Goal: Contribute content: Contribute content

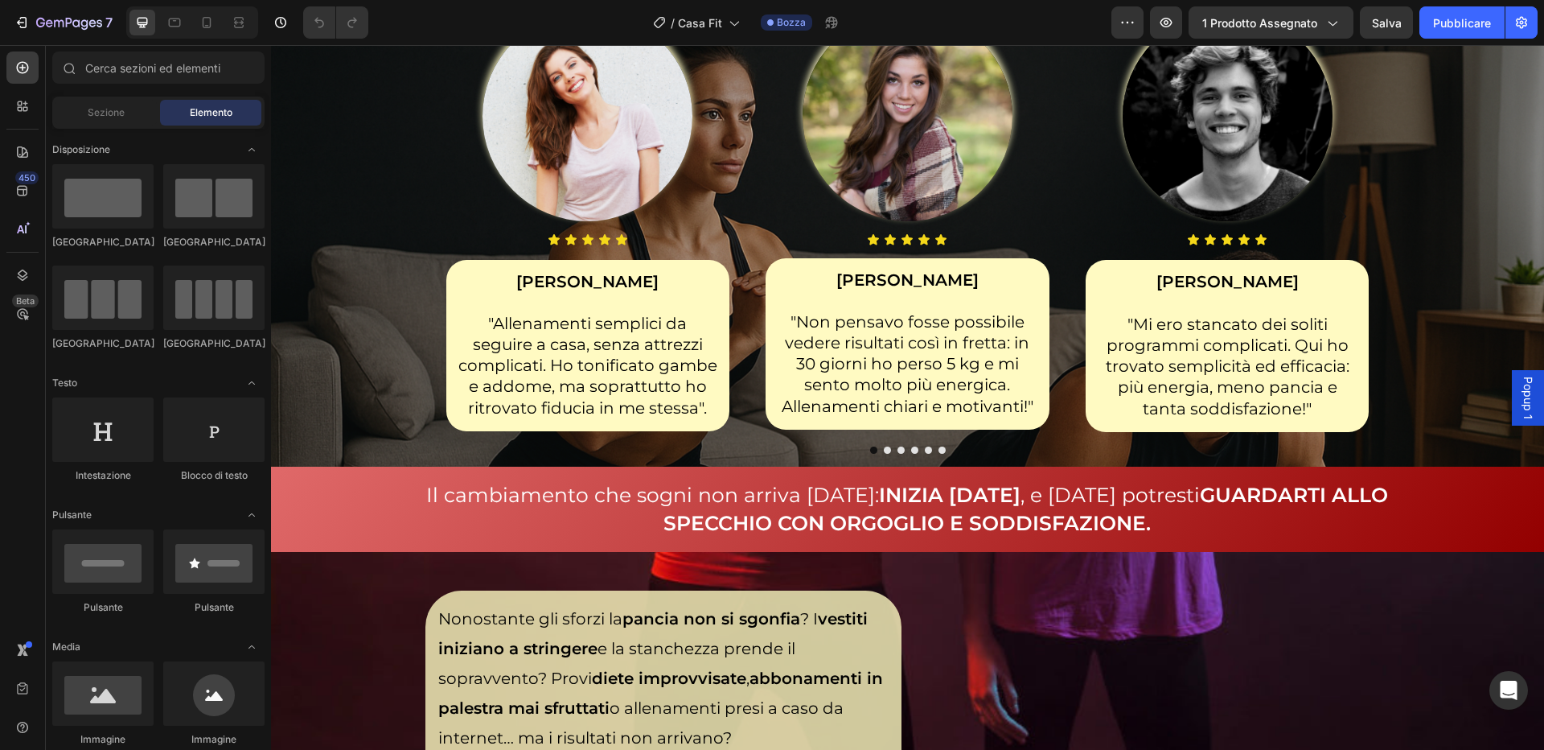
scroll to position [1690, 0]
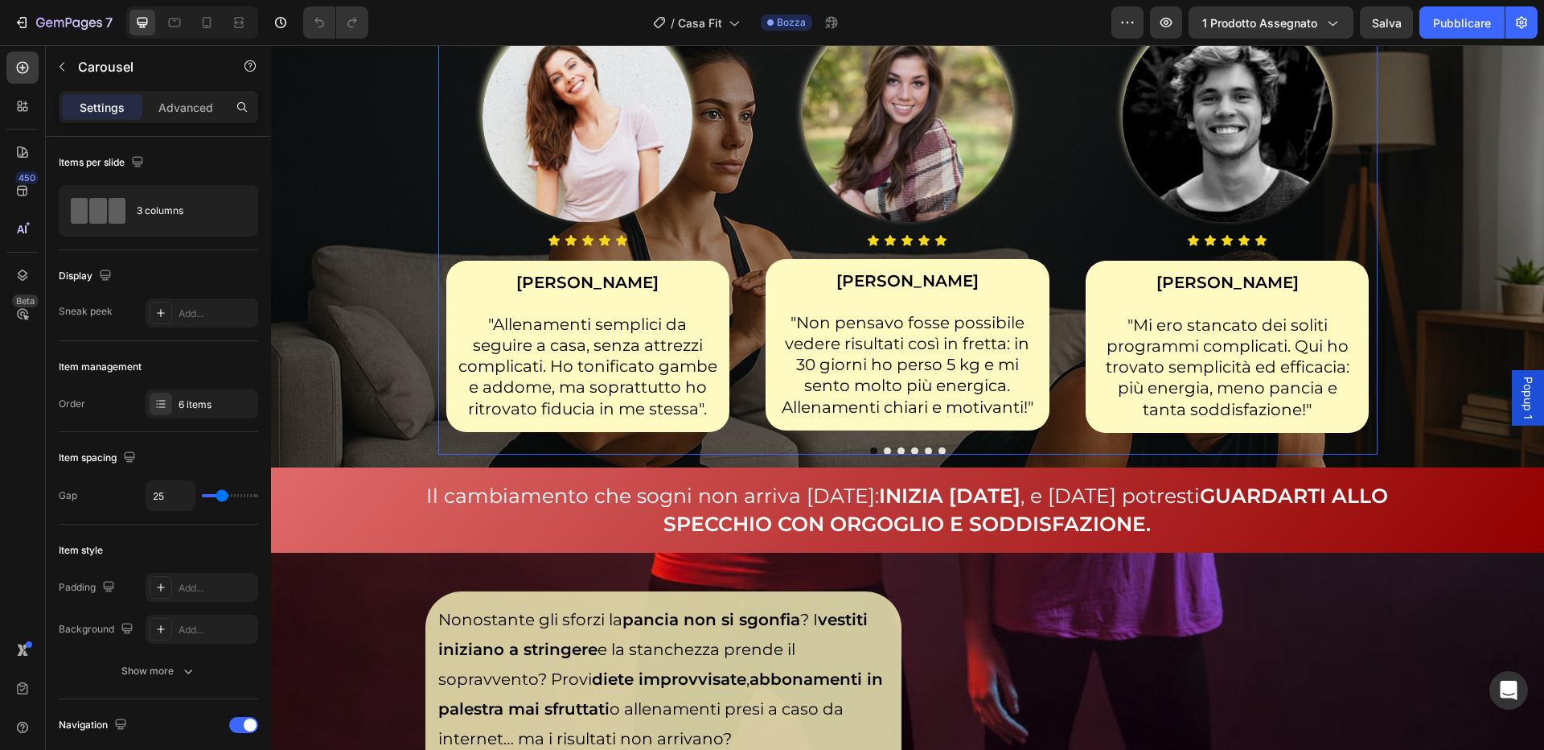
click at [1358, 204] on button "Carosello Freccia successiva" at bounding box center [1342, 217] width 45 height 45
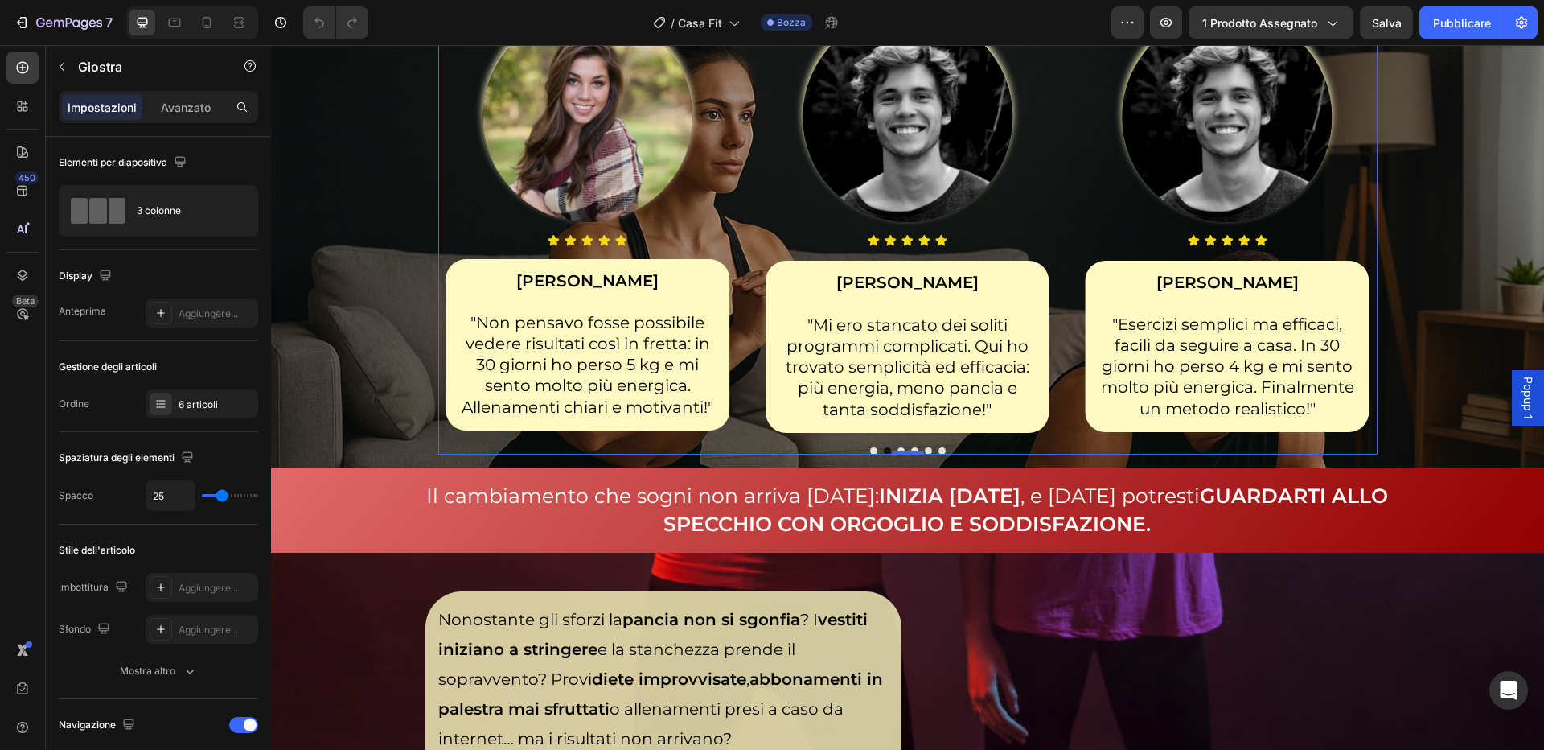
click at [1359, 202] on button "Carosello Freccia successiva" at bounding box center [1342, 217] width 45 height 45
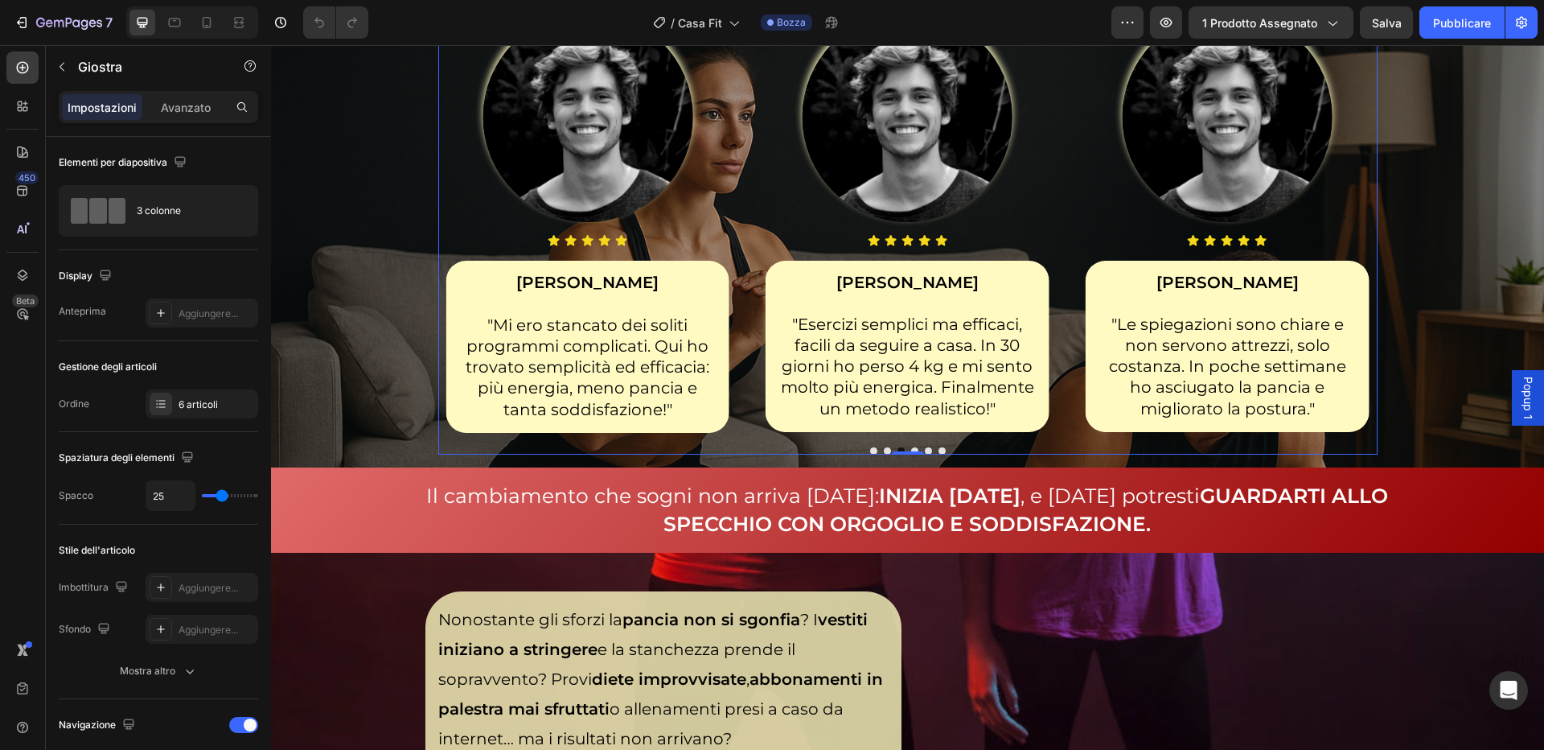
click at [1359, 202] on button "Carosello Freccia successiva" at bounding box center [1342, 217] width 45 height 45
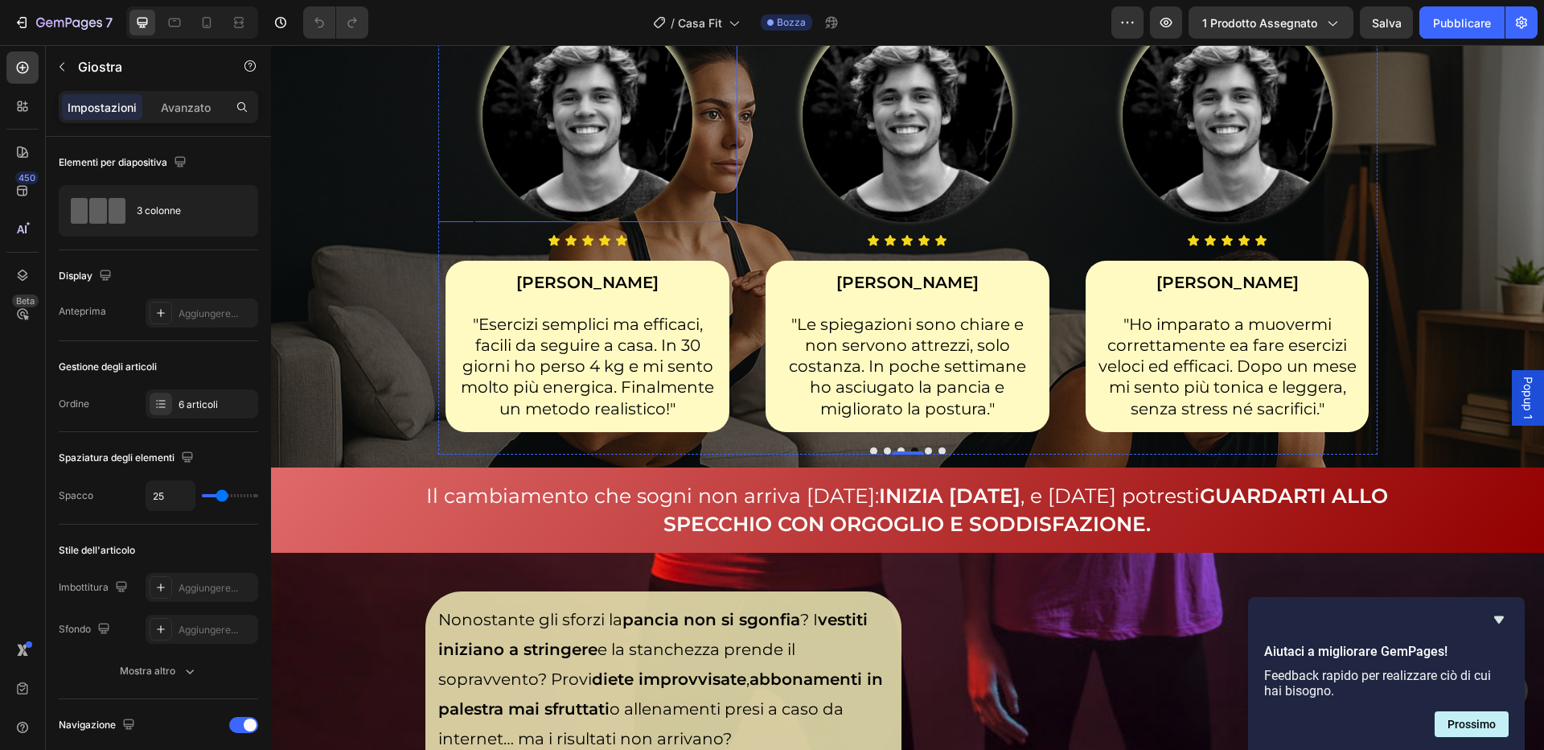
click at [581, 119] on img at bounding box center [588, 117] width 210 height 210
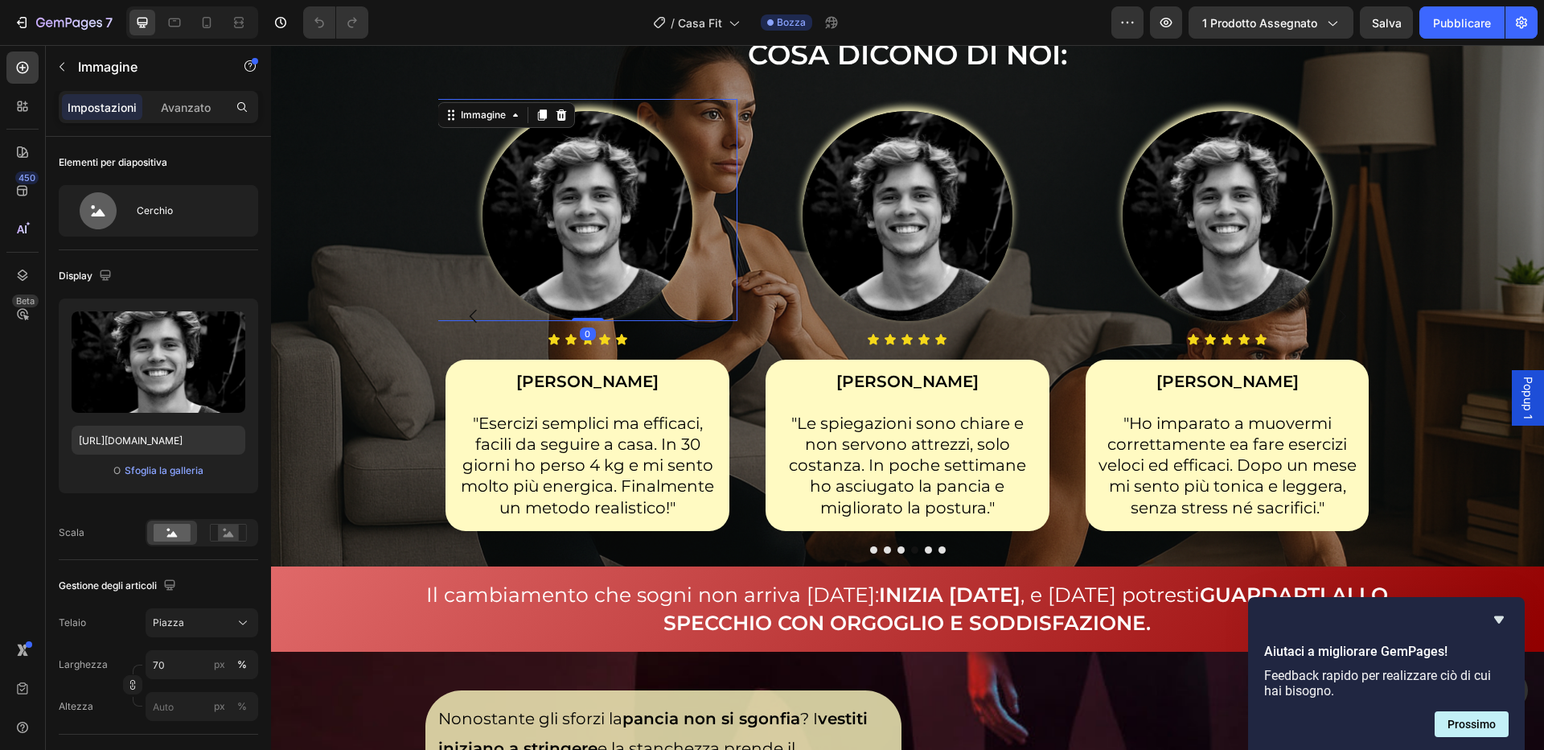
scroll to position [1579, 0]
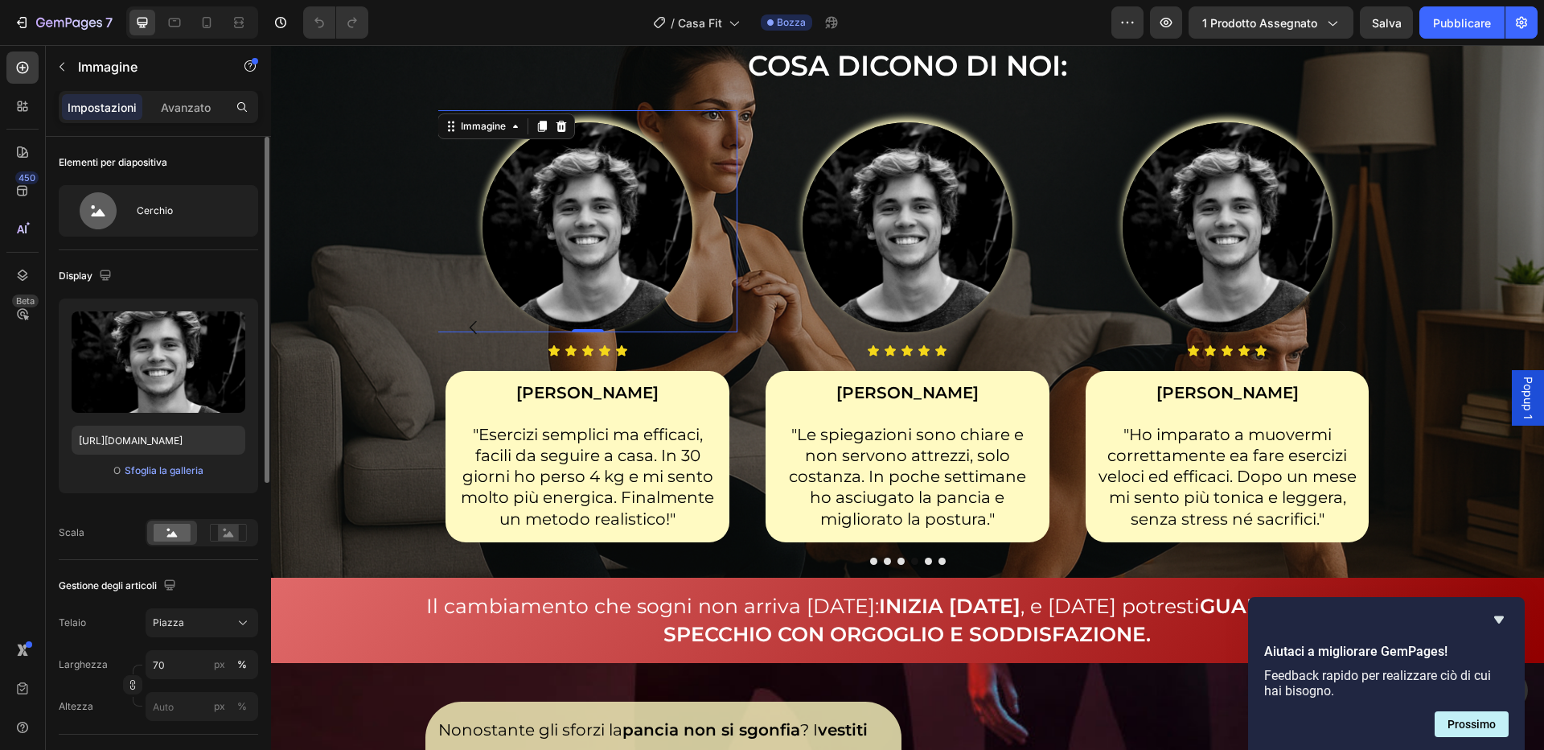
click at [181, 478] on div "O Sfoglia la galleria" at bounding box center [159, 470] width 174 height 19
click at [181, 471] on font "Sfoglia la galleria" at bounding box center [164, 470] width 79 height 12
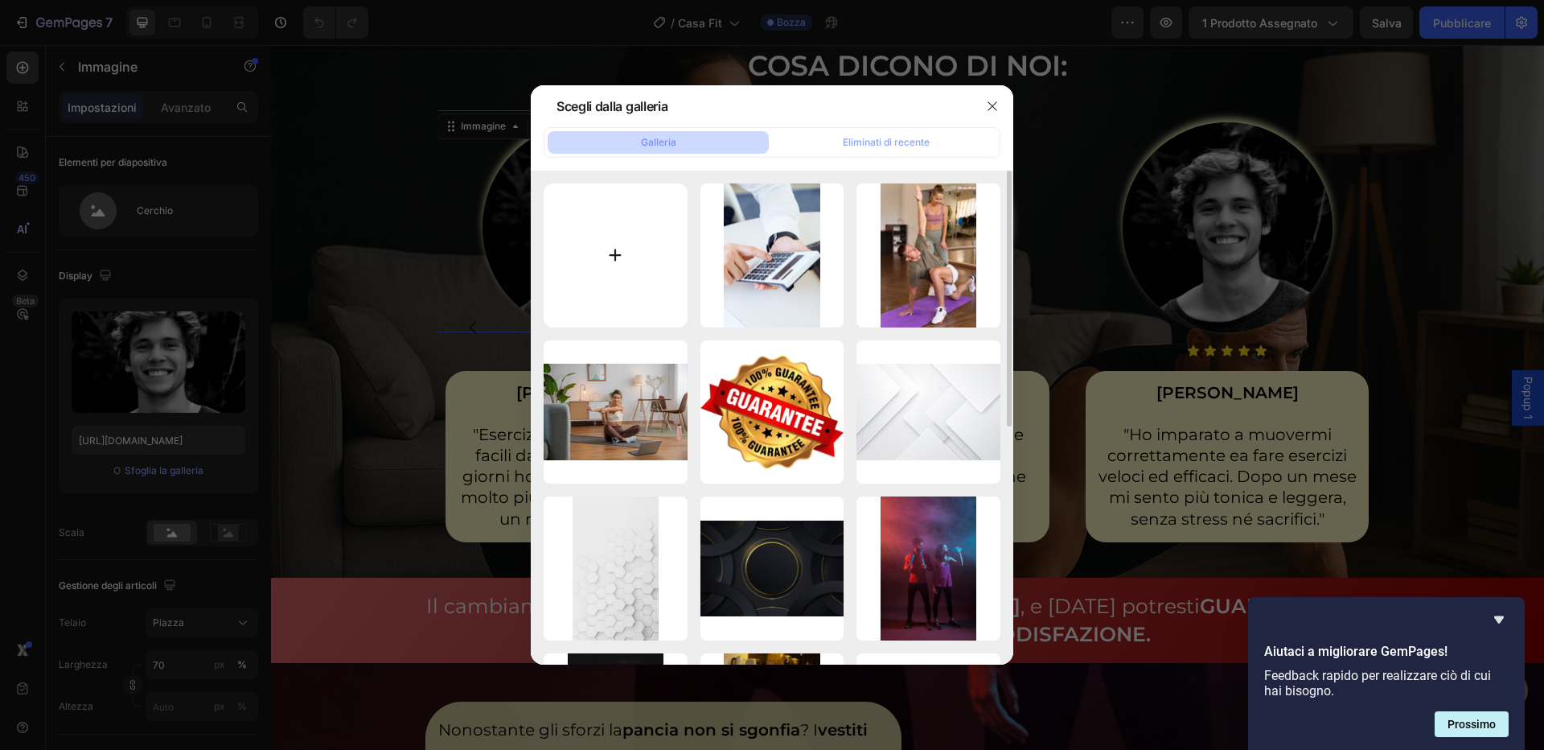
click at [620, 288] on input "file" at bounding box center [616, 255] width 144 height 144
type input "C:\fakepath\ritratto-di-donna-che-lavora-nel-suo-ufficio-di-casa.jpg"
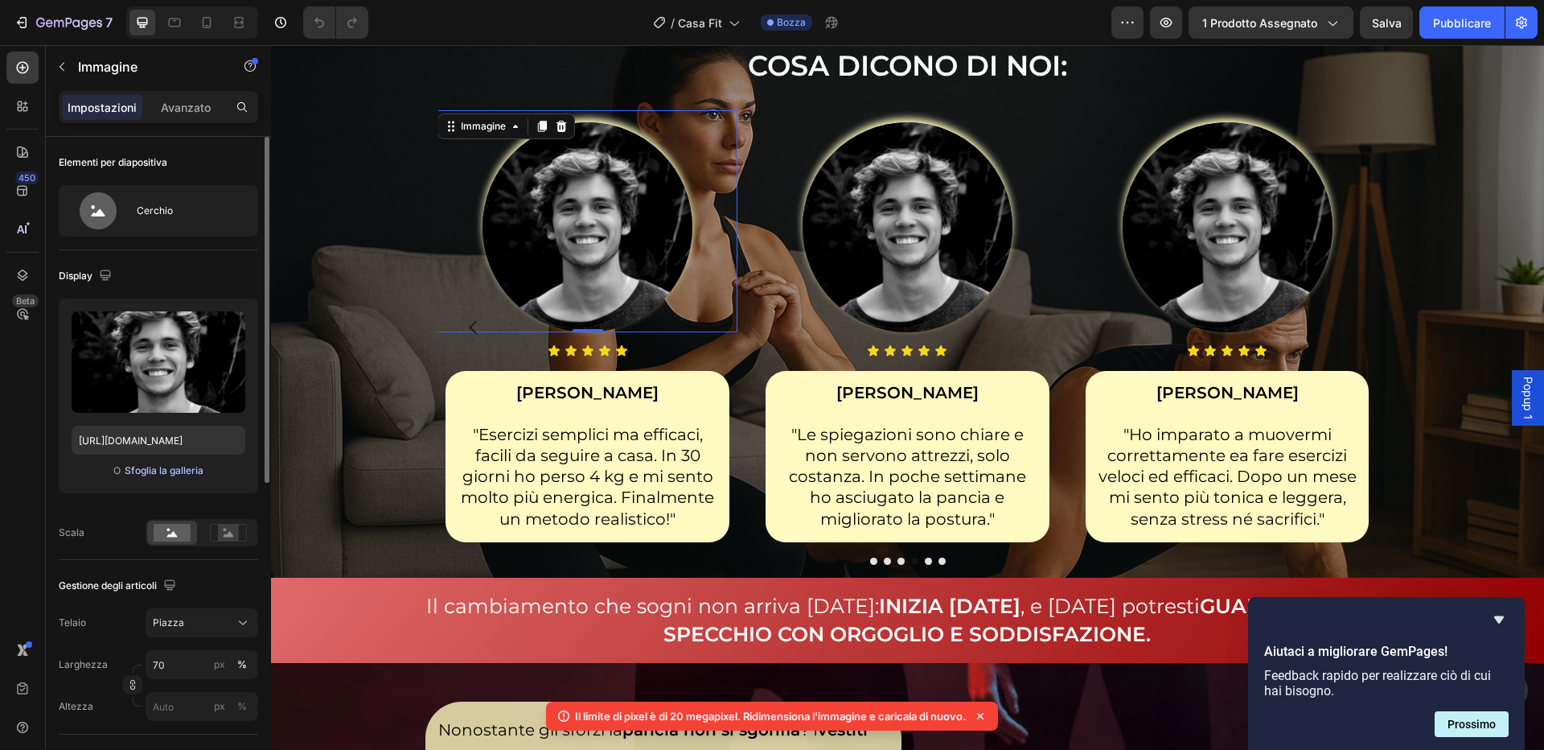
click at [185, 472] on font "Sfoglia la galleria" at bounding box center [164, 470] width 79 height 12
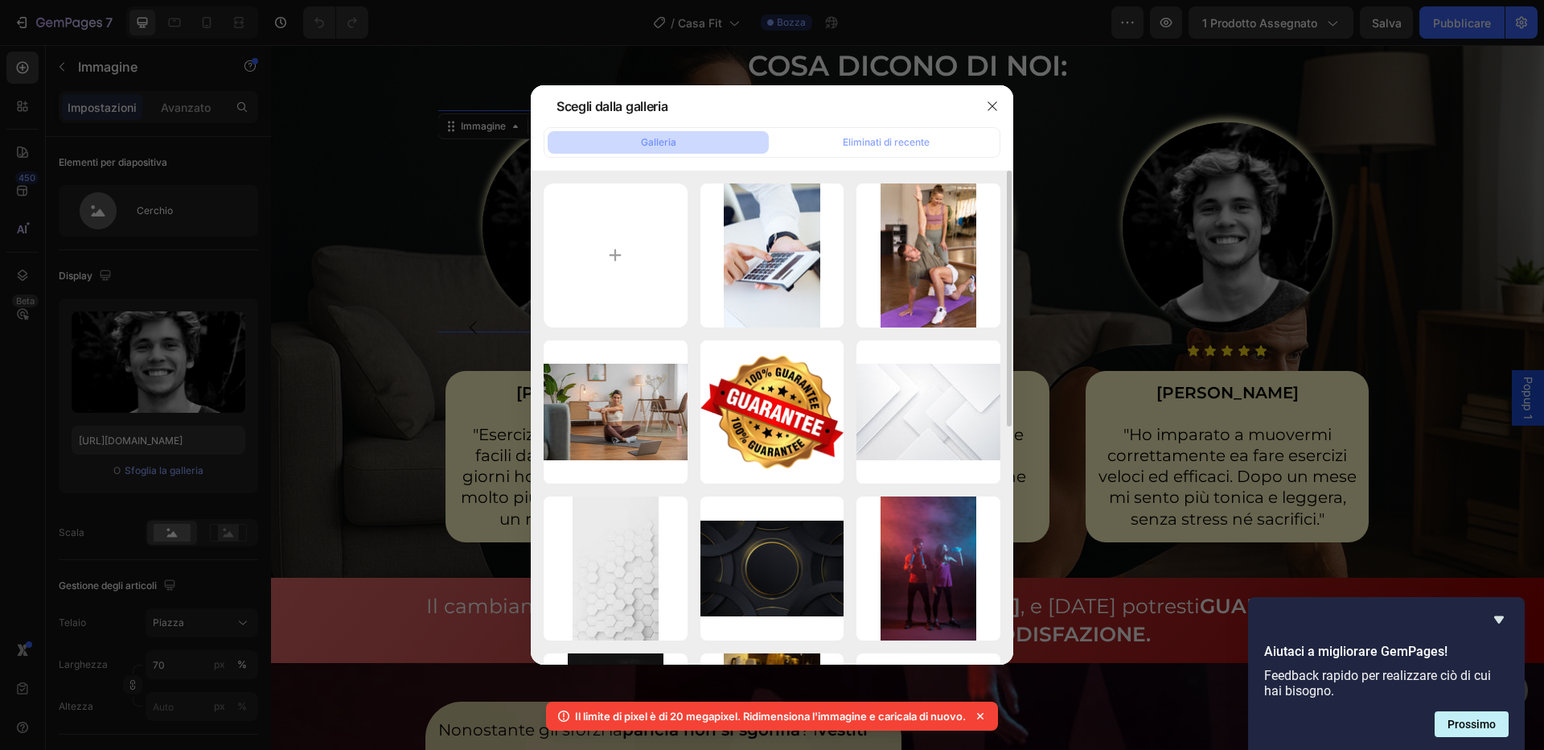
click at [539, 279] on div "6548.jpg 639,15 kb 2149744691.jpg 1192,85 kb 2149320123.jpg 1014,24 kb Copia_di…" at bounding box center [772, 417] width 483 height 494
click at [585, 277] on input "file" at bounding box center [616, 255] width 144 height 144
type input "C:\fakepath\ritratto-di-donna-che-lavora-nel-suo-ufficio-di-casa.jpg"
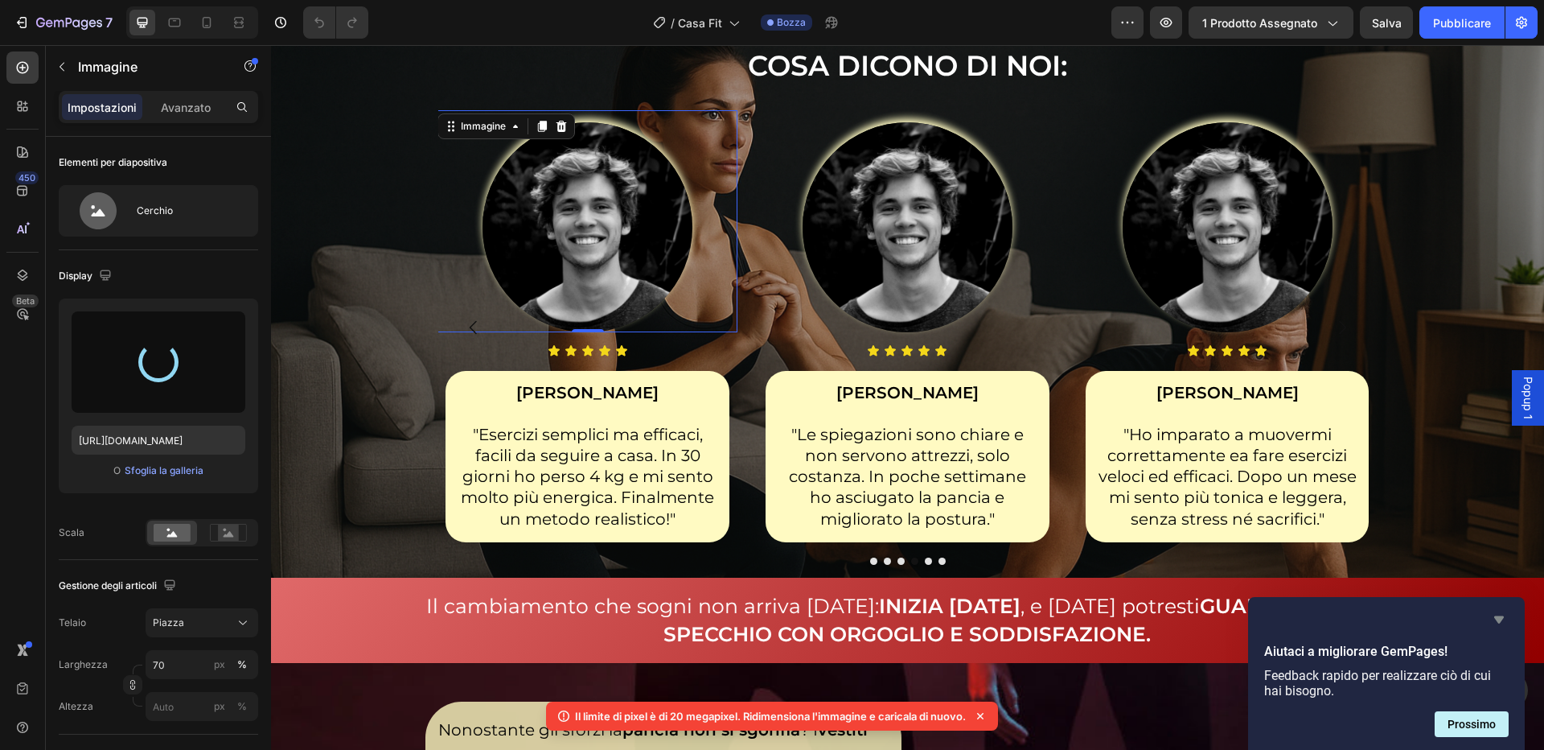
click at [1493, 618] on icon "Nascondi sondaggio" at bounding box center [1498, 619] width 19 height 19
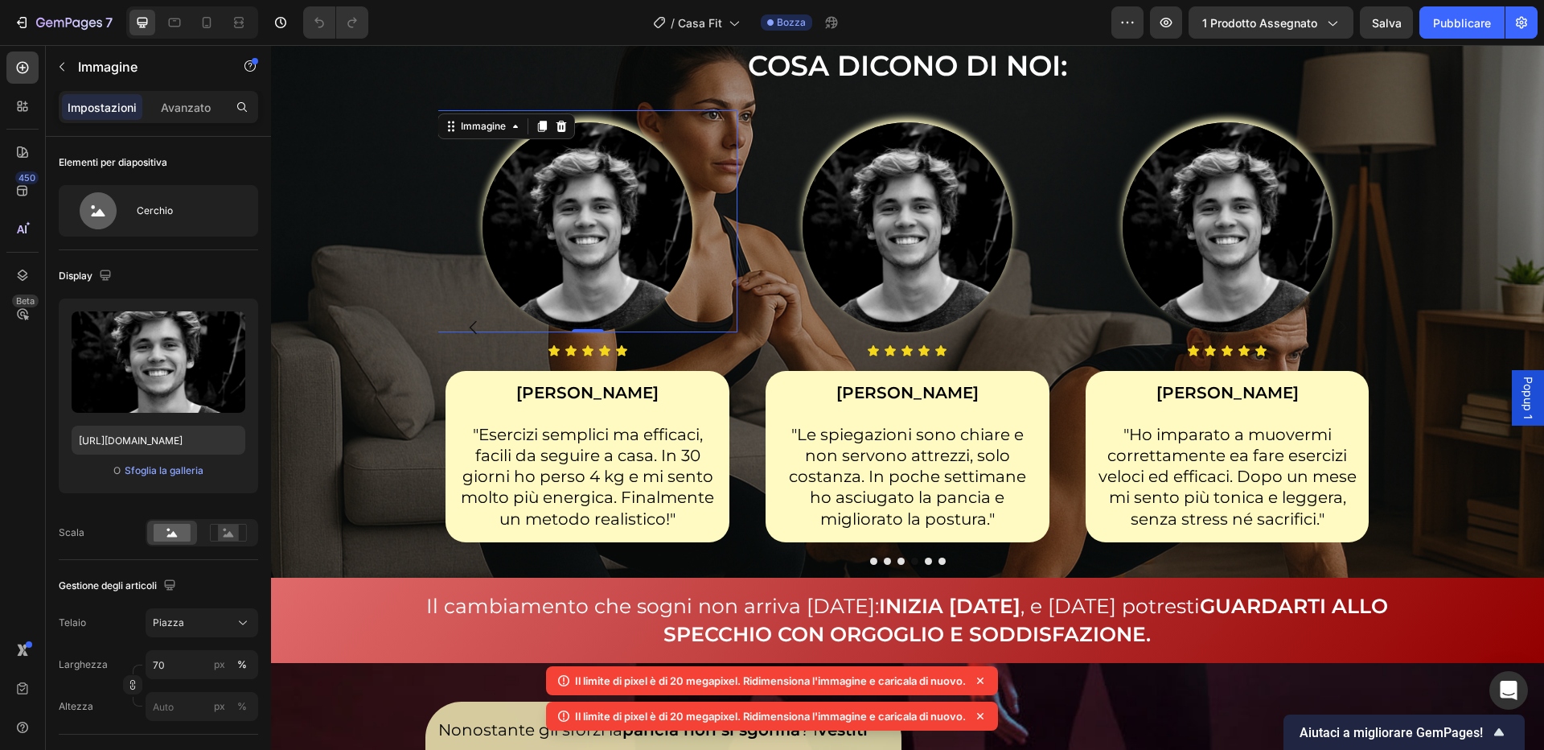
click at [645, 296] on img at bounding box center [588, 227] width 210 height 210
click at [170, 473] on font "Sfoglia la galleria" at bounding box center [164, 470] width 79 height 12
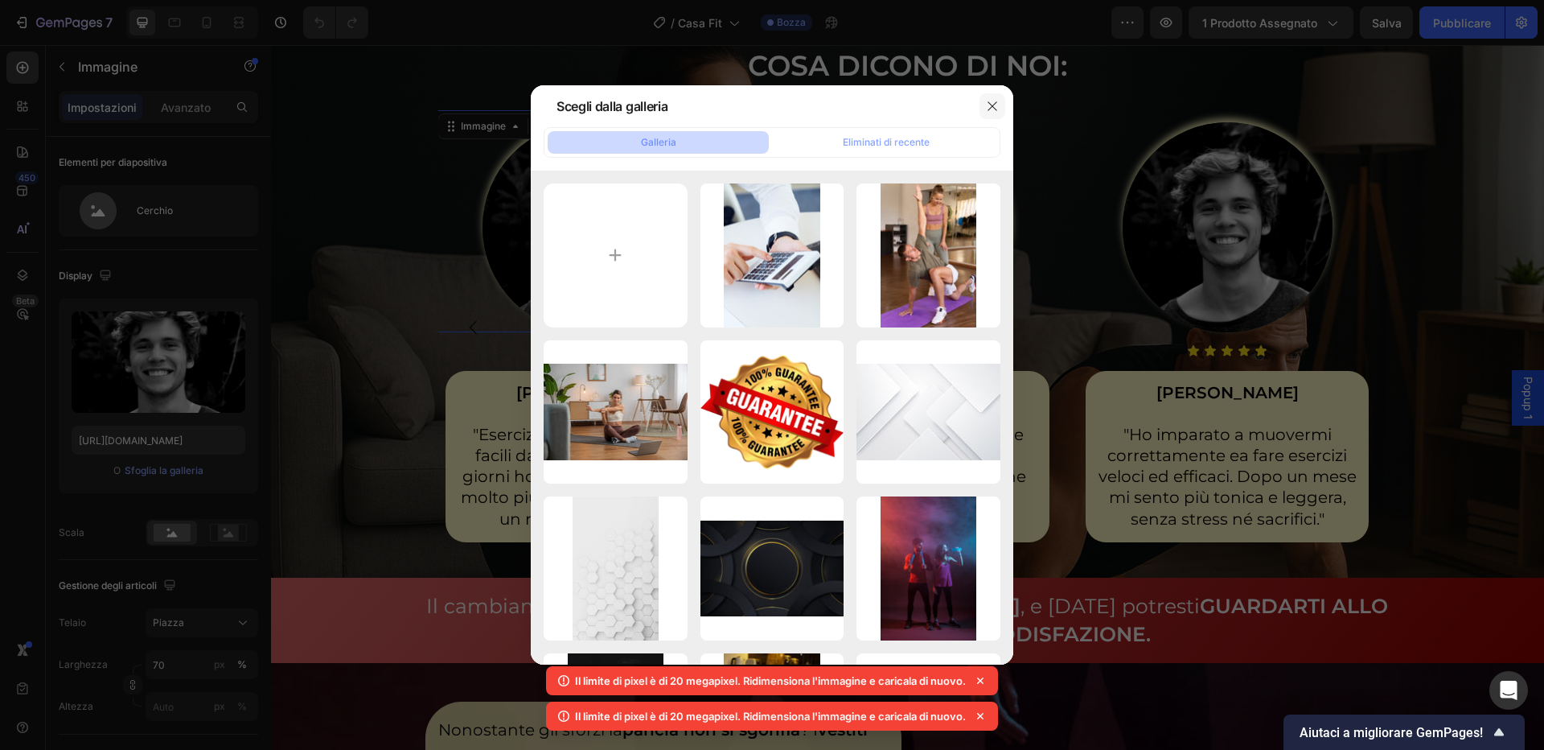
click at [980, 110] on button "button" at bounding box center [993, 106] width 26 height 26
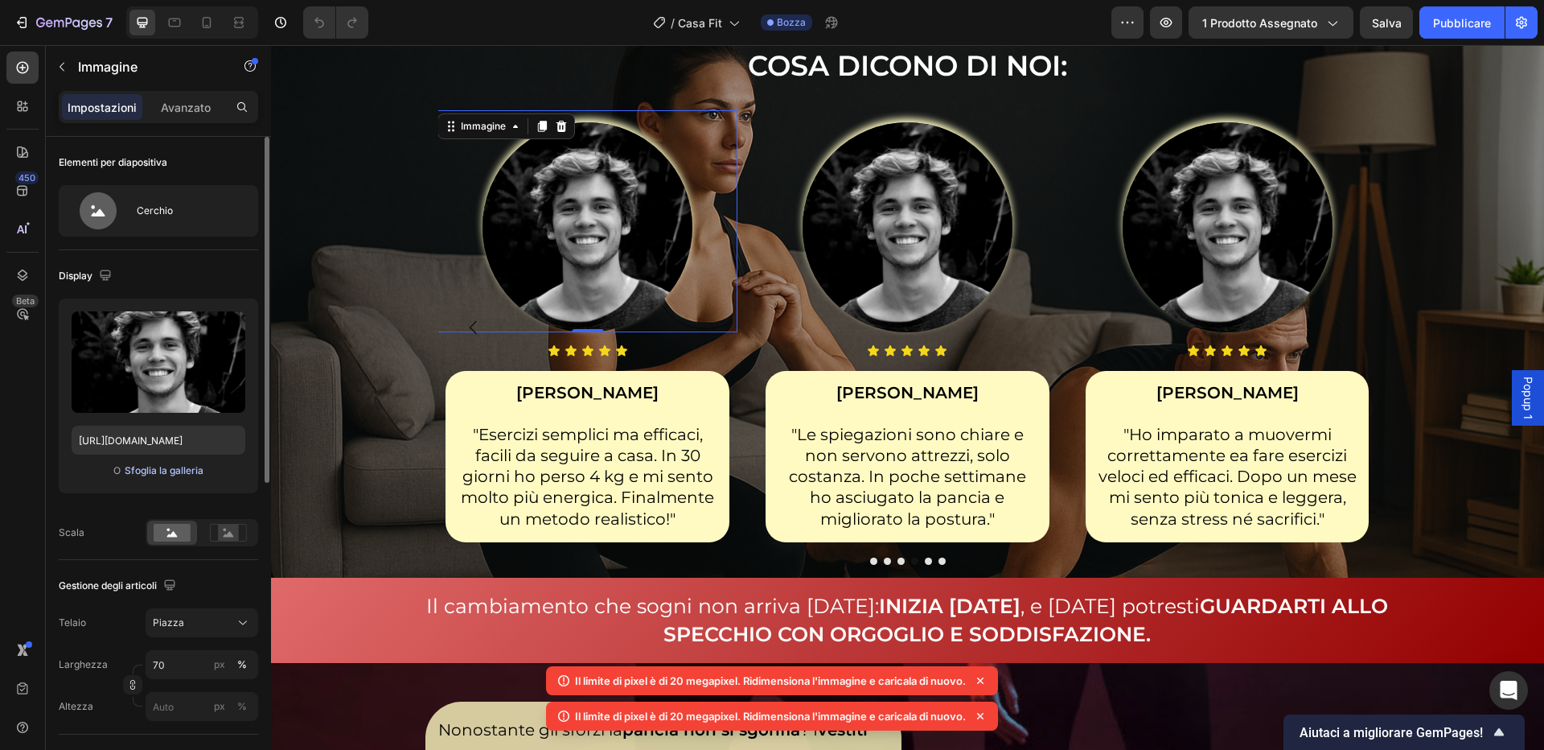
click at [173, 467] on font "Sfoglia la galleria" at bounding box center [164, 470] width 79 height 12
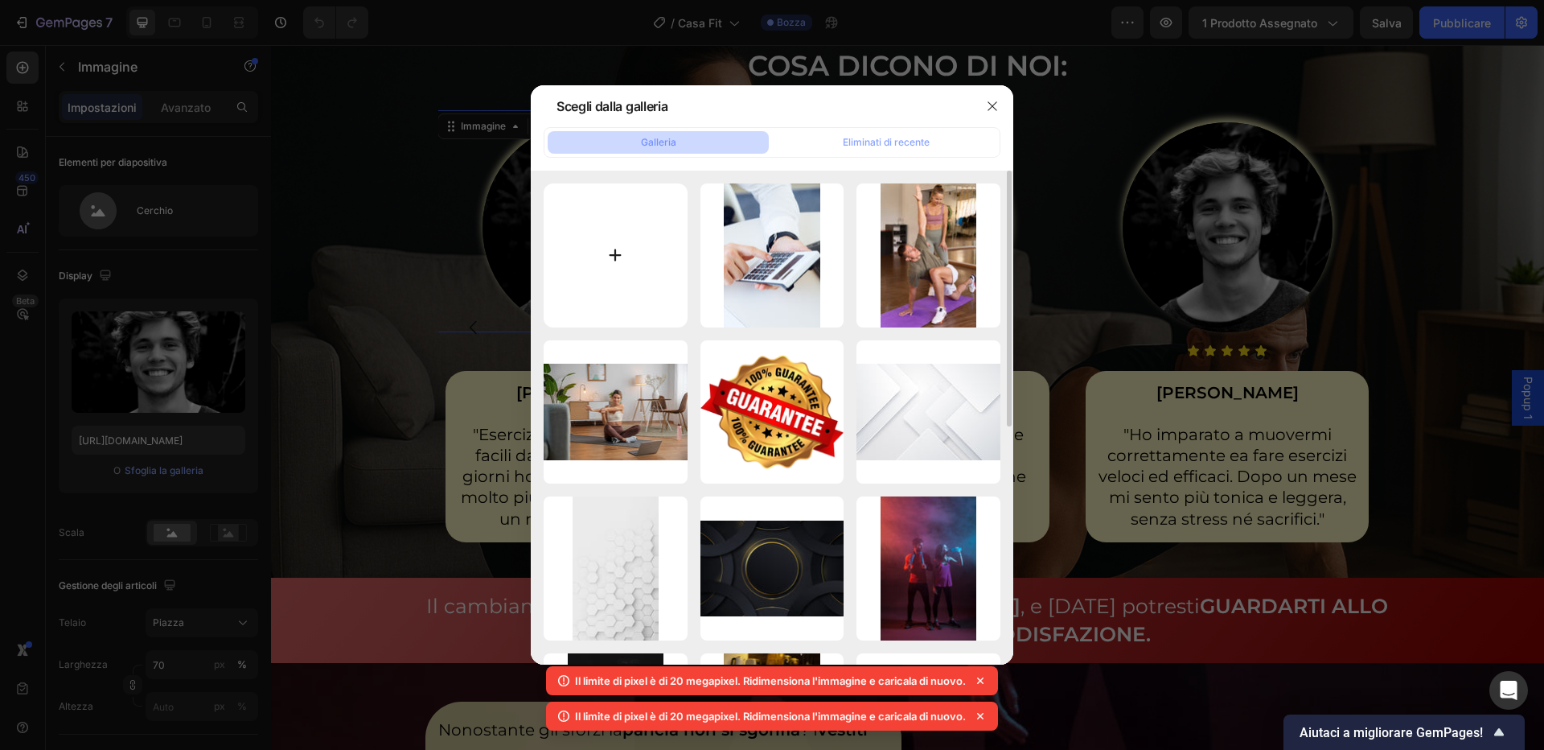
click at [657, 224] on input "file" at bounding box center [616, 255] width 144 height 144
type input "C:\fakepath\11261.jpg"
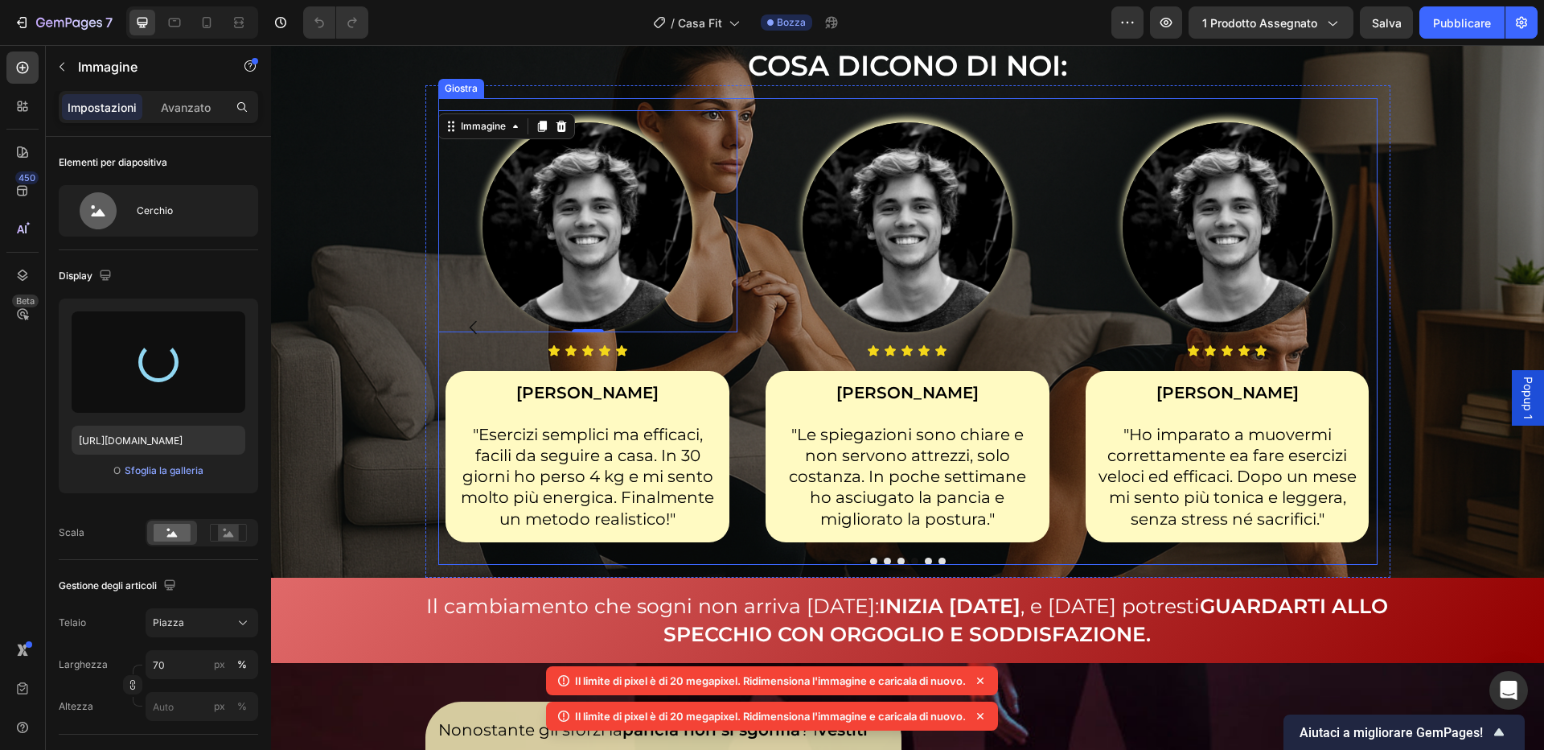
type input "[URL][DOMAIN_NAME]"
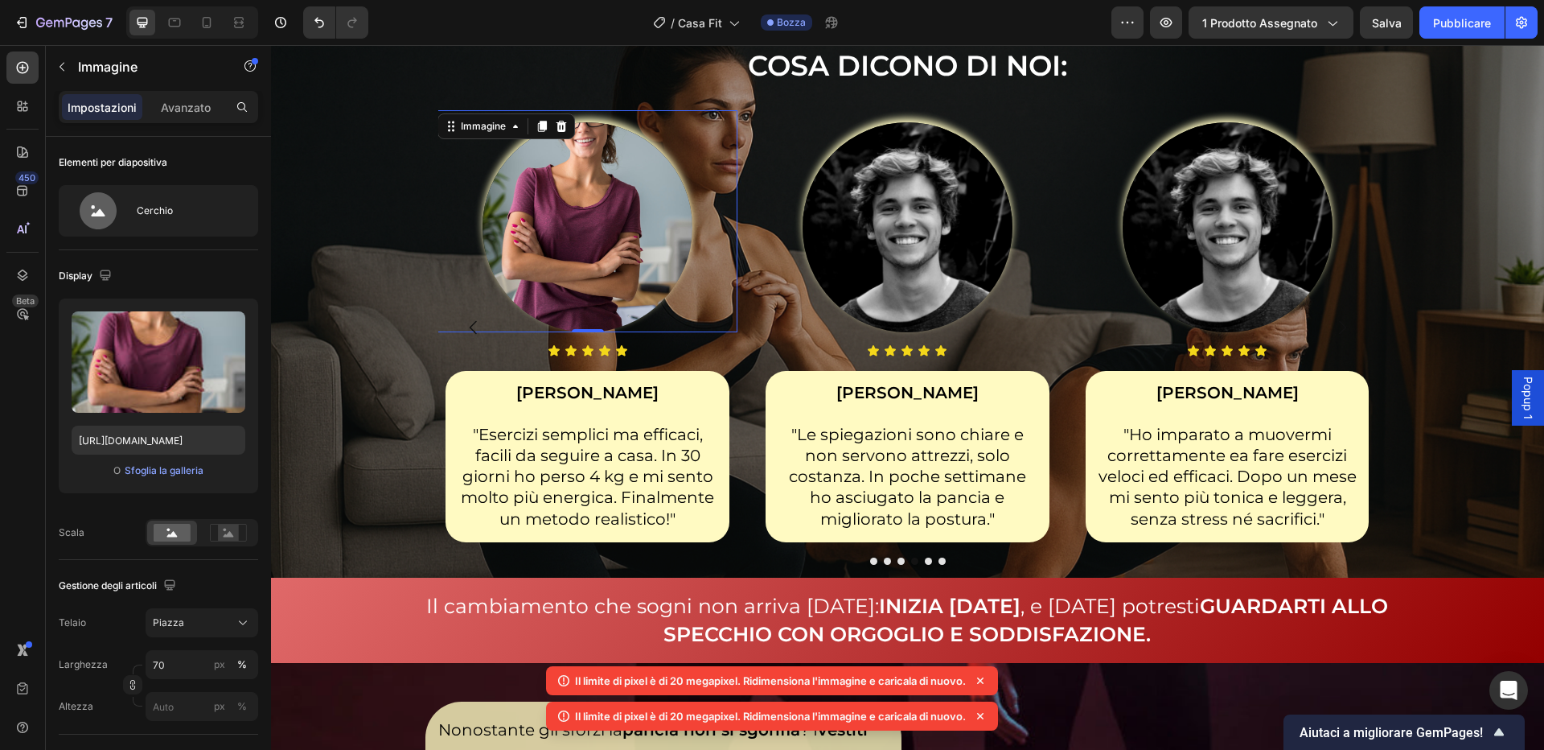
click at [594, 240] on img at bounding box center [588, 227] width 210 height 210
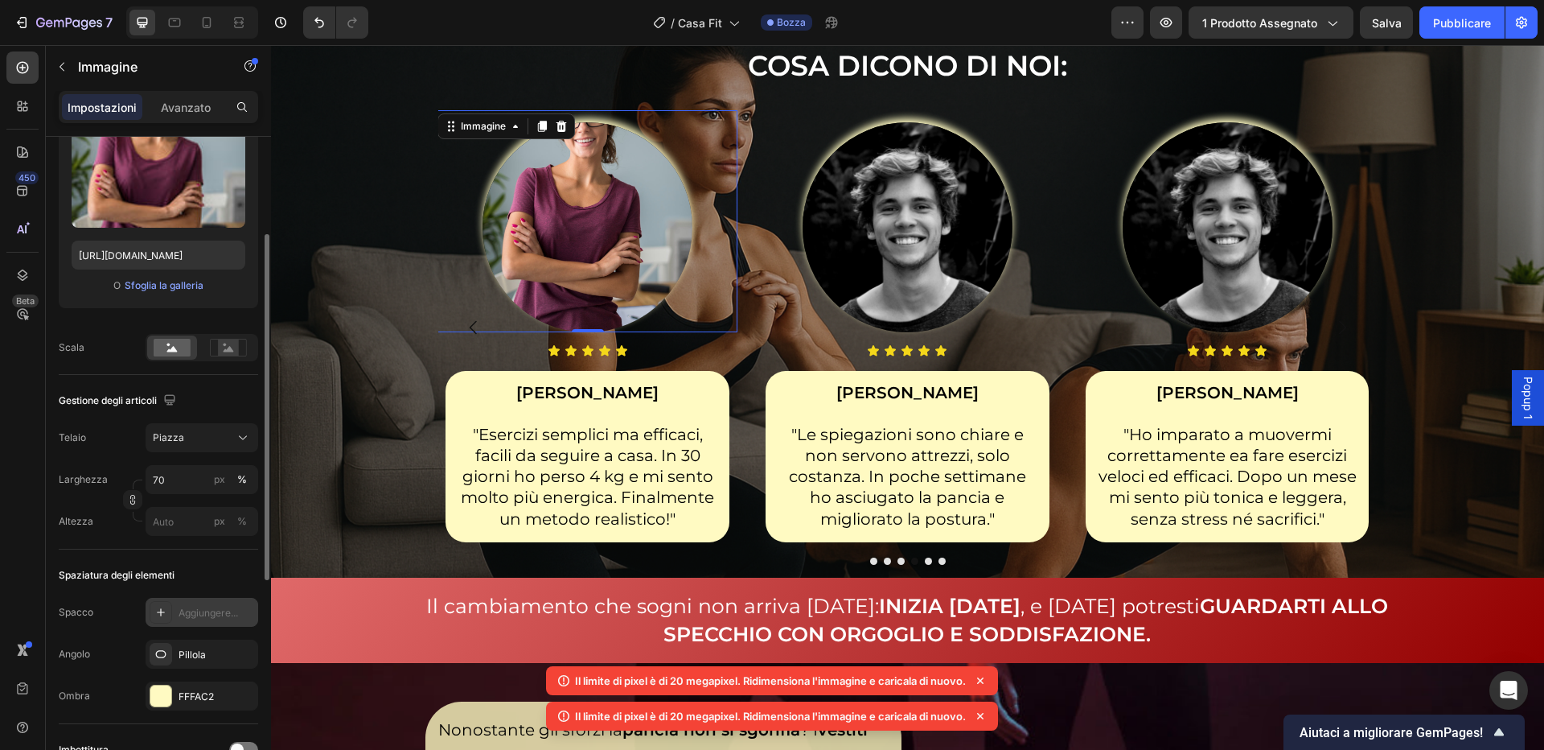
scroll to position [207, 0]
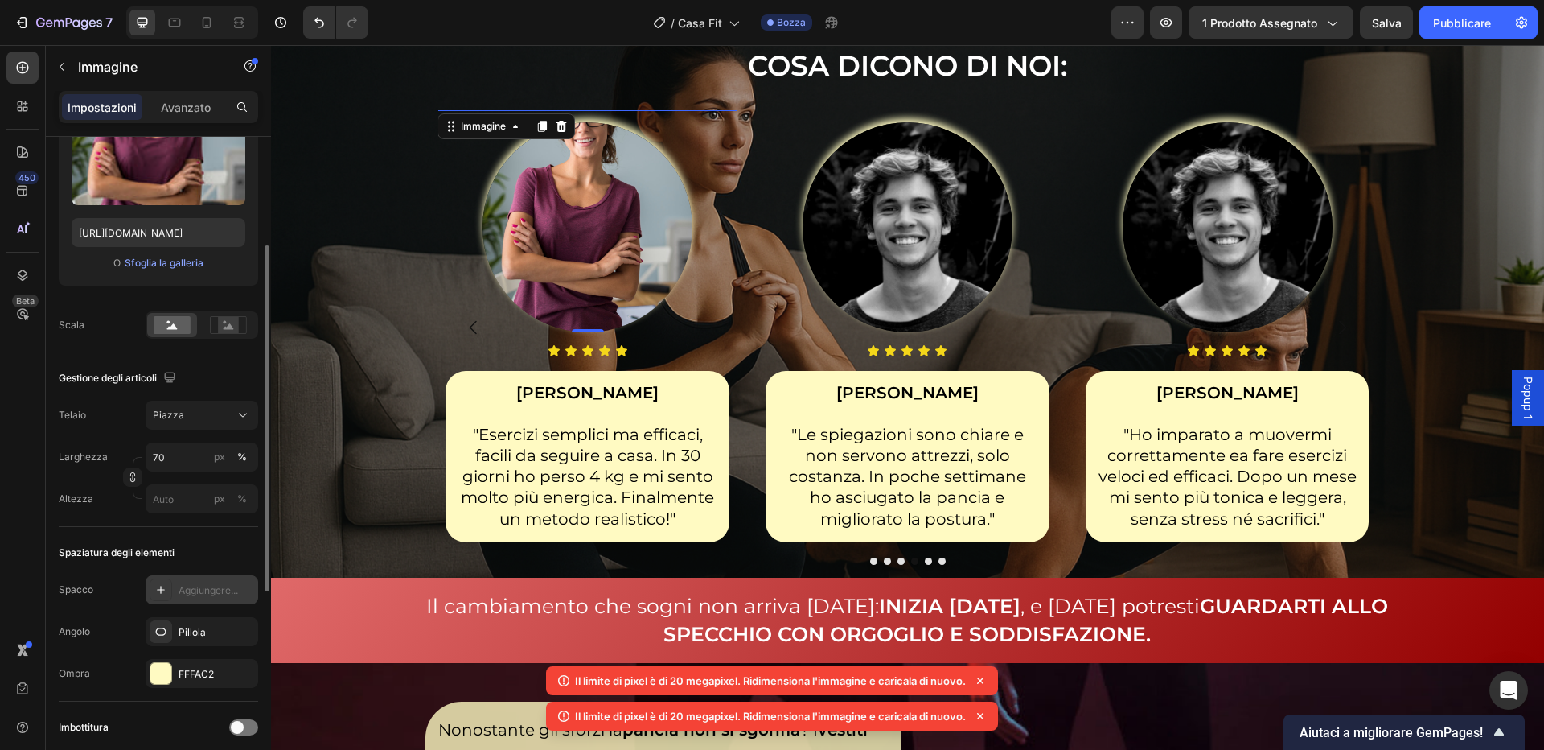
click at [0, 0] on icon "button" at bounding box center [0, 0] width 0 height 0
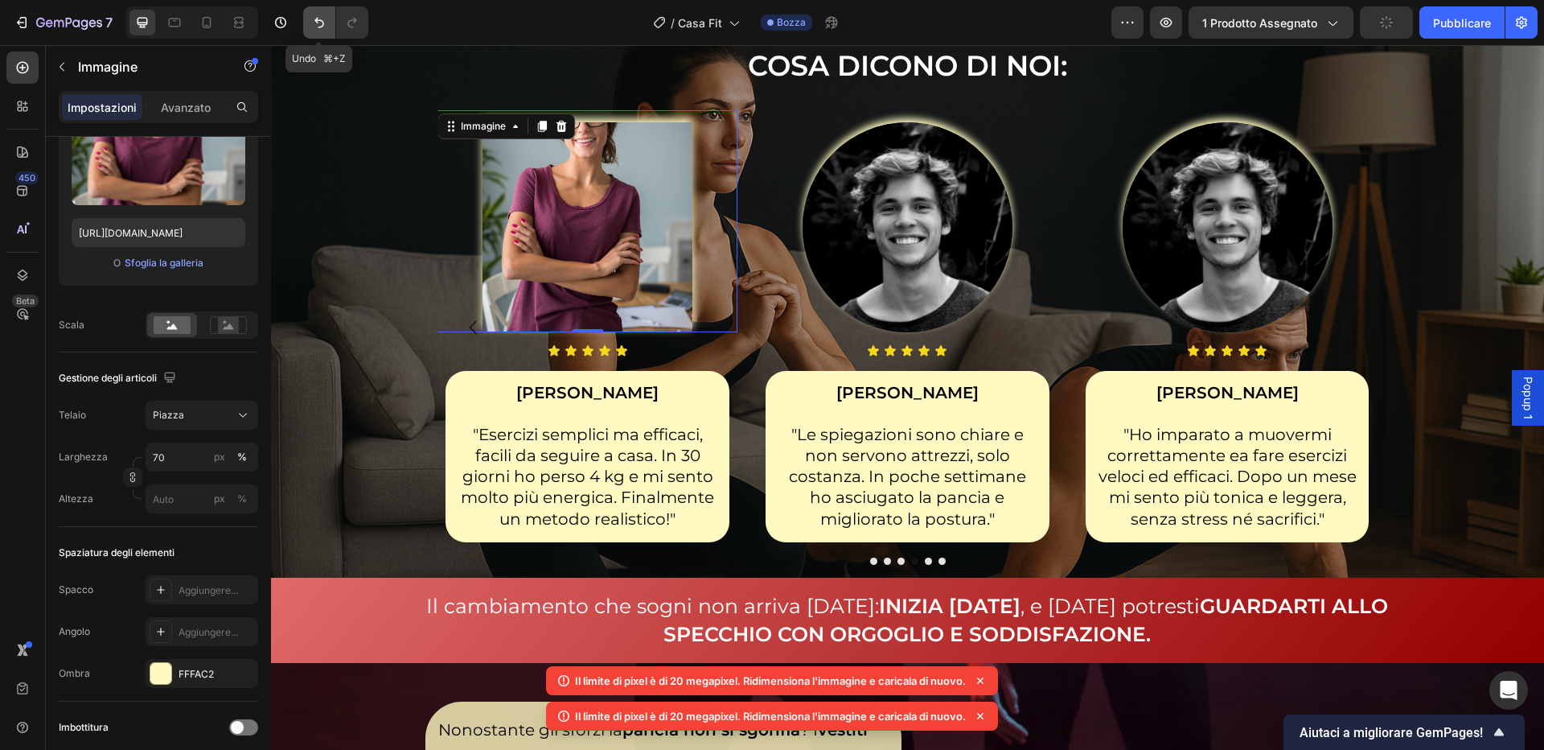
click at [314, 24] on icon "Annulla/Ripristina" at bounding box center [319, 22] width 16 height 16
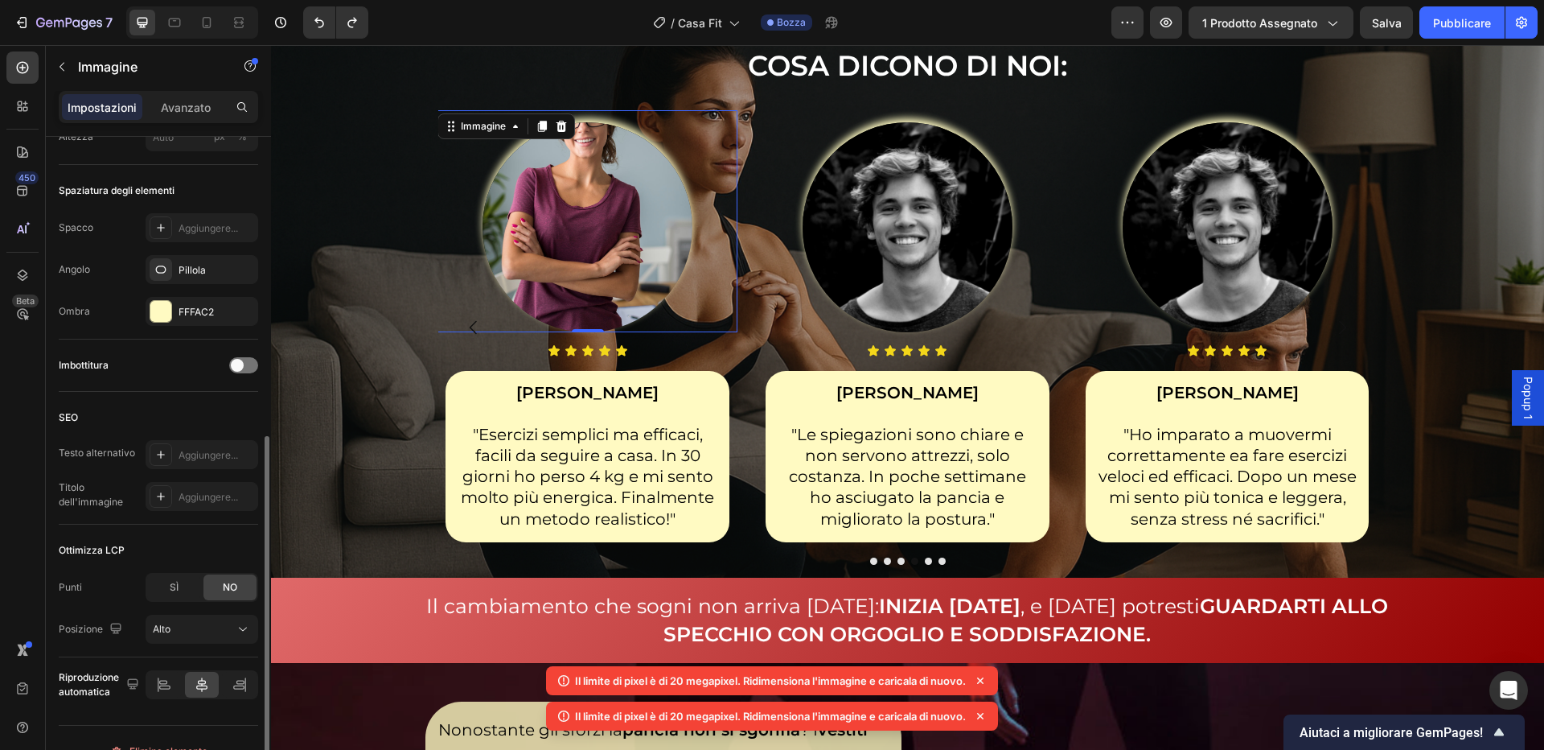
scroll to position [593, 0]
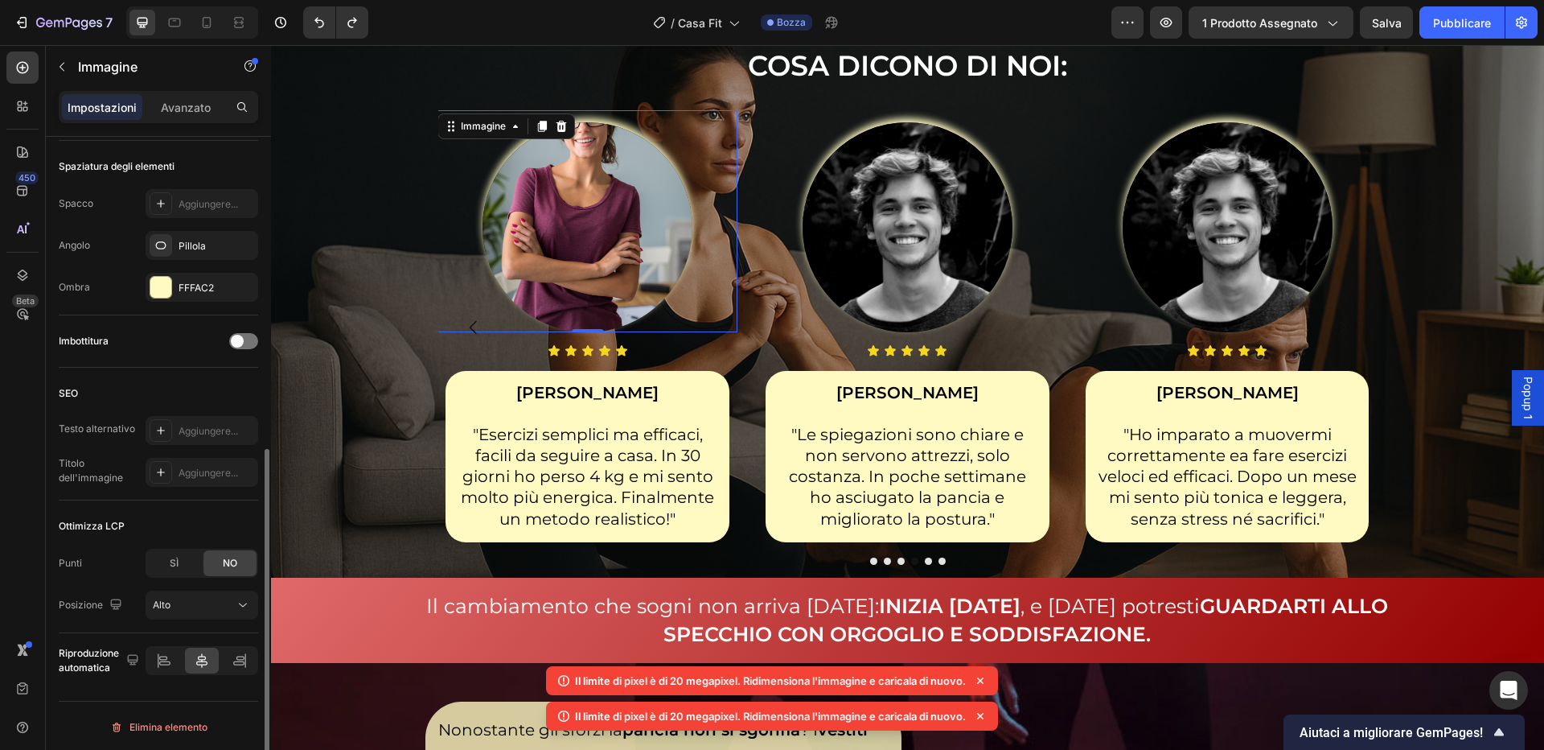
click at [514, 228] on img at bounding box center [588, 227] width 210 height 210
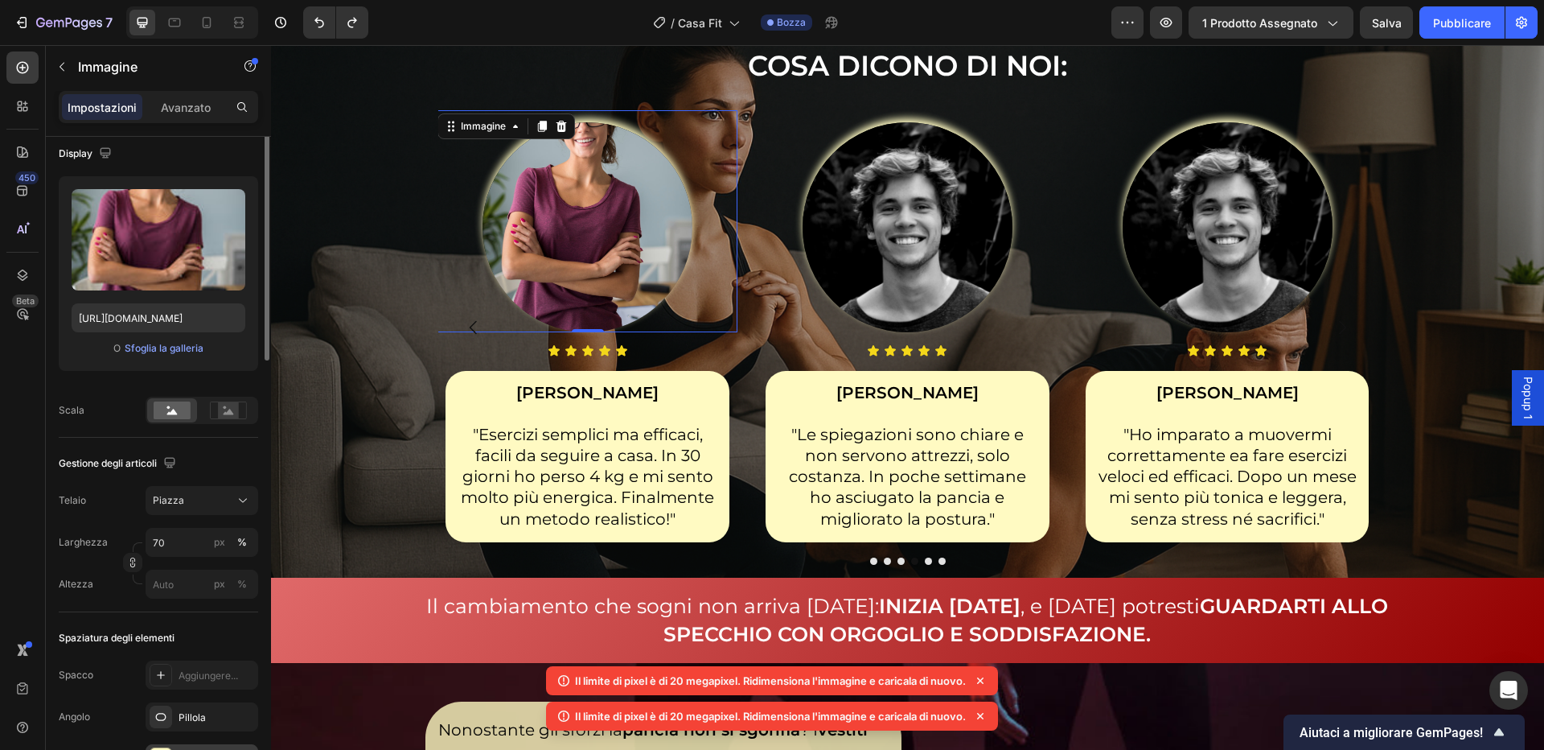
scroll to position [0, 0]
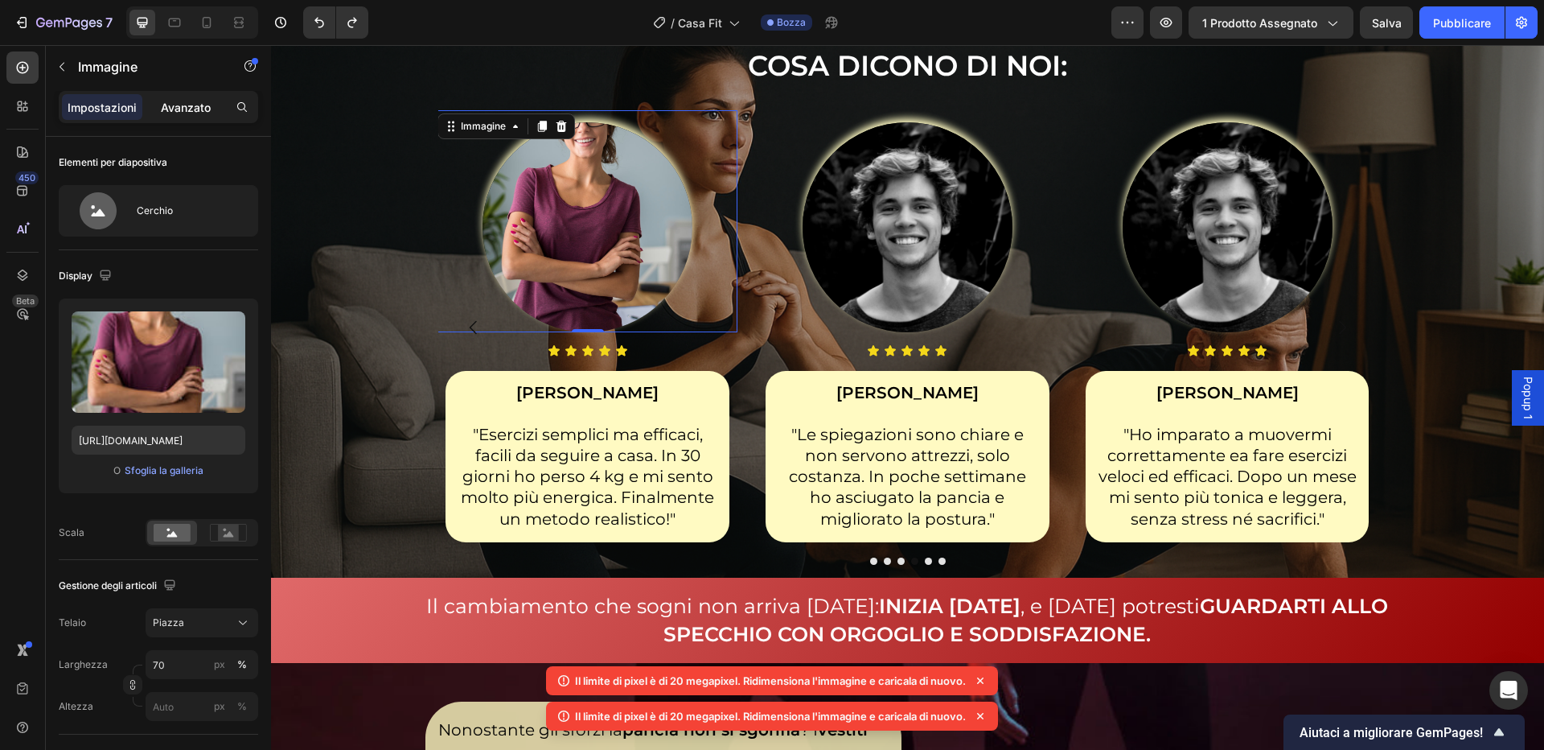
click at [187, 113] on font "Avanzato" at bounding box center [186, 108] width 50 height 14
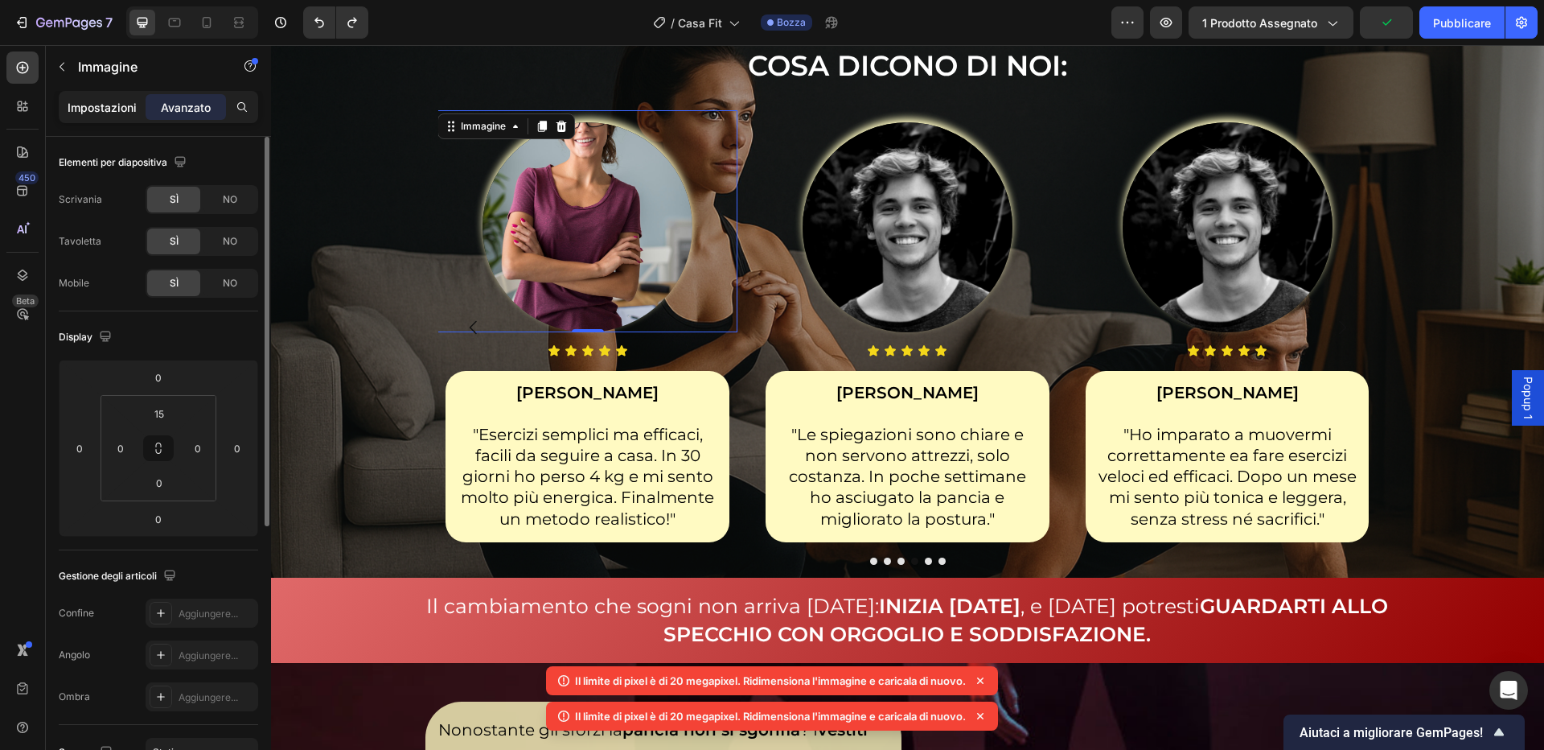
click at [101, 106] on font "Impostazioni" at bounding box center [102, 108] width 69 height 14
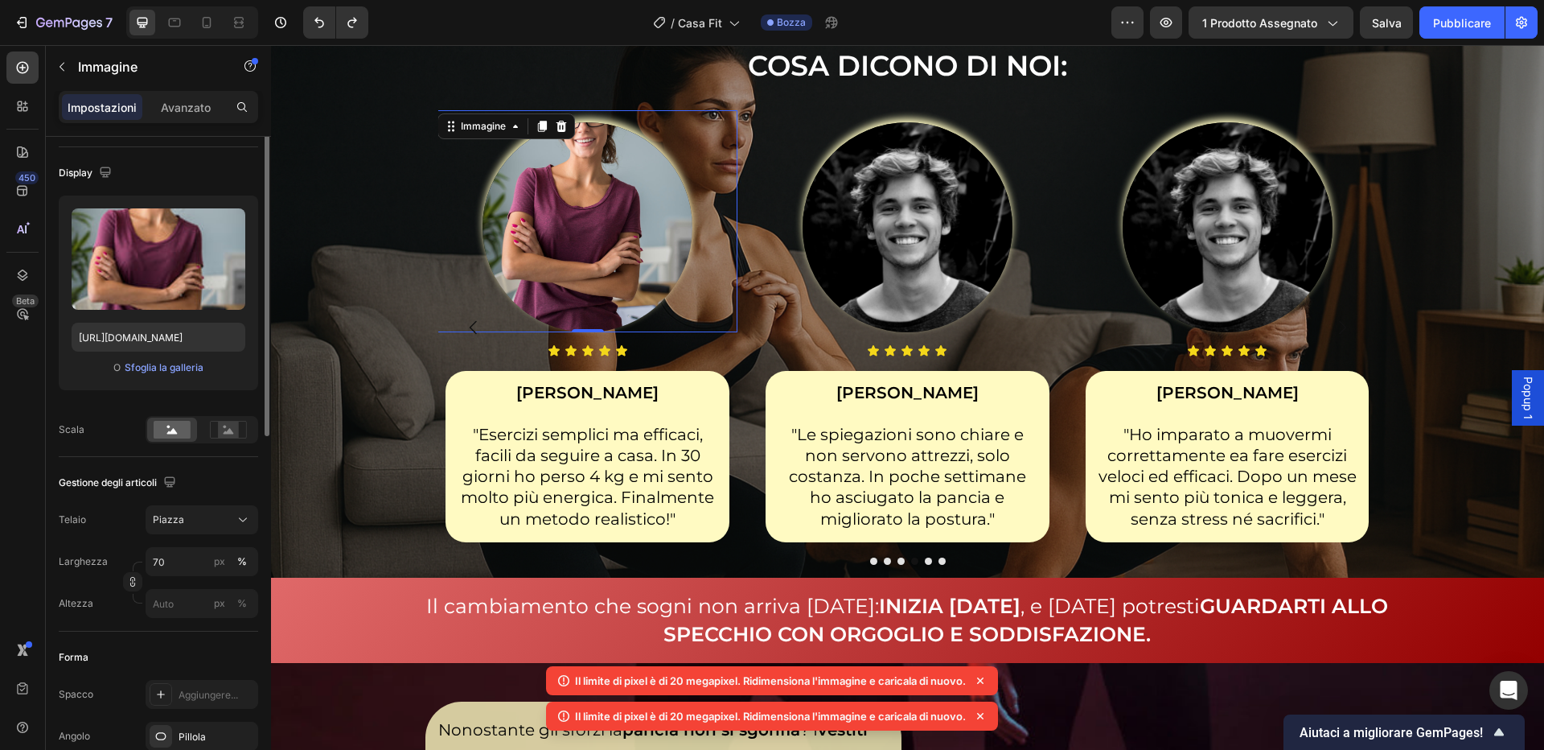
scroll to position [104, 0]
click at [220, 515] on div "Piazza" at bounding box center [192, 518] width 79 height 14
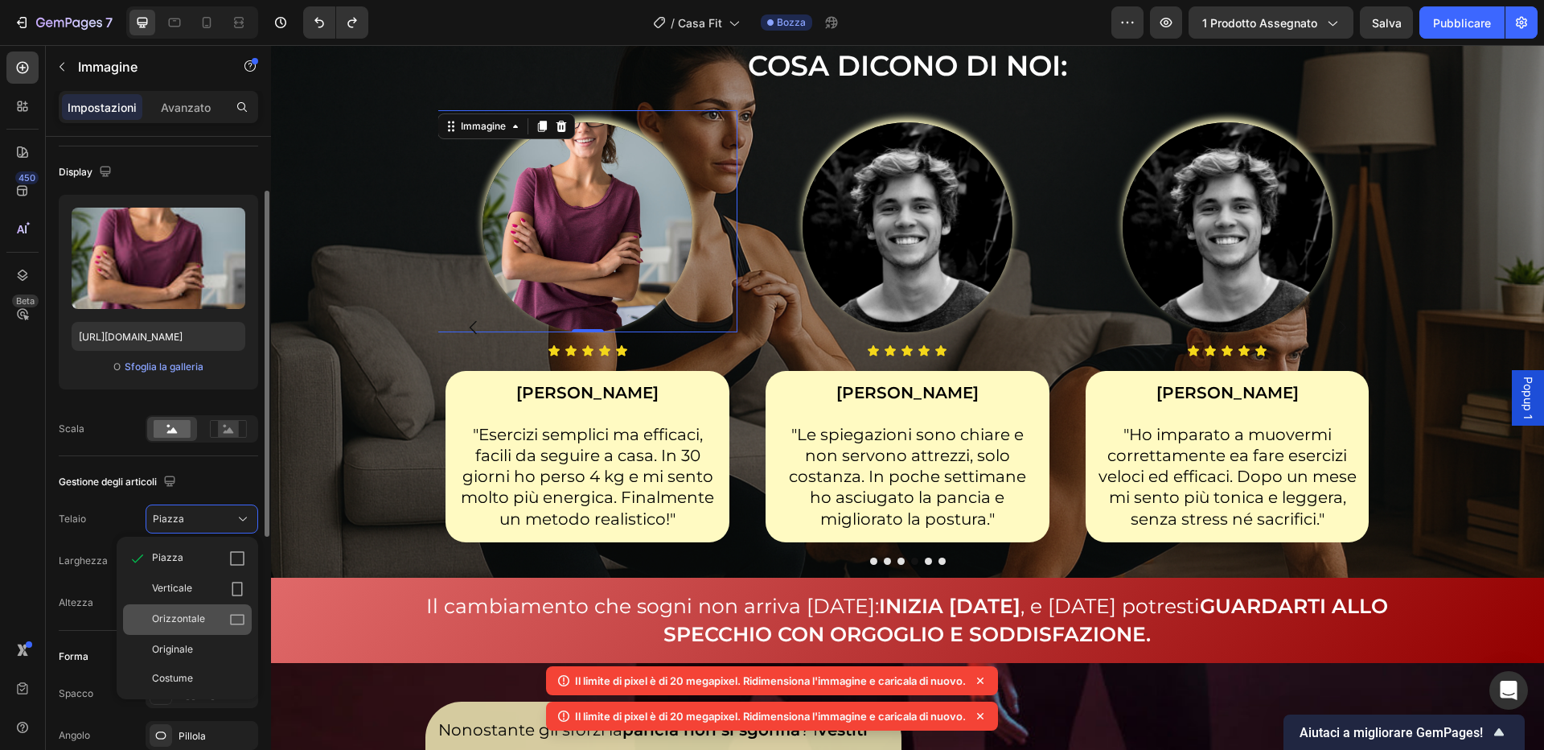
click at [229, 612] on icon at bounding box center [237, 619] width 16 height 16
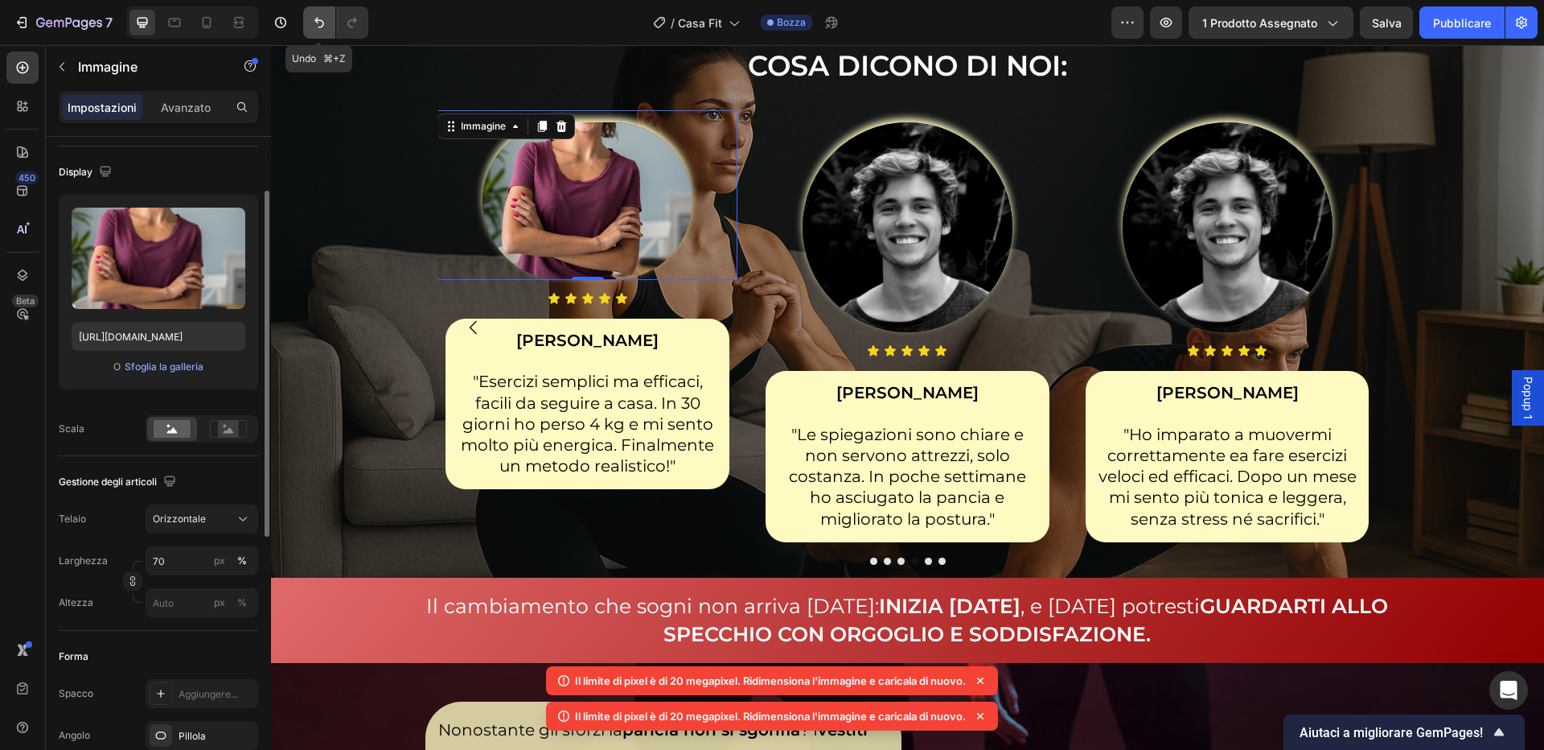
click at [306, 25] on button "Annulla/Ripristina" at bounding box center [319, 22] width 32 height 32
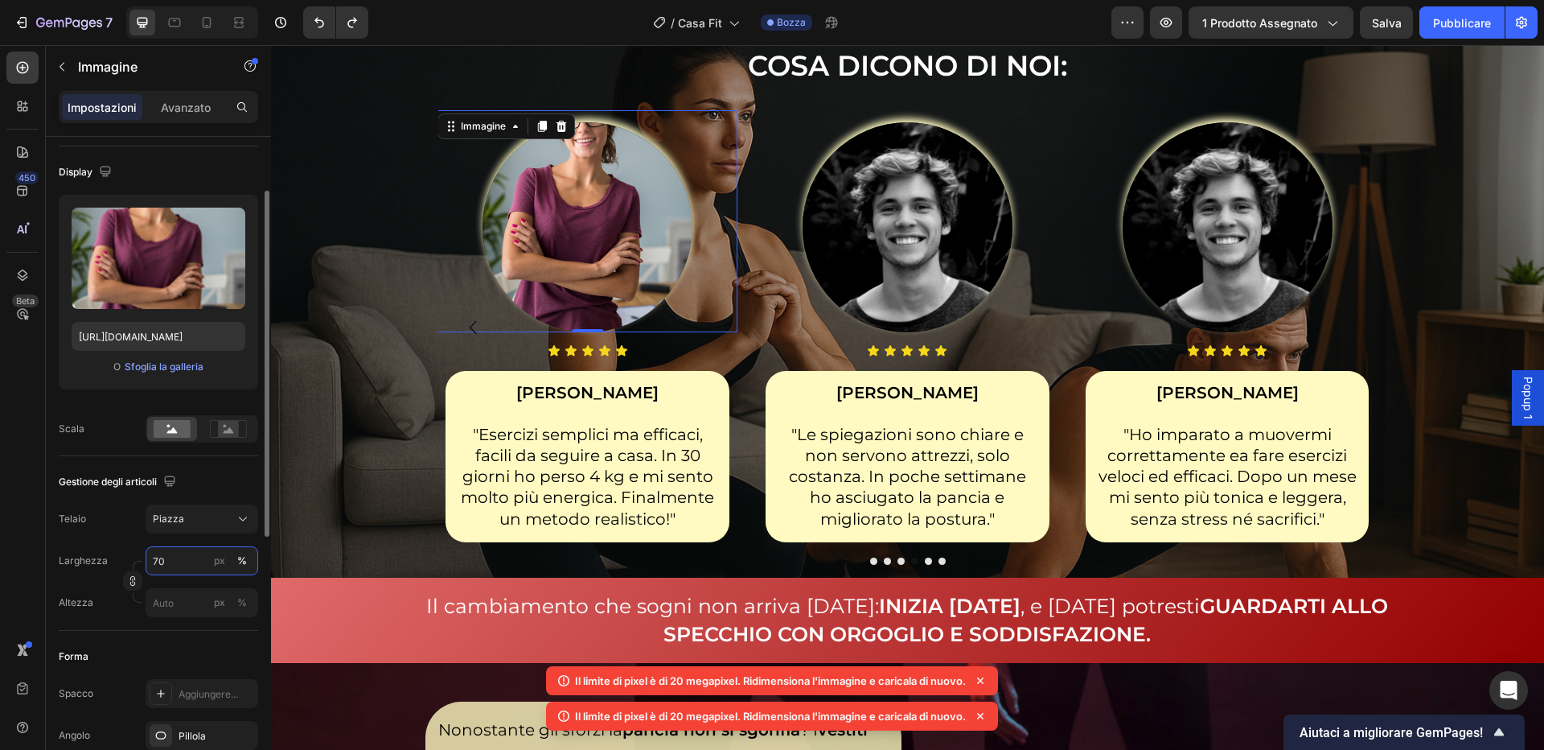
click at [181, 563] on input "70" at bounding box center [202, 560] width 113 height 29
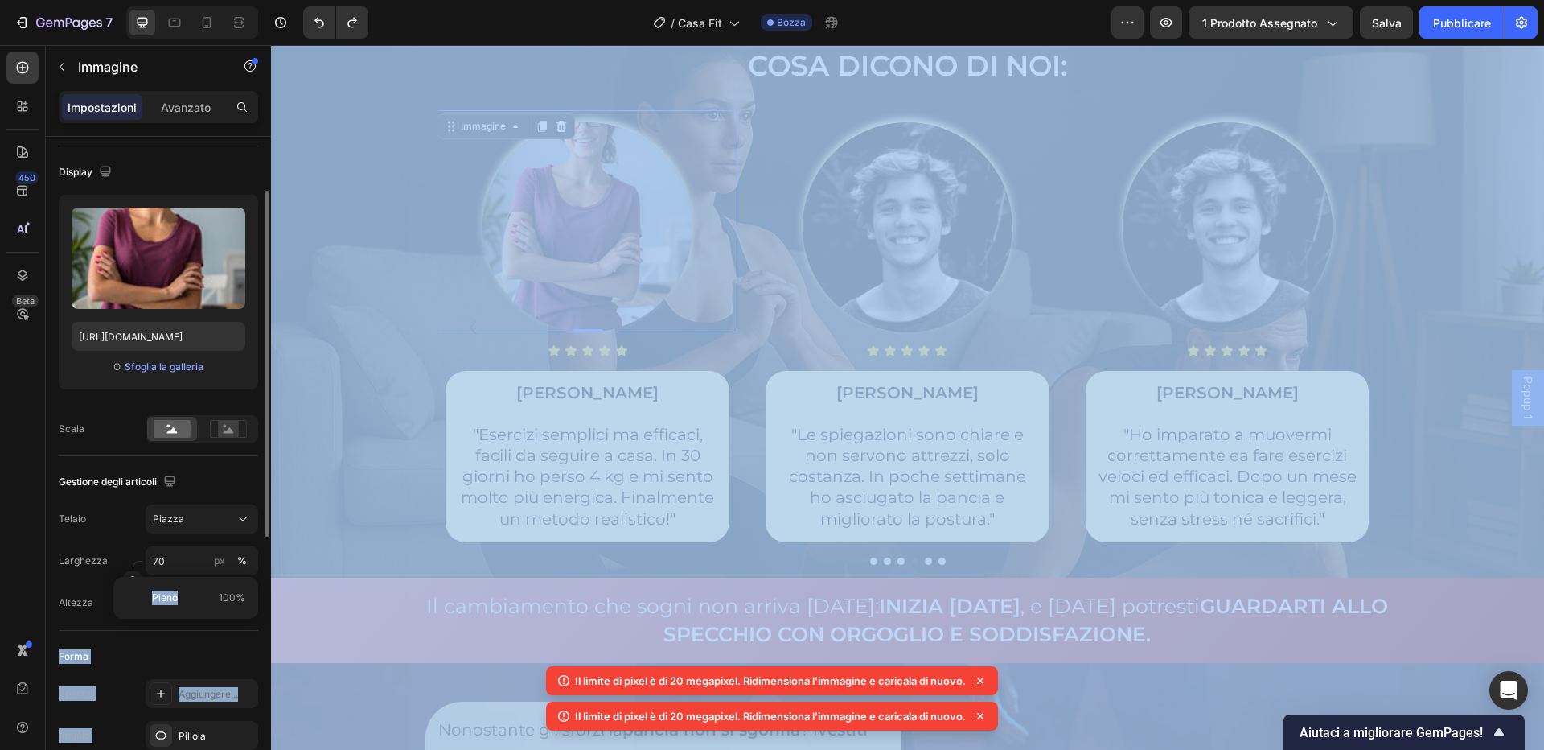
click at [113, 0] on div "7 / Casa Fit Bozza Anteprima 1 prodotto assegnato Salva Pubblicare 450 Beta Sez…" at bounding box center [772, 0] width 1544 height 0
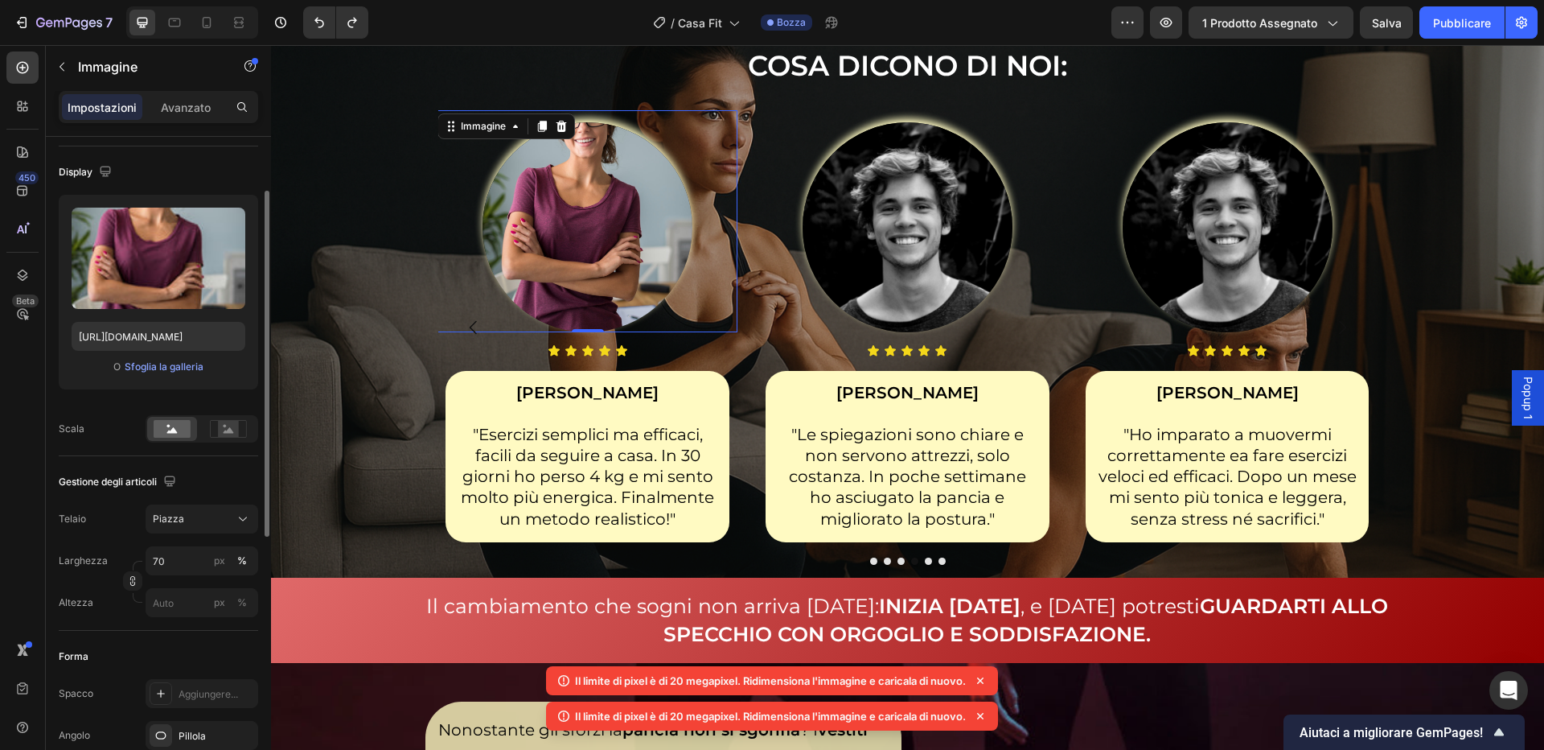
click at [72, 588] on div "Altezza" at bounding box center [76, 602] width 35 height 29
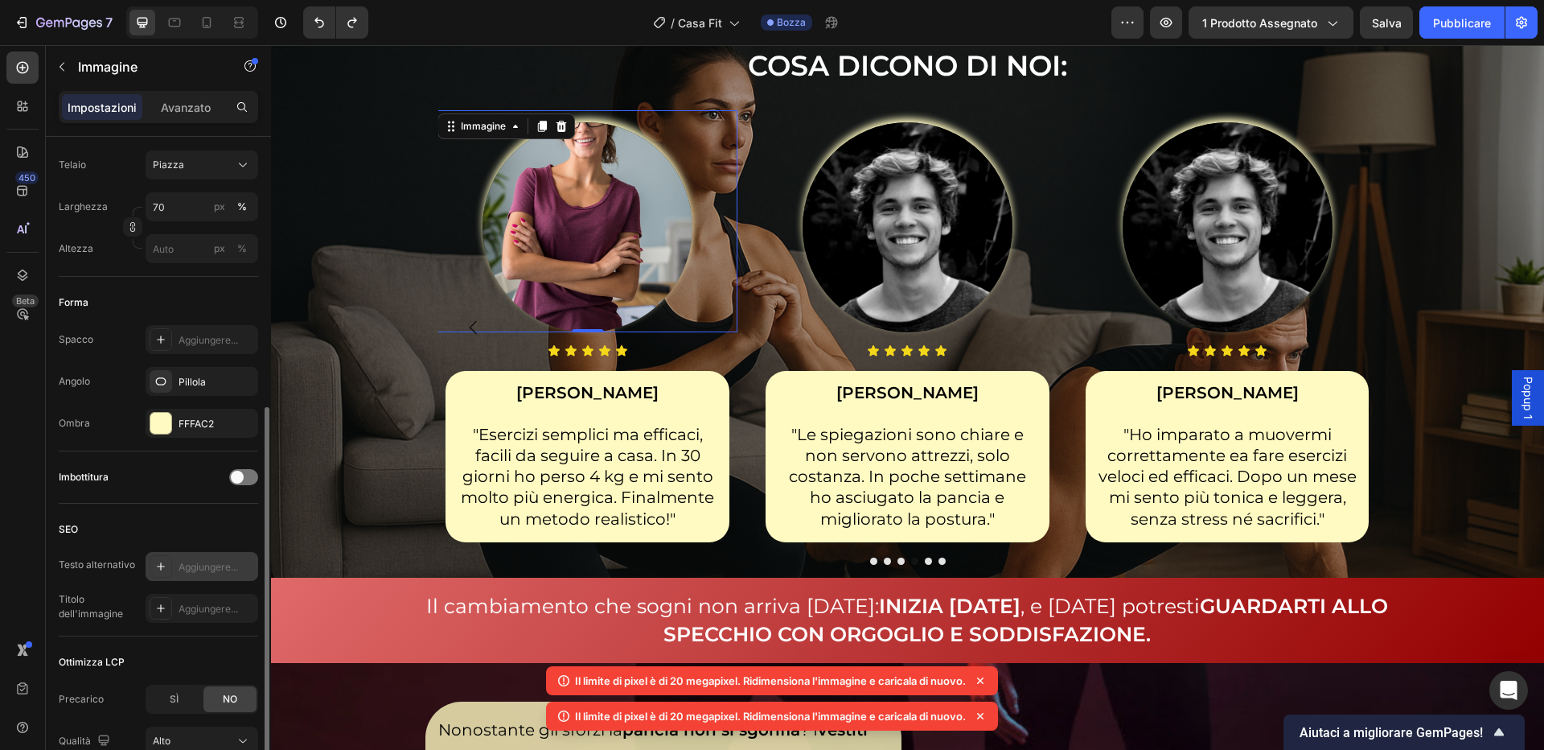
scroll to position [593, 0]
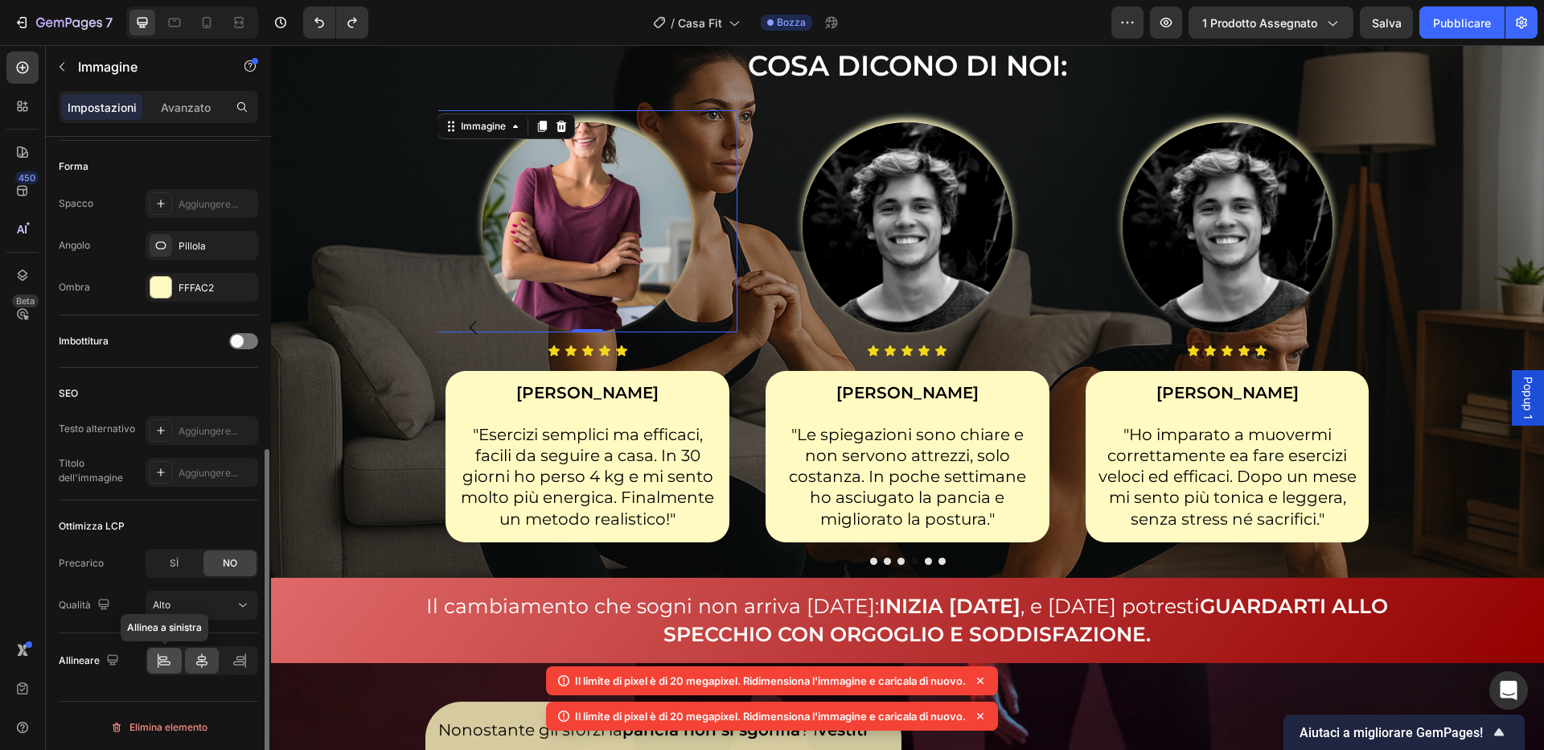
click at [177, 655] on div at bounding box center [164, 660] width 35 height 26
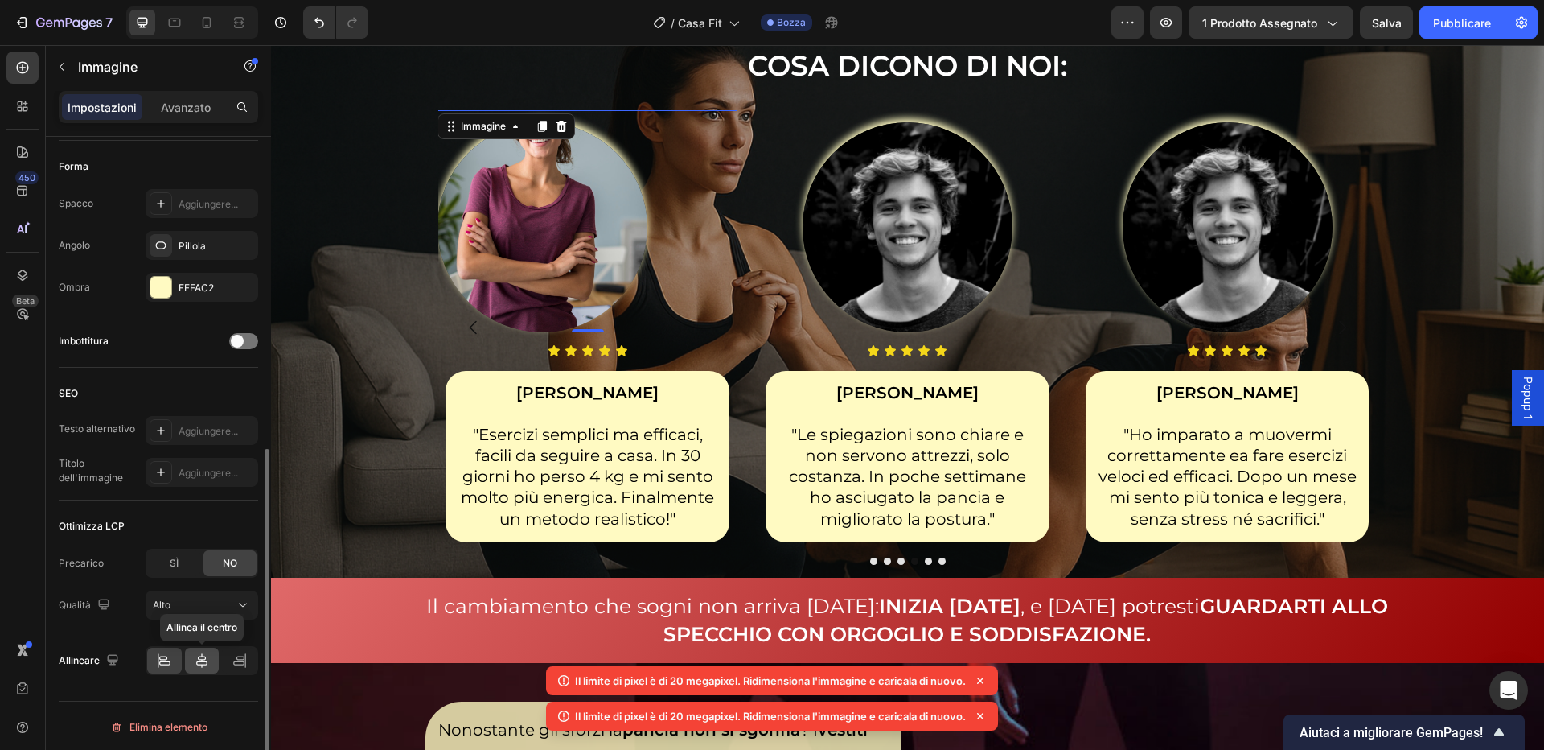
click at [205, 660] on icon at bounding box center [202, 660] width 16 height 16
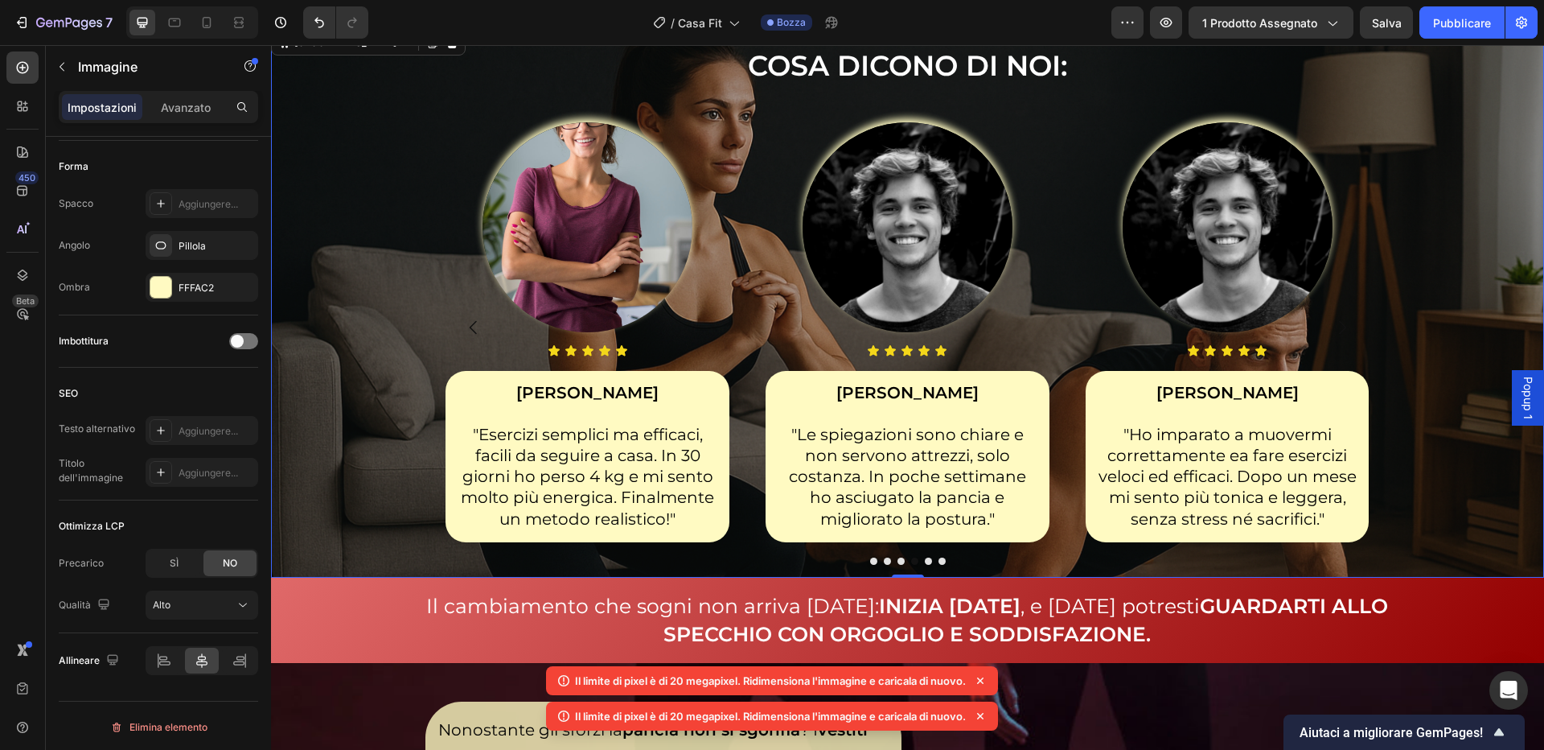
scroll to position [320, 0]
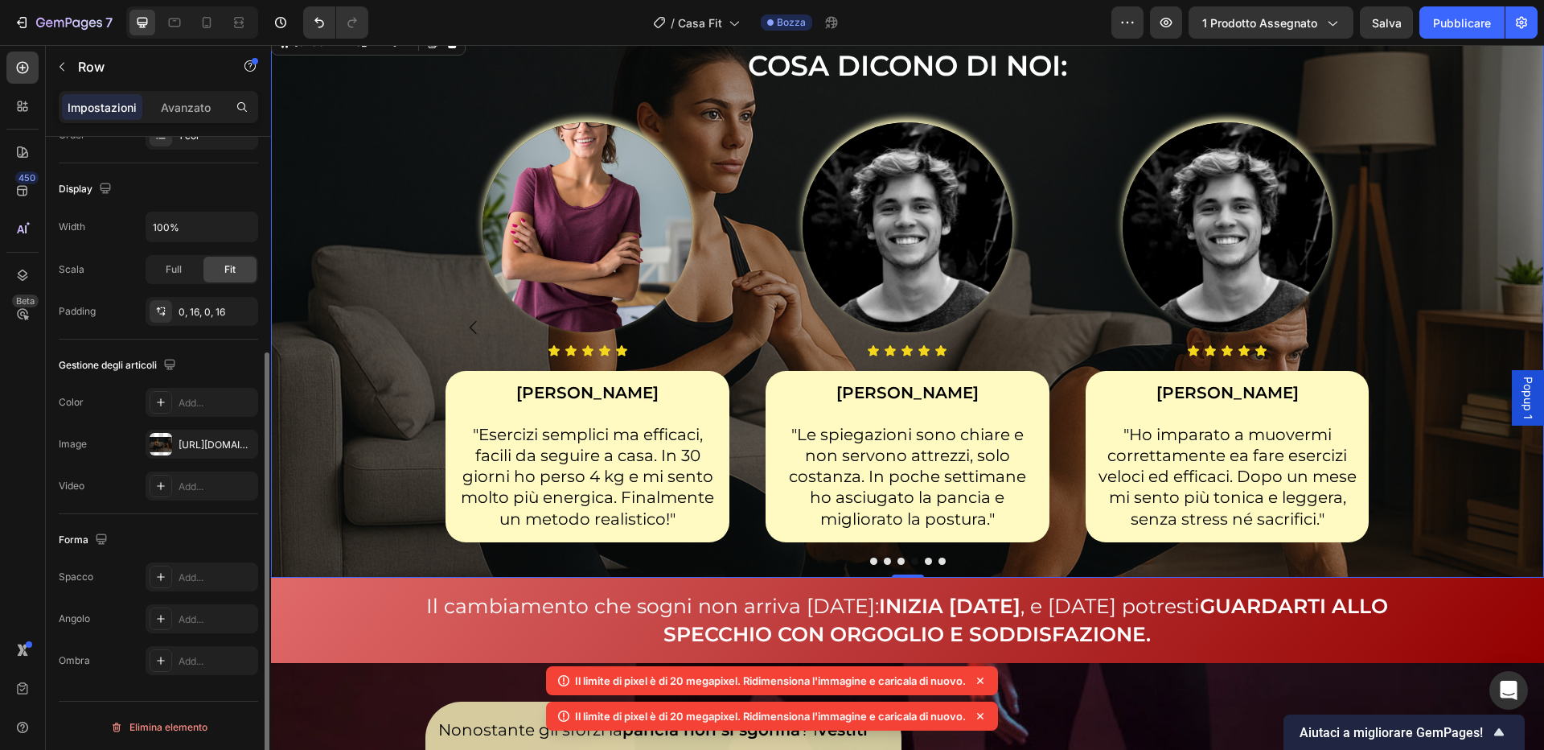
click at [394, 481] on div "COSA DICONO DI NOI: Intestazione Immagine Icona Icona Icona Icona Icona Elenco …" at bounding box center [907, 302] width 1247 height 551
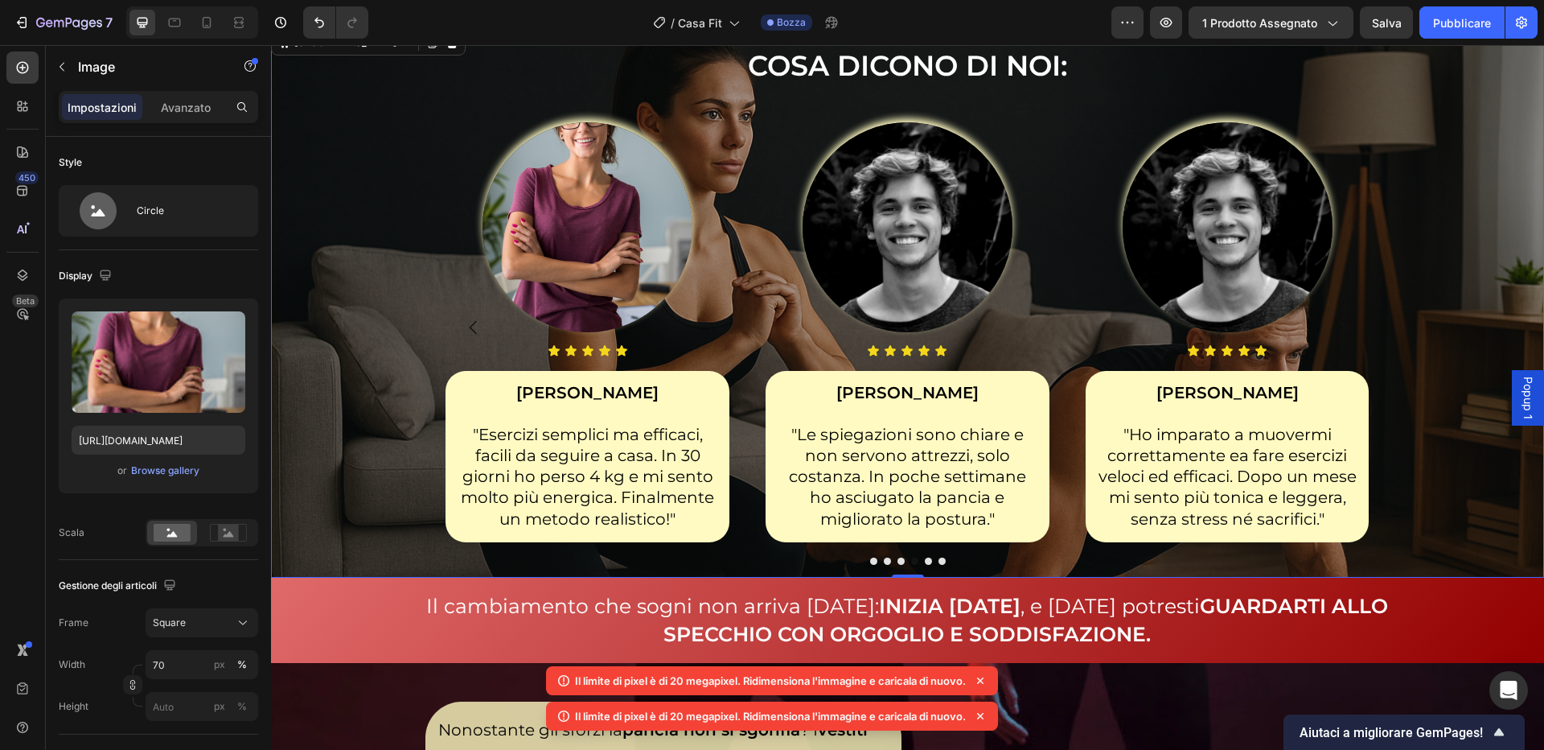
click at [544, 284] on img at bounding box center [588, 227] width 210 height 210
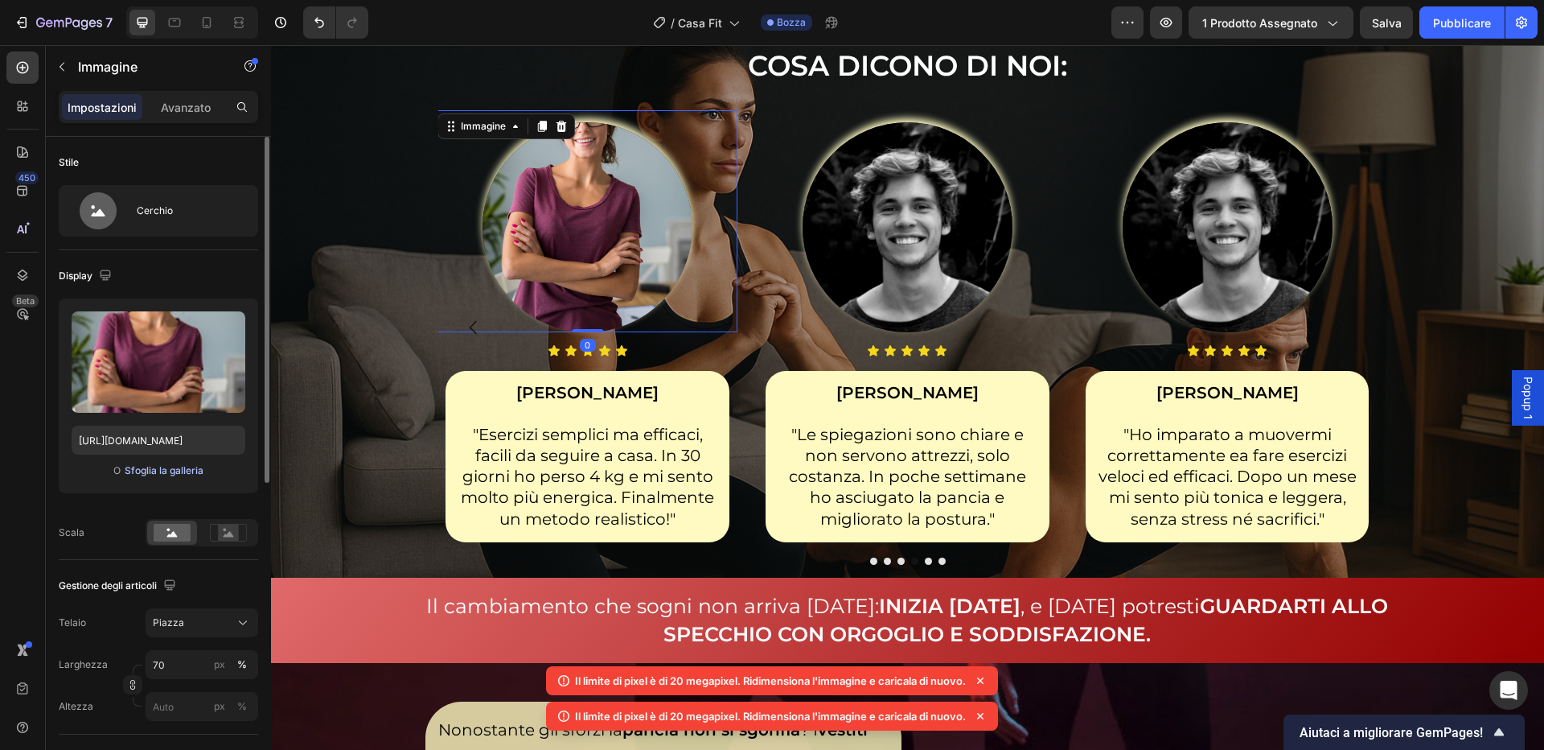
click at [142, 468] on font "Sfoglia la galleria" at bounding box center [164, 470] width 79 height 12
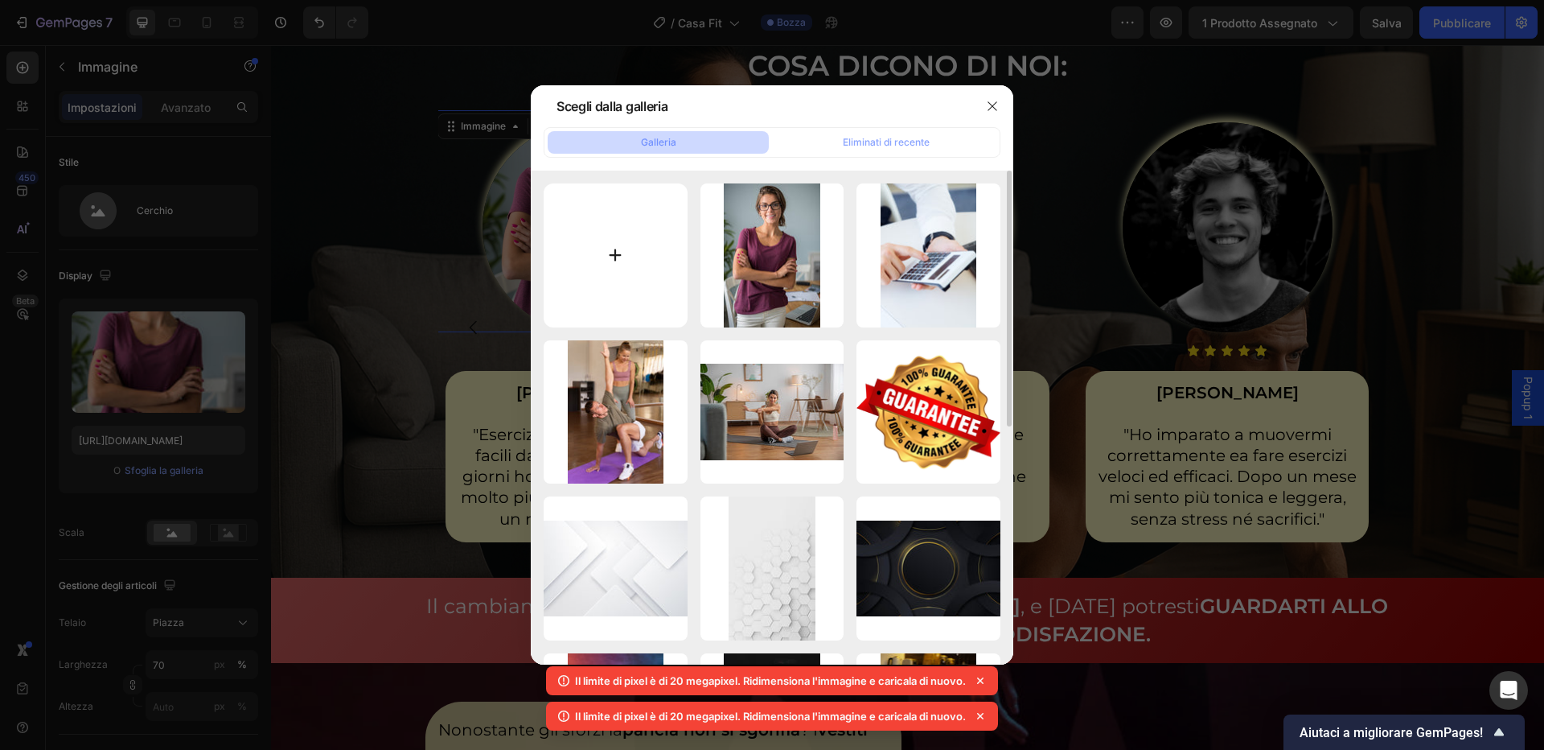
click at [649, 264] on input "file" at bounding box center [616, 255] width 144 height 144
type input "C:\fakepath\11261.png"
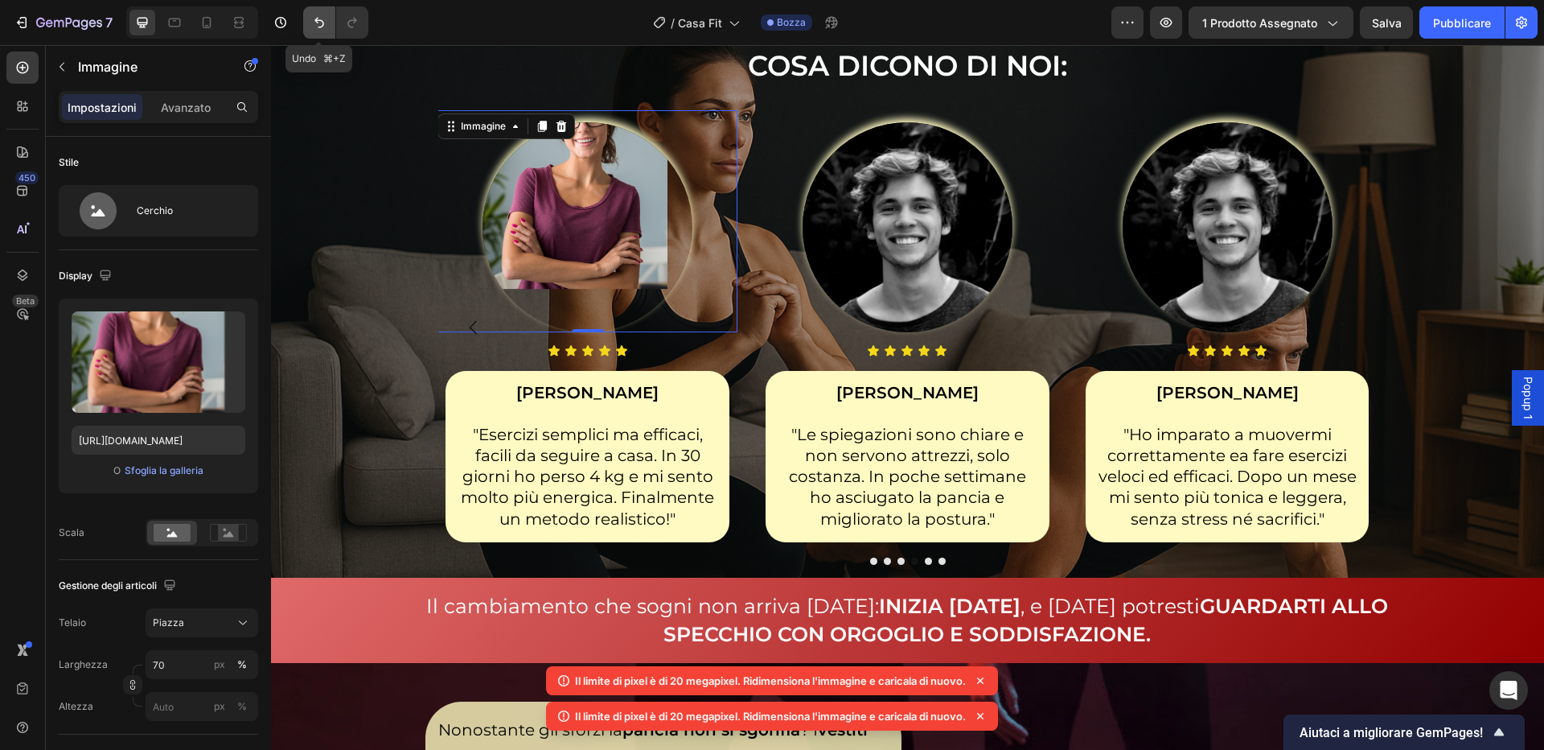
click at [319, 6] on button "Annulla/Ripristina" at bounding box center [319, 22] width 32 height 32
type input "[URL][DOMAIN_NAME]"
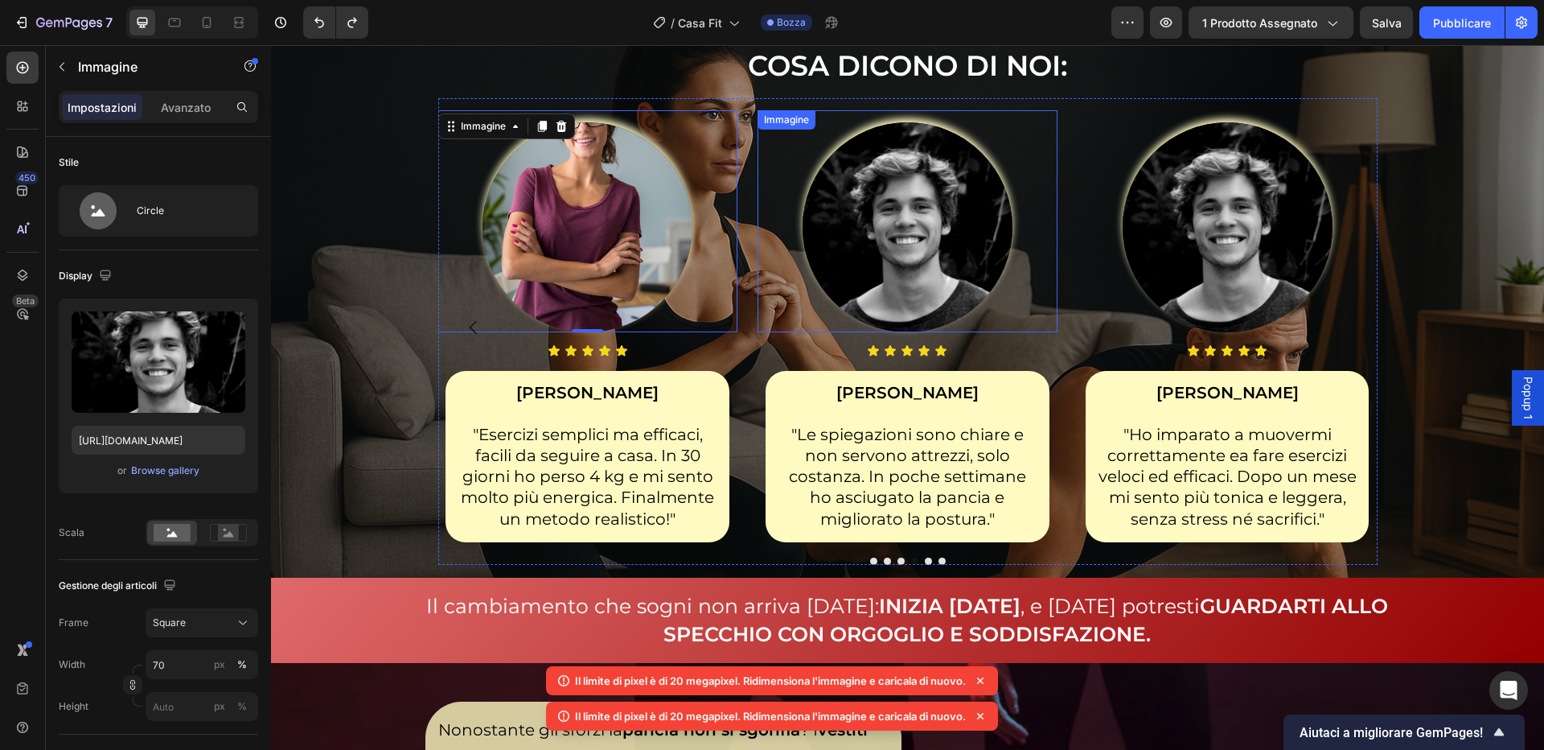
click at [936, 275] on img at bounding box center [908, 227] width 210 height 210
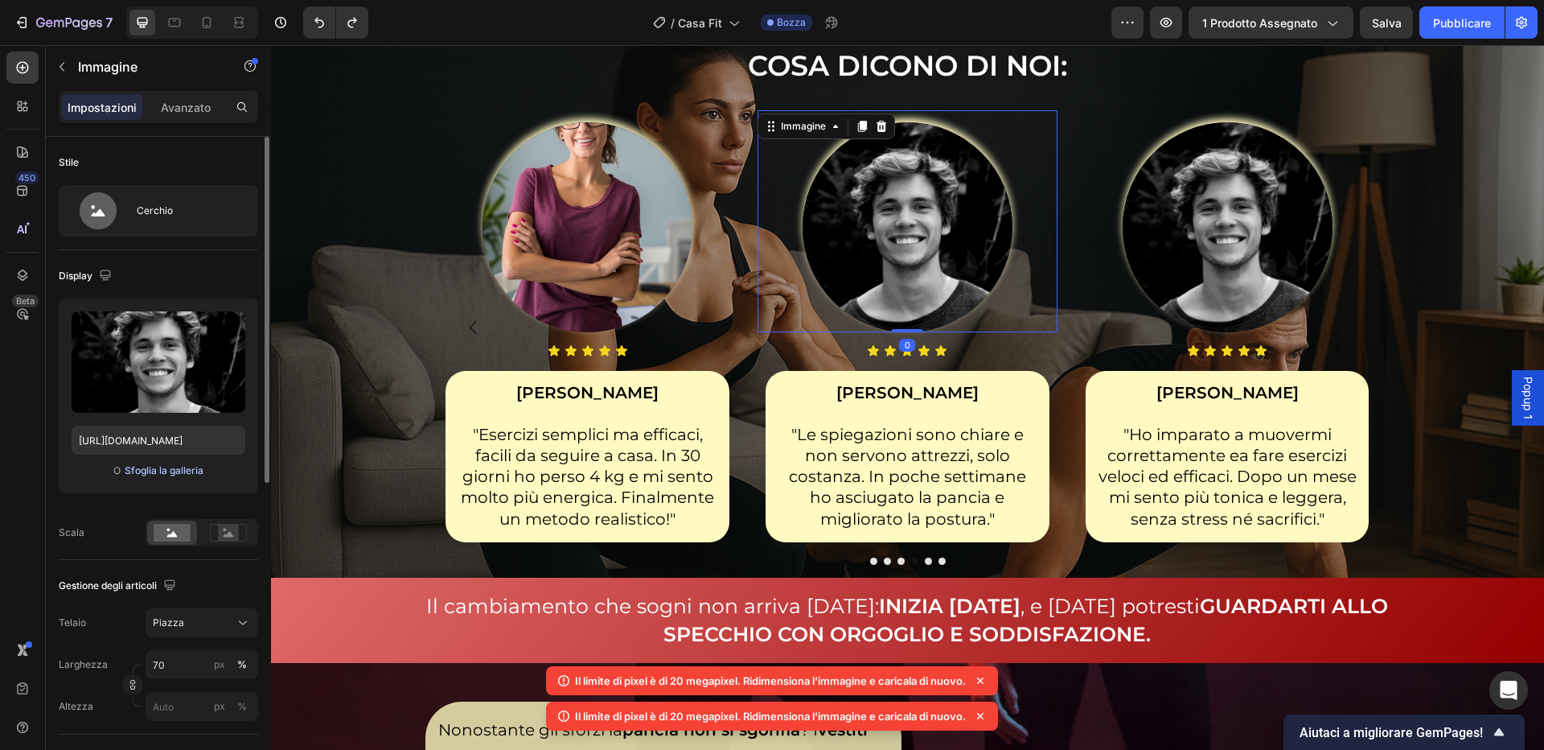
click at [157, 470] on font "Sfoglia la galleria" at bounding box center [164, 470] width 79 height 12
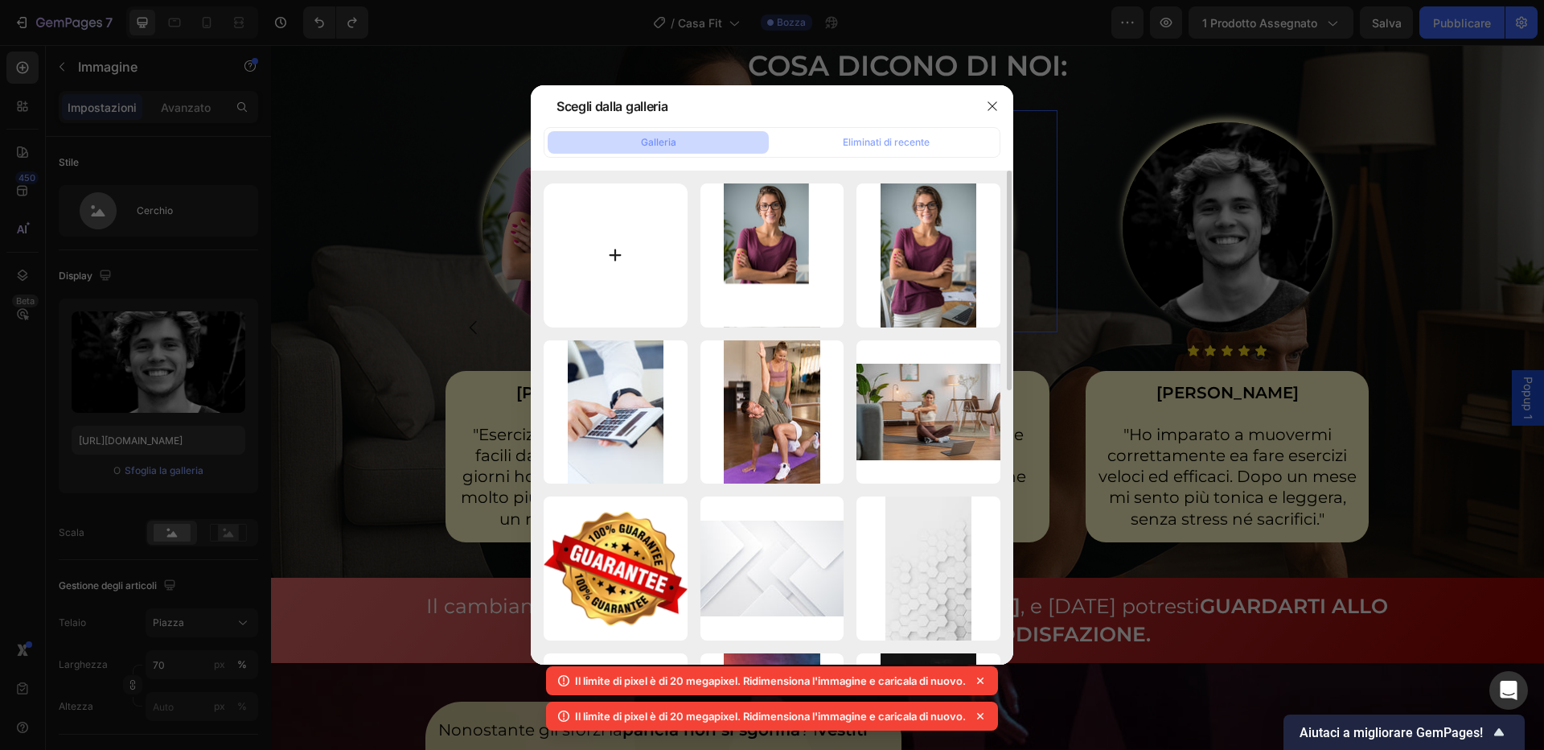
click at [632, 267] on input "file" at bounding box center [616, 255] width 144 height 144
type input "C:\fakepath\2148531014.jpg"
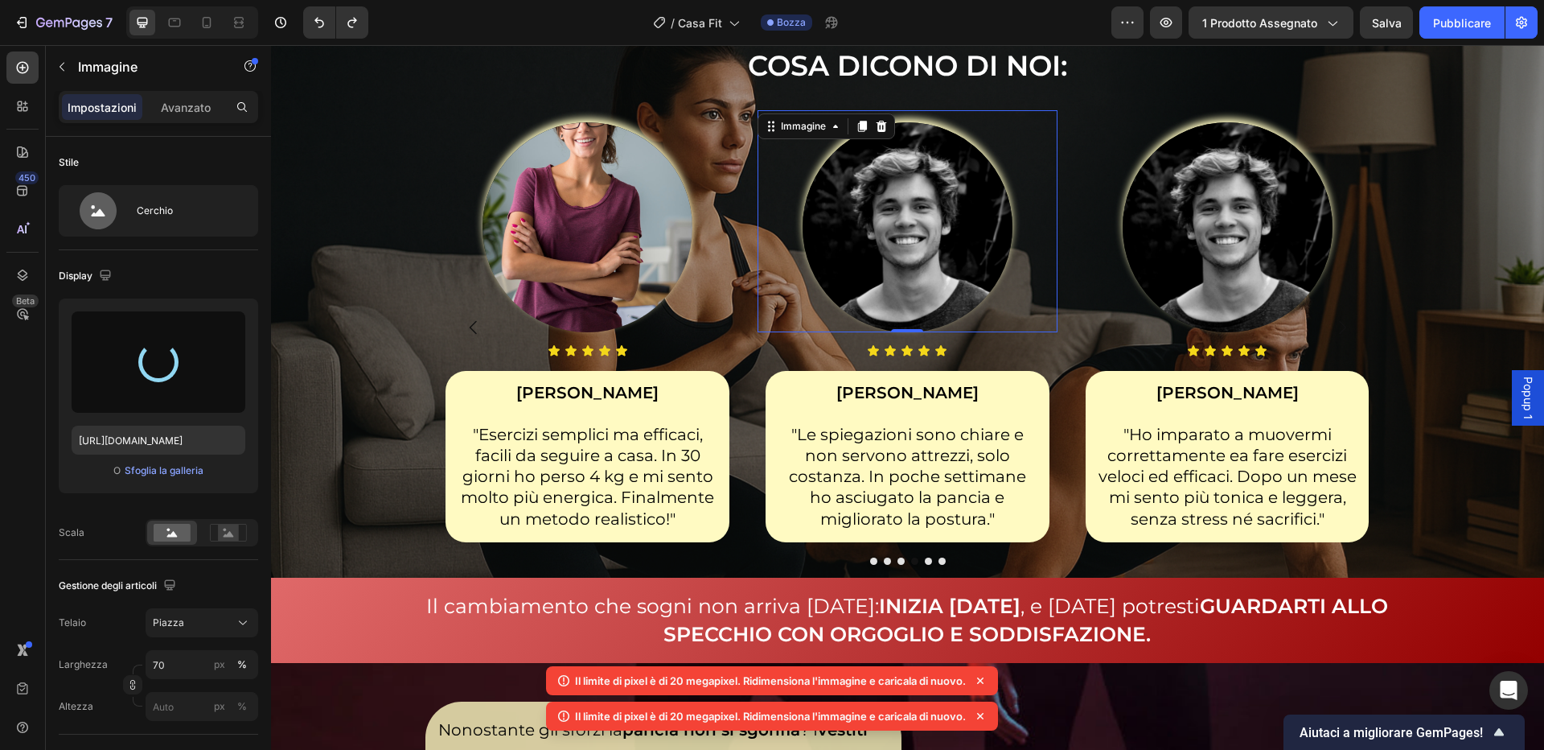
type input "[URL][DOMAIN_NAME]"
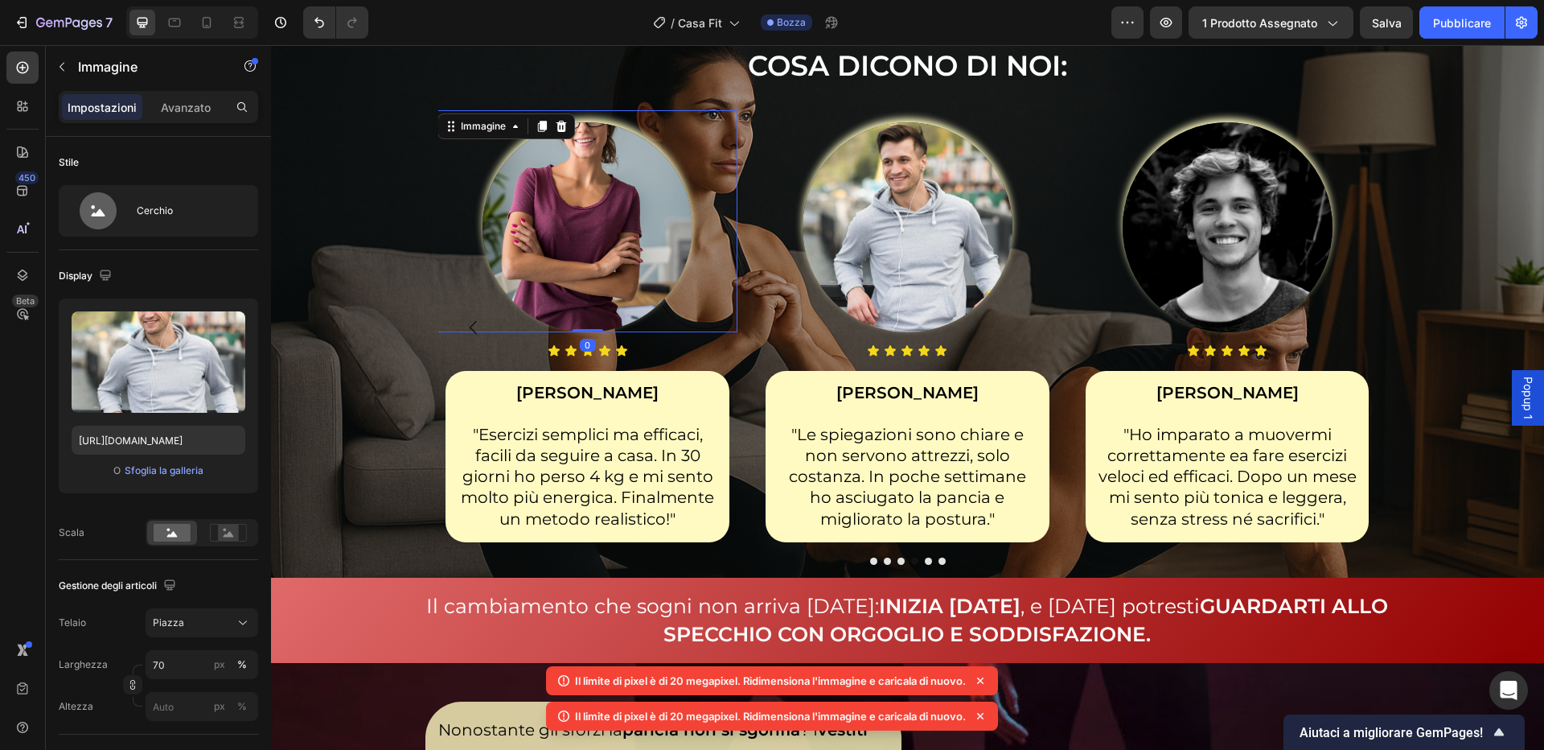
click at [559, 223] on img at bounding box center [588, 227] width 210 height 210
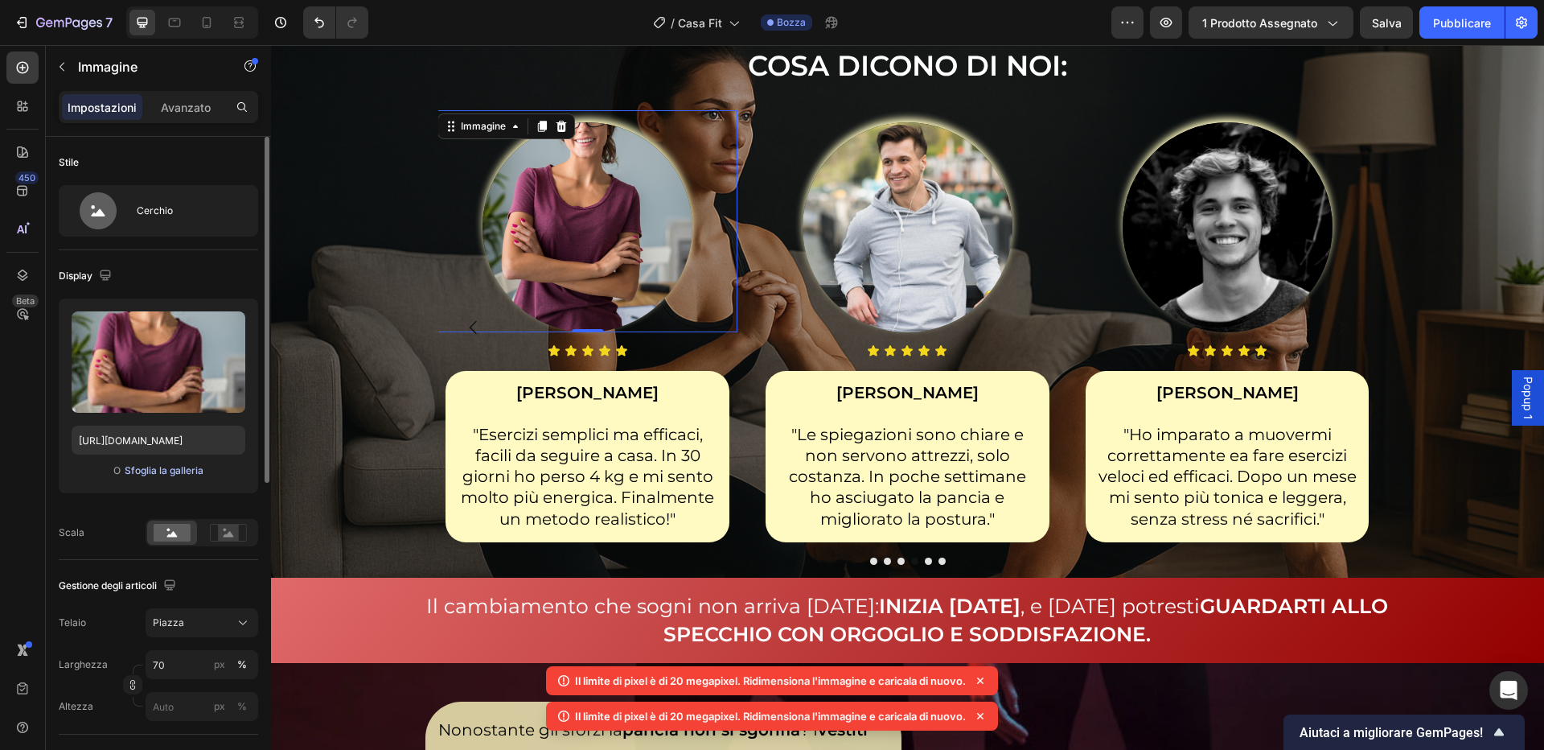
click at [181, 468] on font "Sfoglia la galleria" at bounding box center [164, 470] width 79 height 12
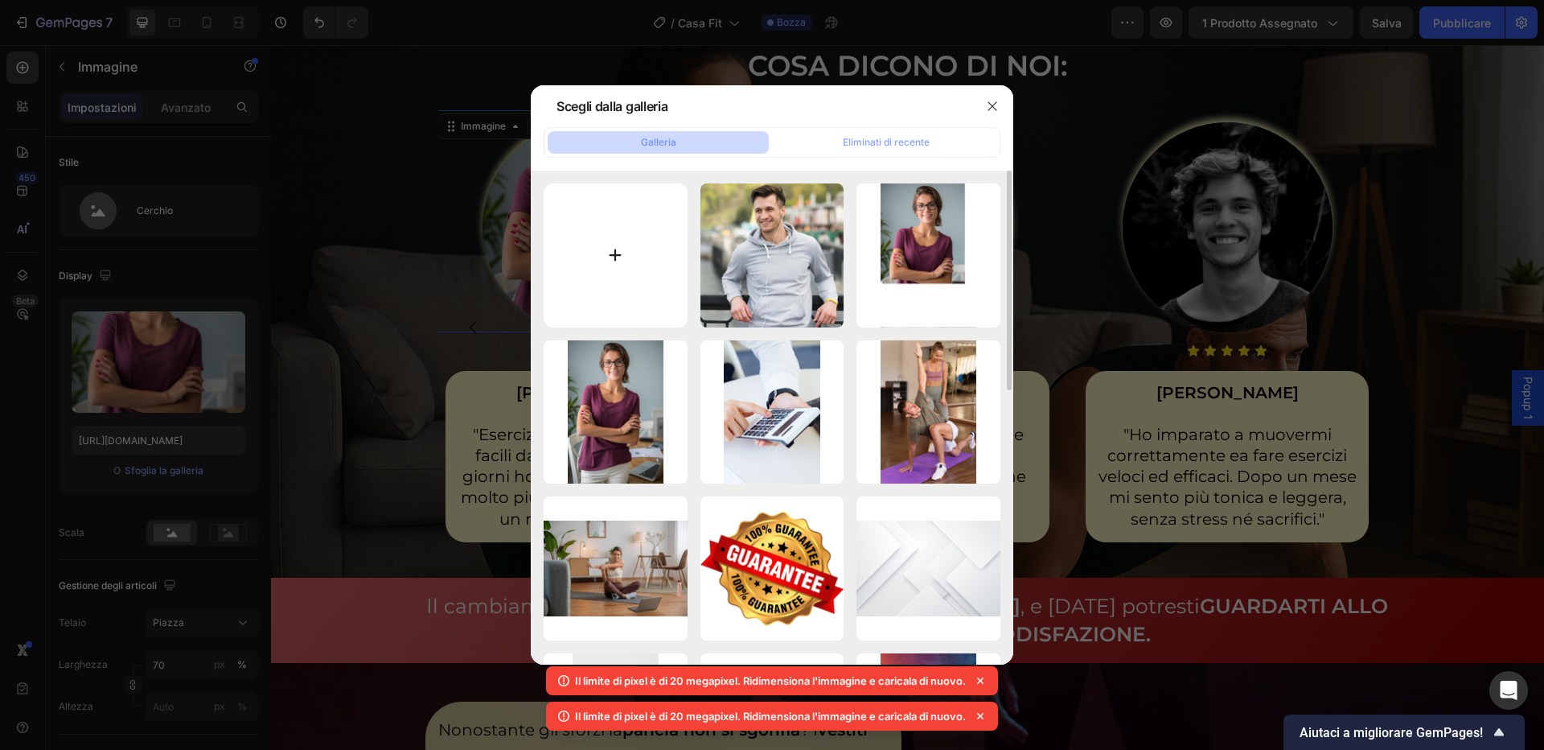
click at [644, 232] on input "file" at bounding box center [616, 255] width 144 height 144
type input "C:\fakepath\2148720213.jpg"
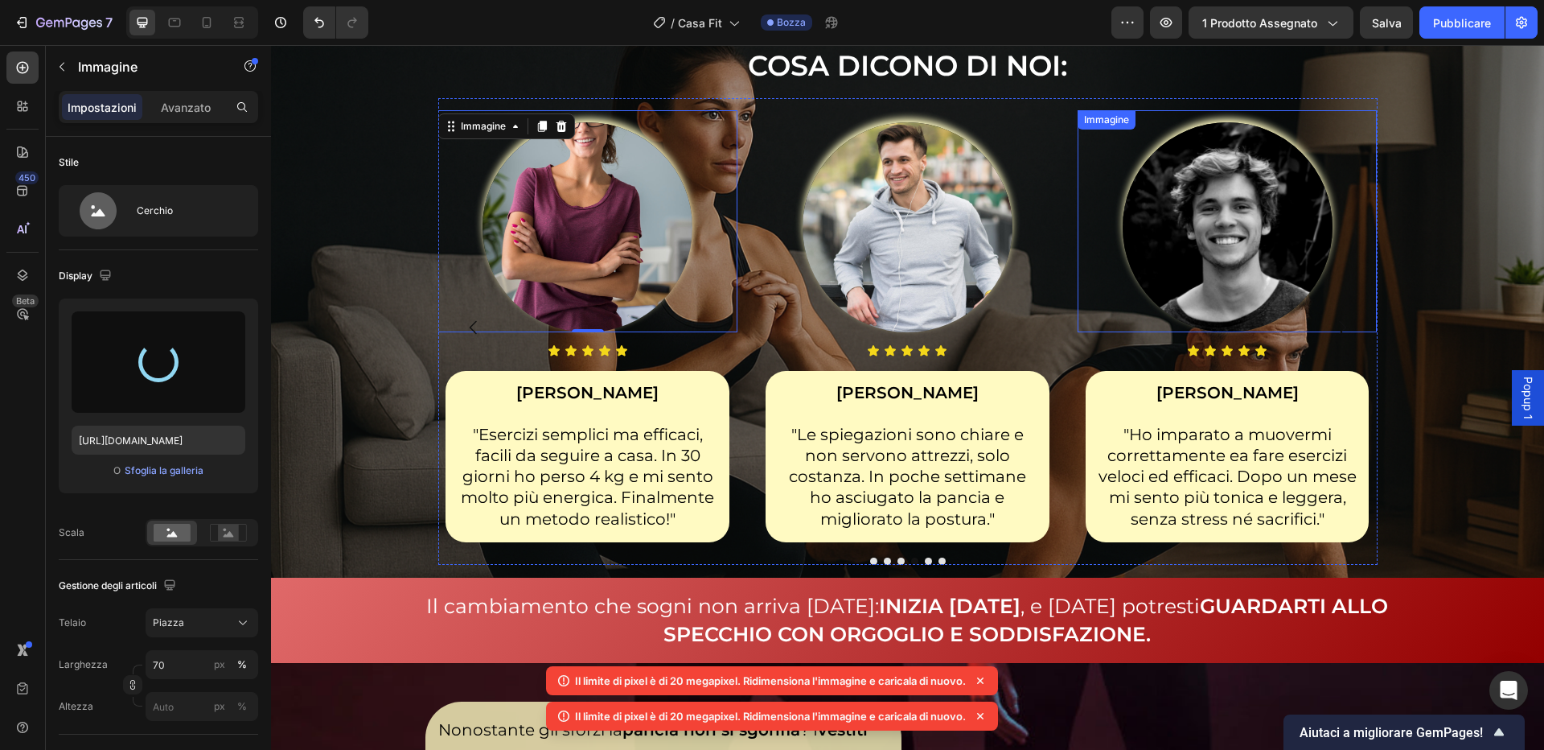
type input "[URL][DOMAIN_NAME]"
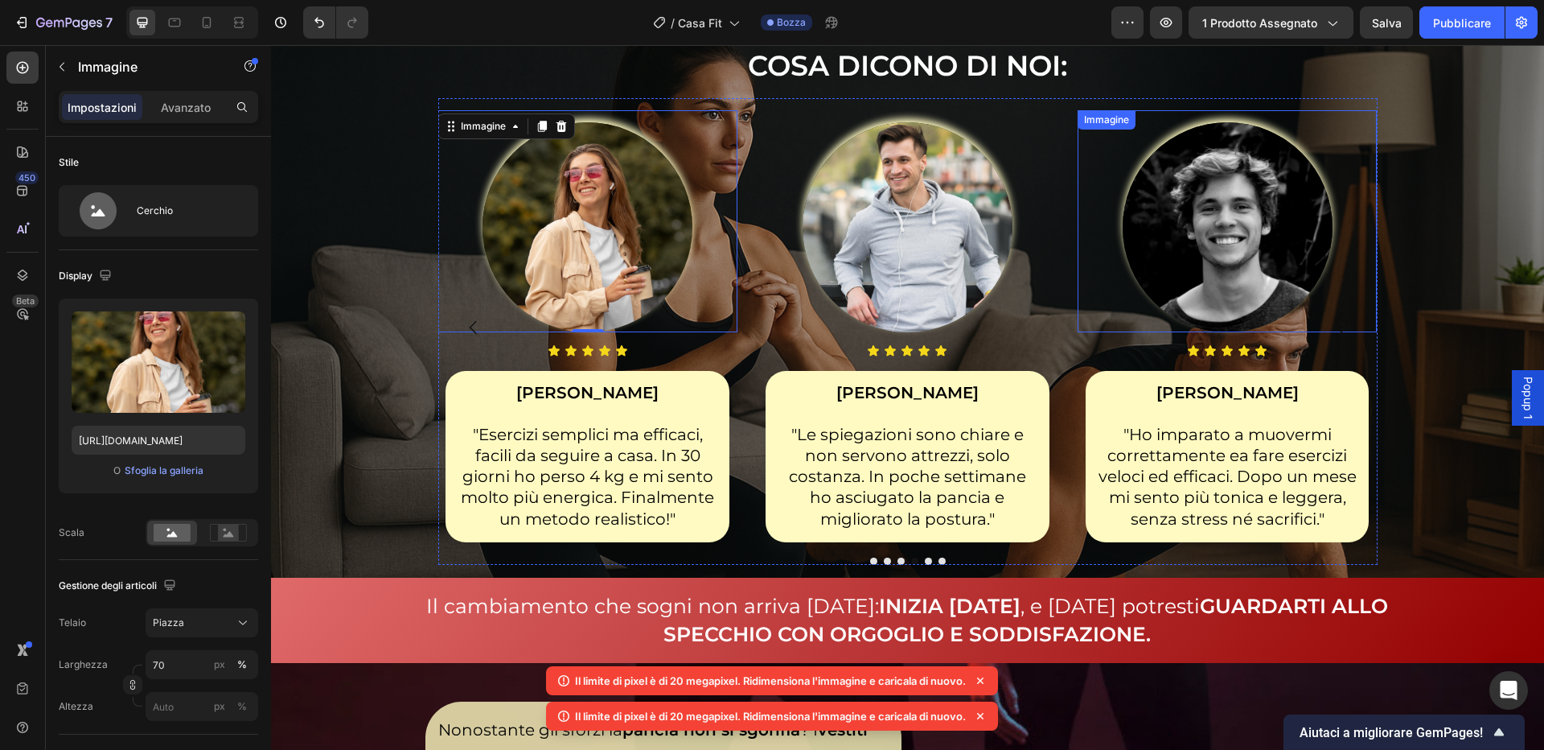
click at [1241, 260] on img at bounding box center [1228, 227] width 210 height 210
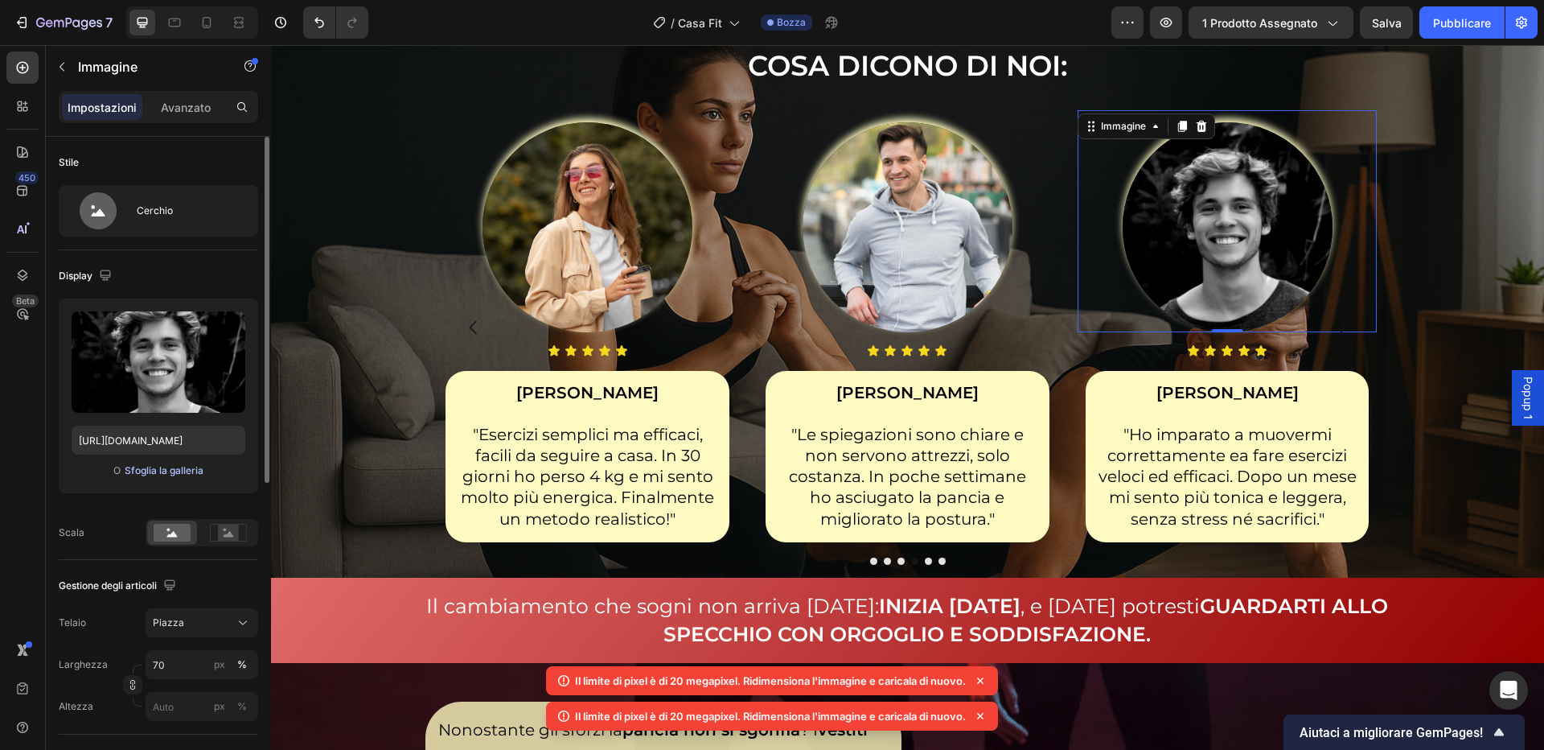
click at [198, 470] on font "Sfoglia la galleria" at bounding box center [164, 470] width 79 height 12
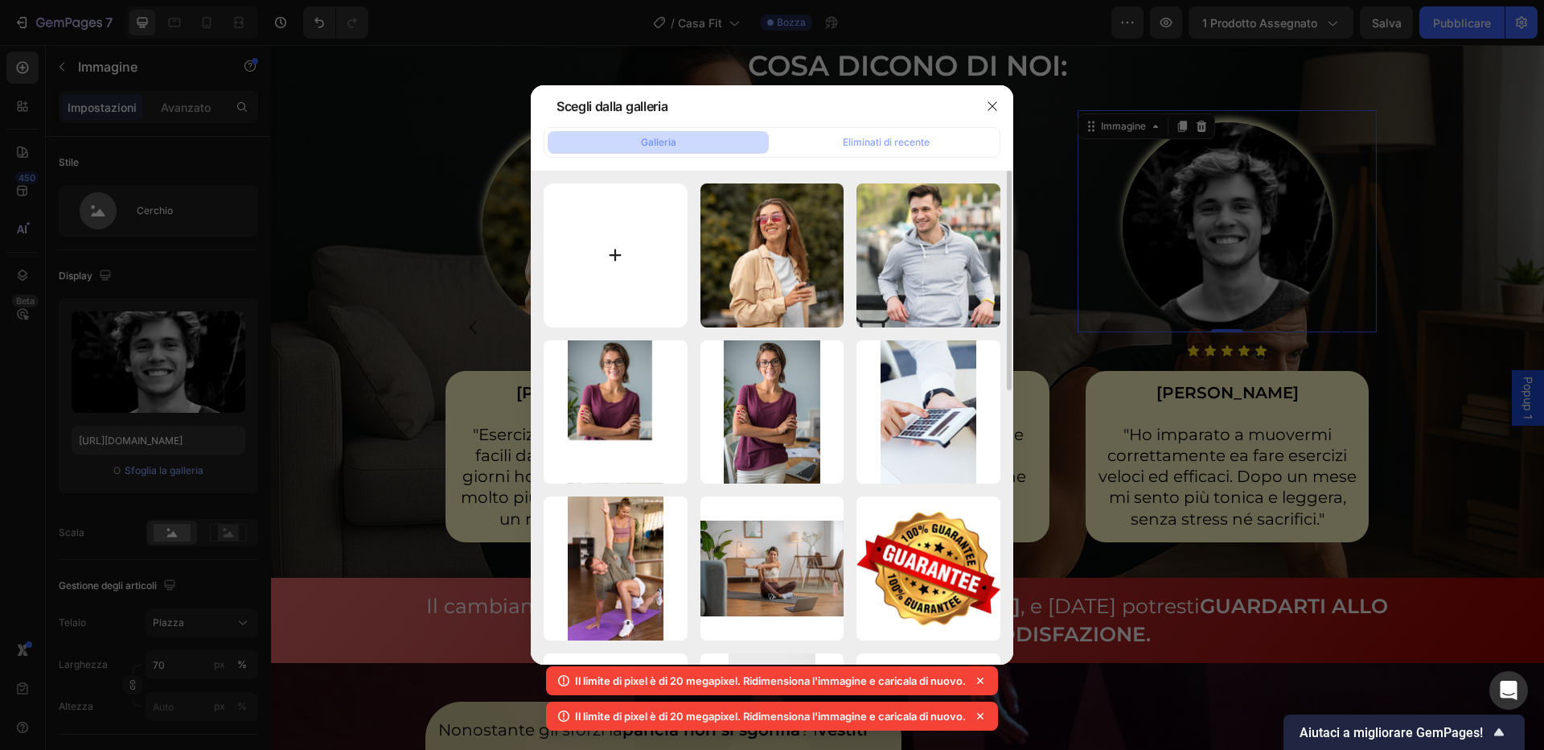
click at [569, 263] on input "file" at bounding box center [616, 255] width 144 height 144
type input "C:\fakepath\1352.jpg"
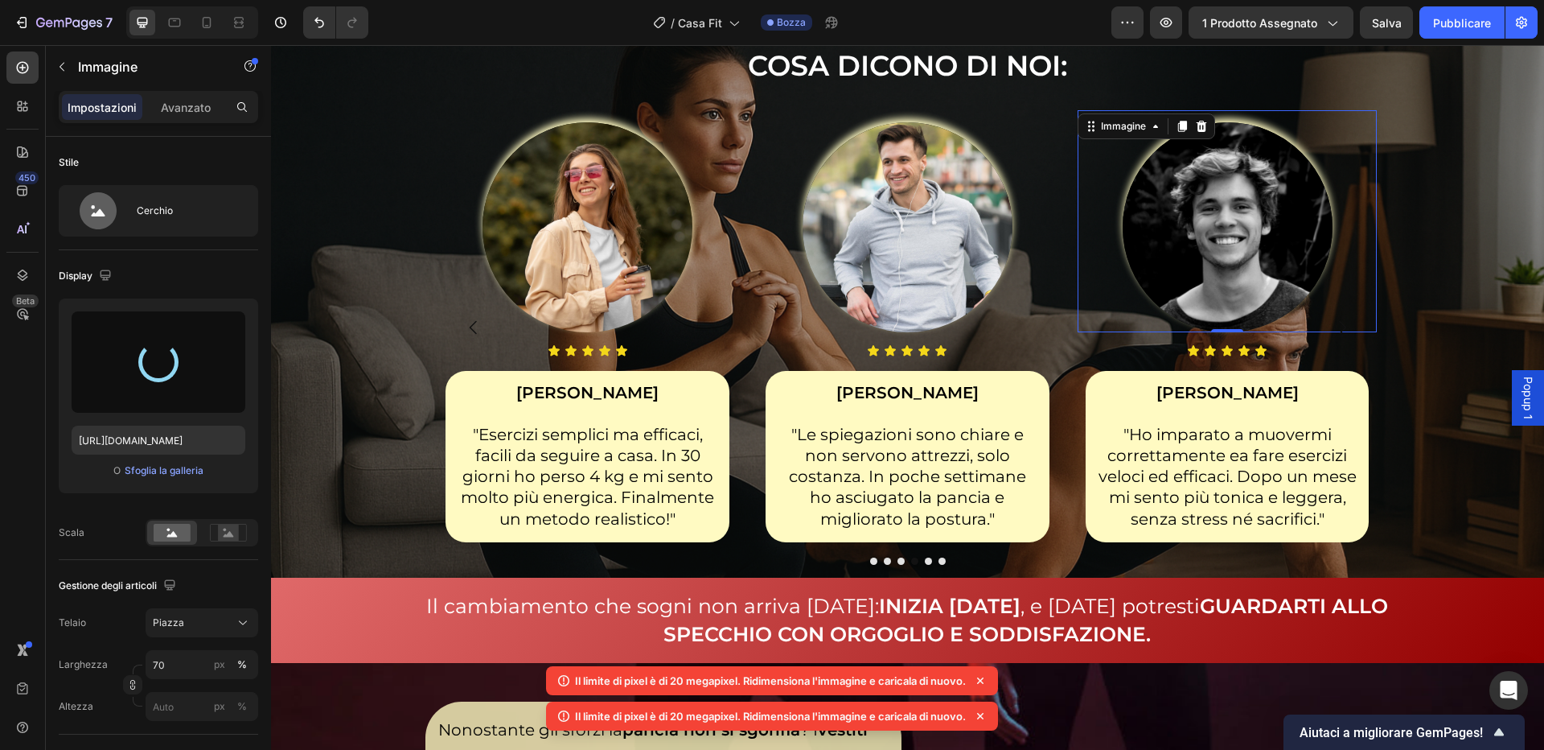
type input "[URL][DOMAIN_NAME]"
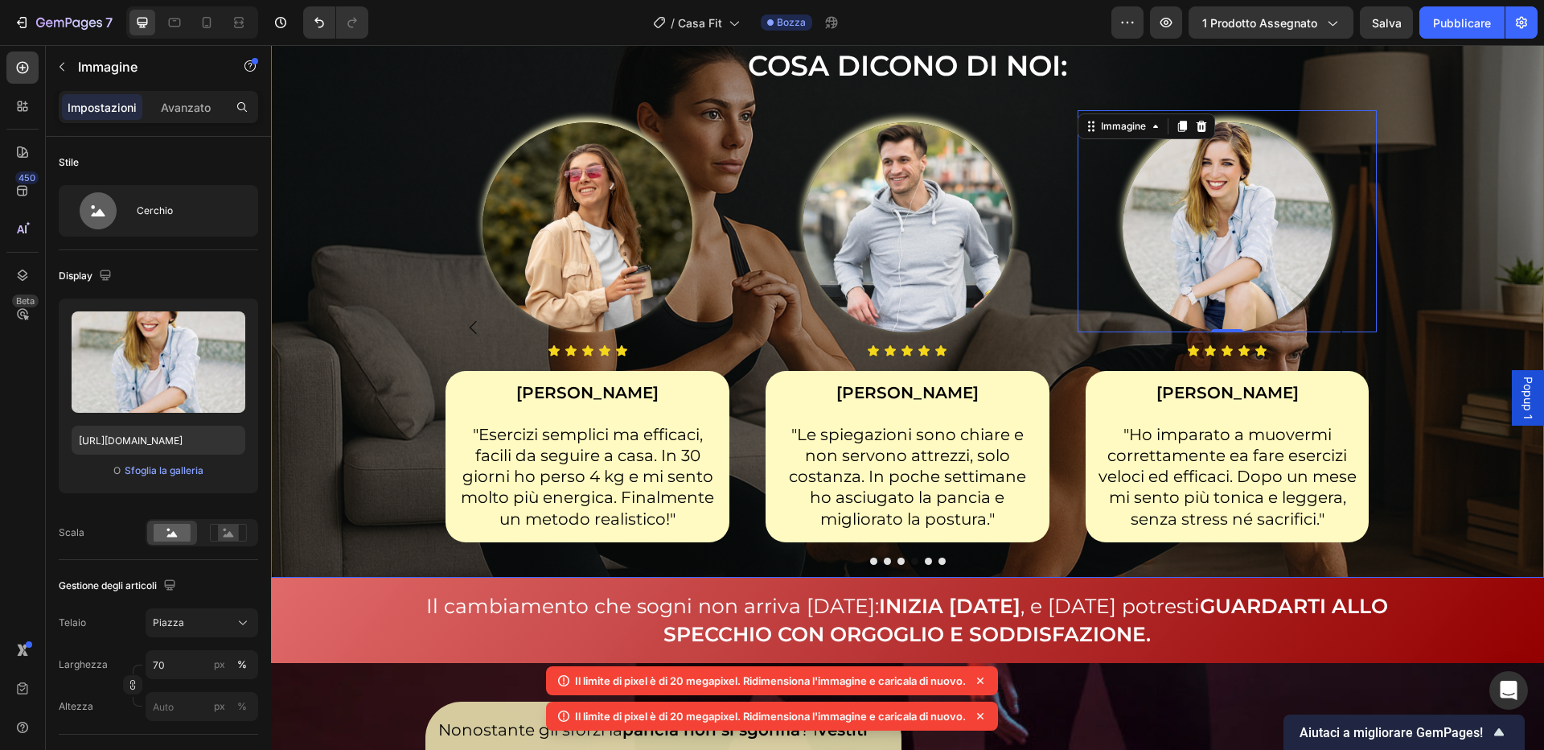
click at [1462, 514] on div "COSA DICONO DI NOI: Intestazione Immagine Icona Icona Icona Icona Icona Elenco …" at bounding box center [907, 302] width 1247 height 551
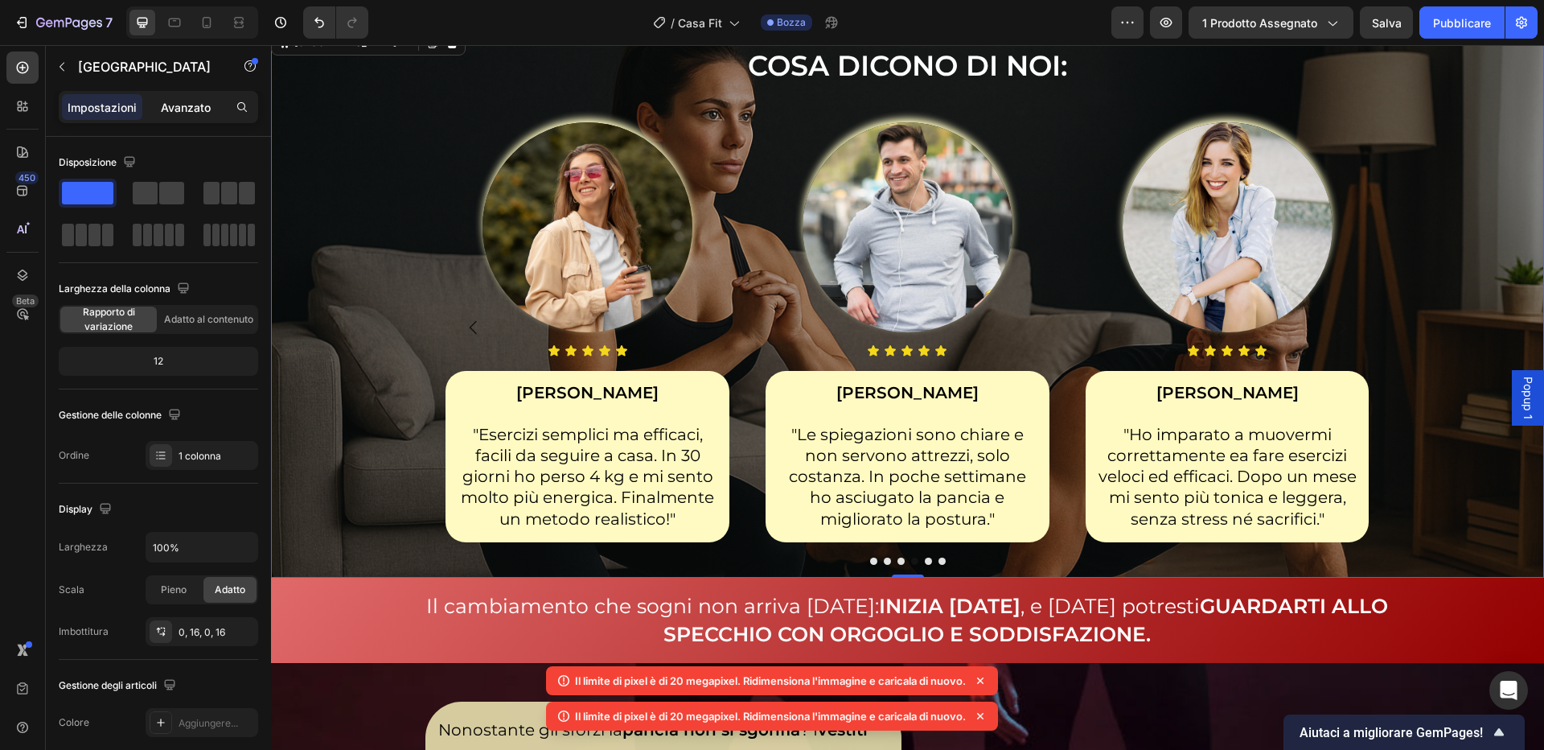
click at [175, 108] on font "Avanzato" at bounding box center [186, 108] width 50 height 14
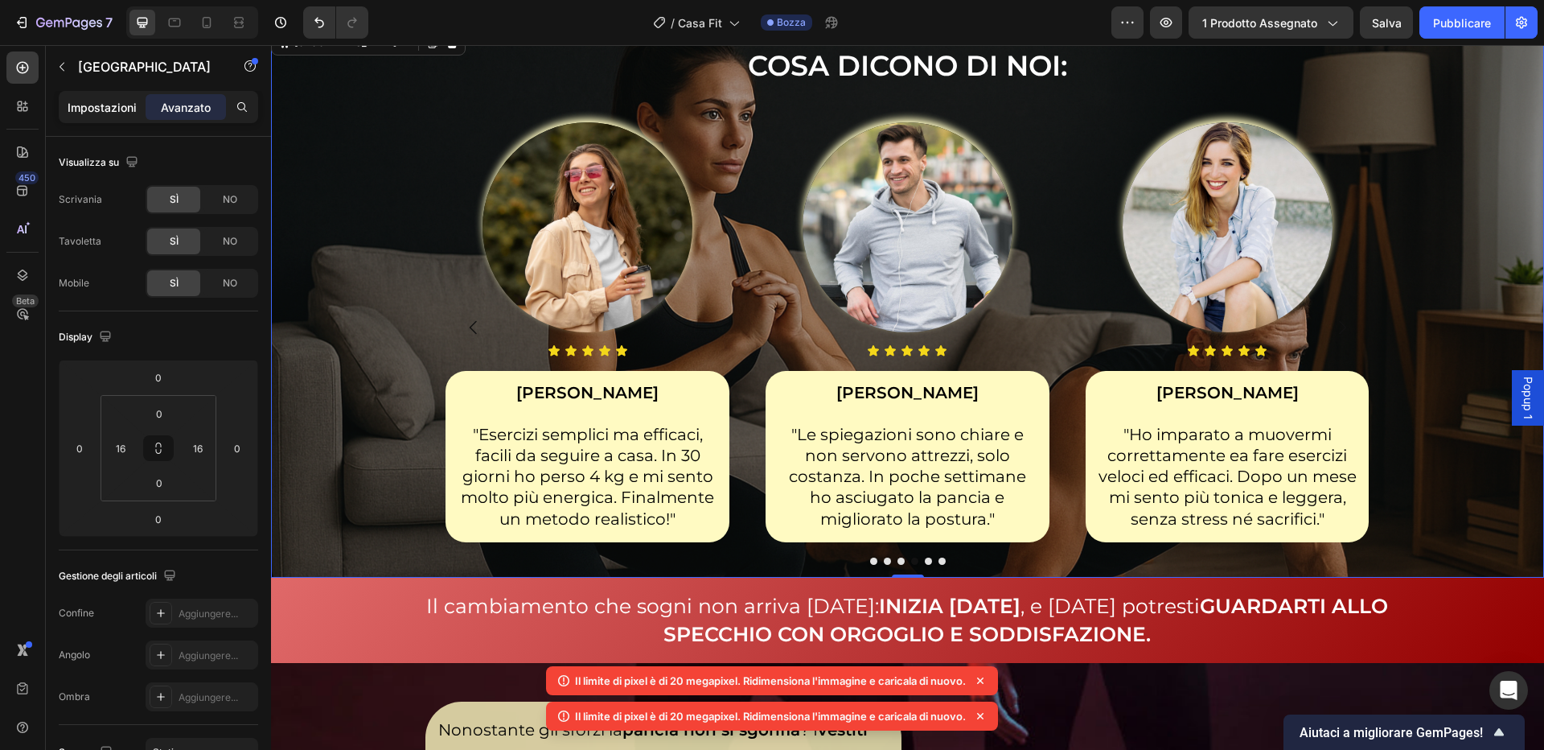
click at [89, 106] on font "Impostazioni" at bounding box center [102, 108] width 69 height 14
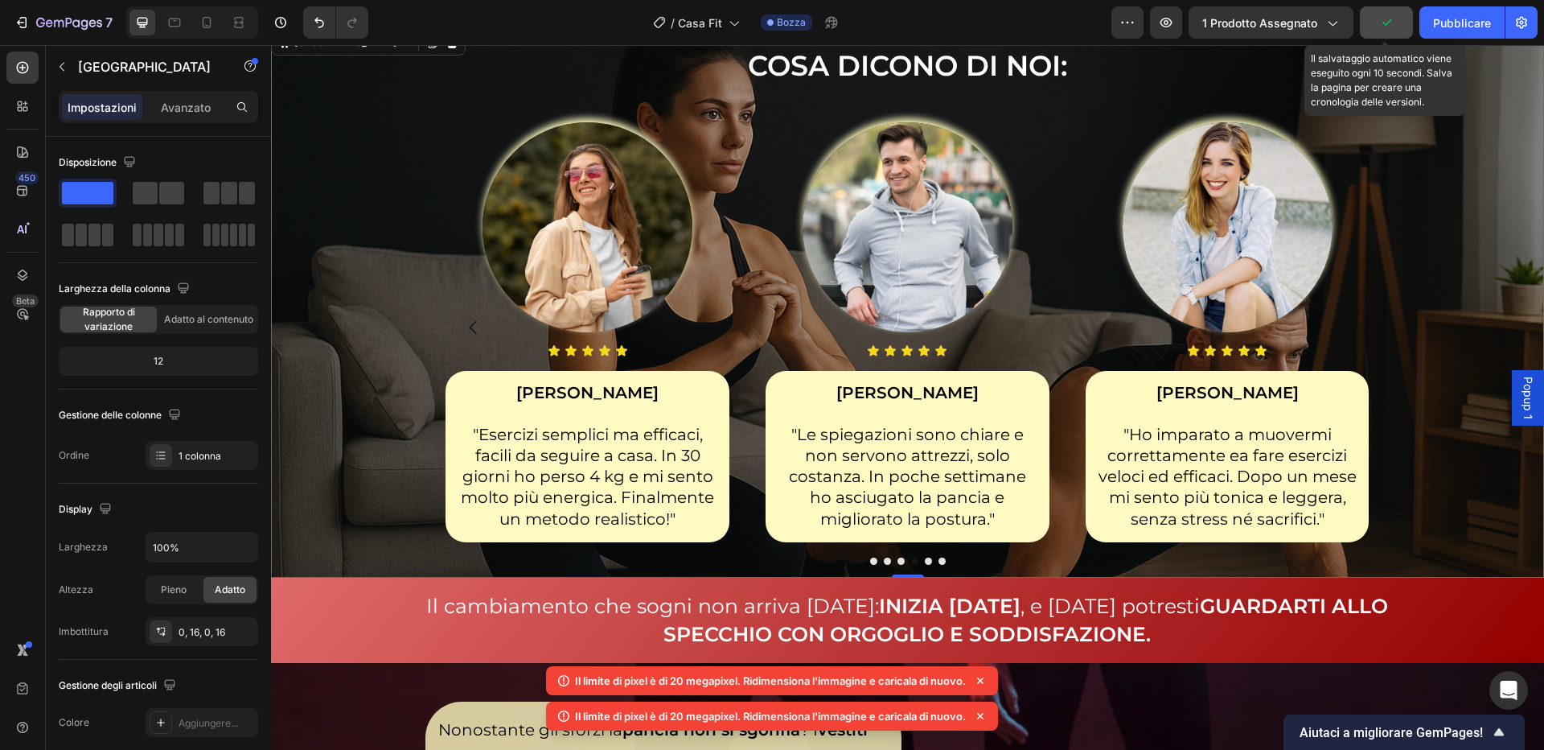
click at [1381, 22] on icon "button" at bounding box center [1386, 22] width 16 height 16
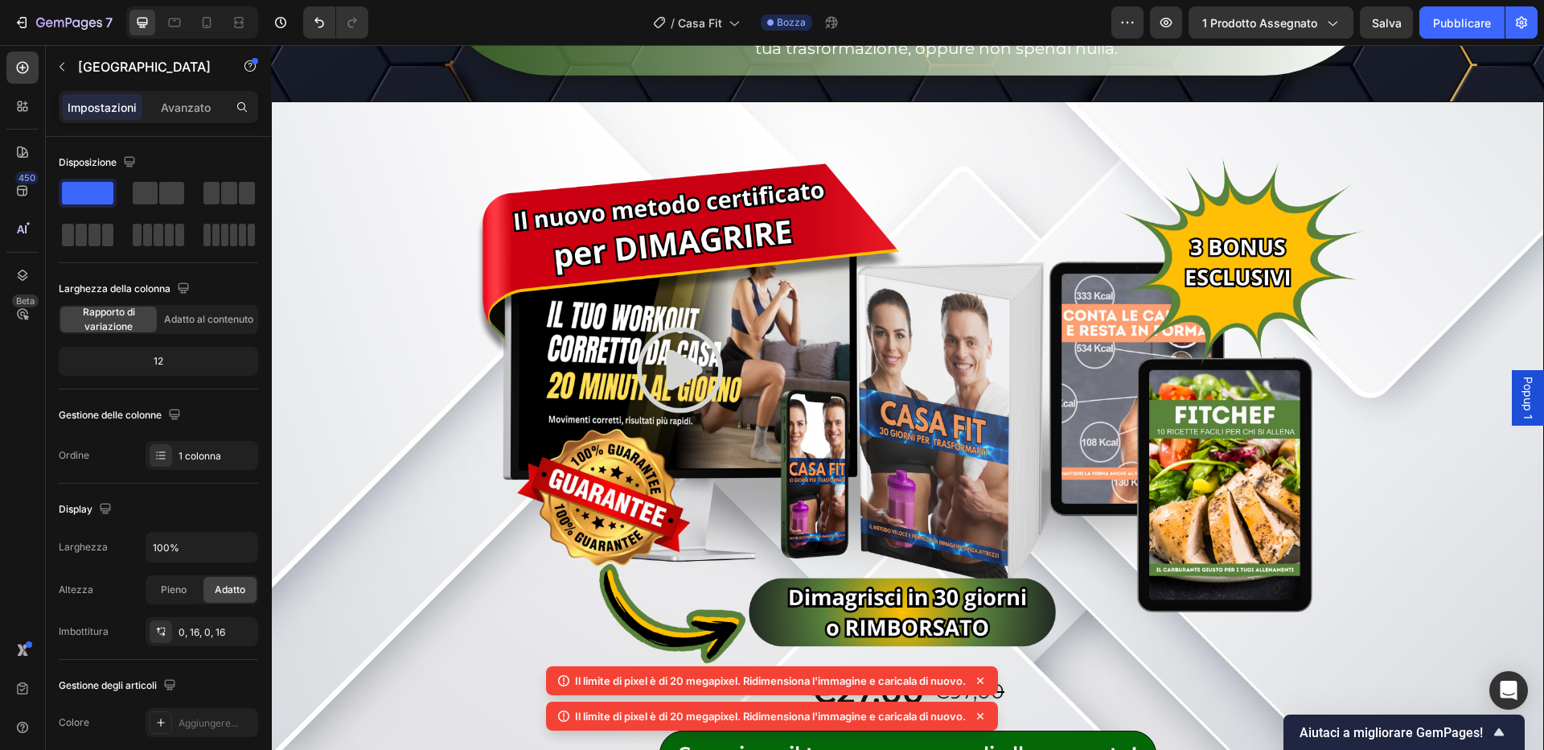
scroll to position [8275, 0]
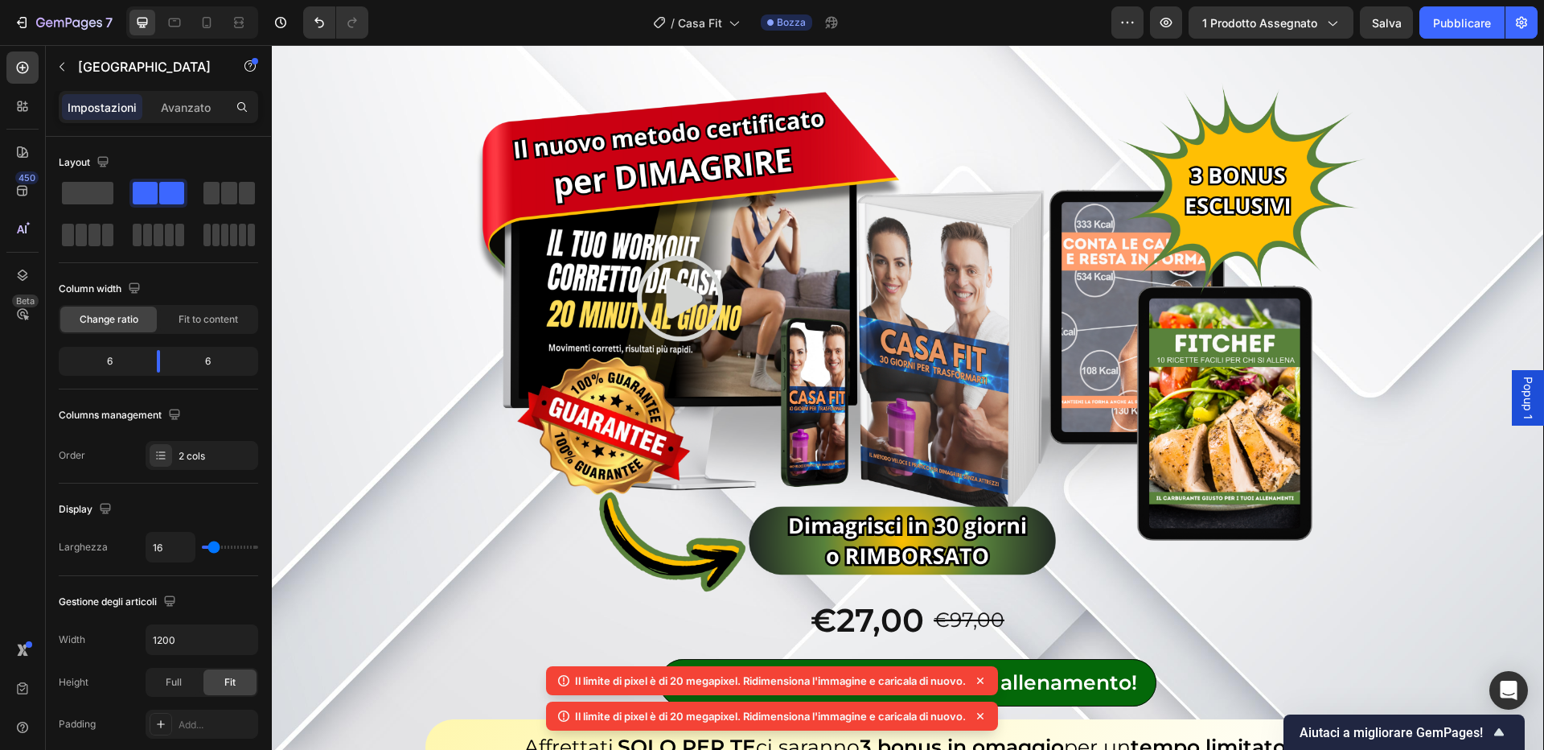
click at [203, 107] on font "Avanzato" at bounding box center [186, 108] width 50 height 14
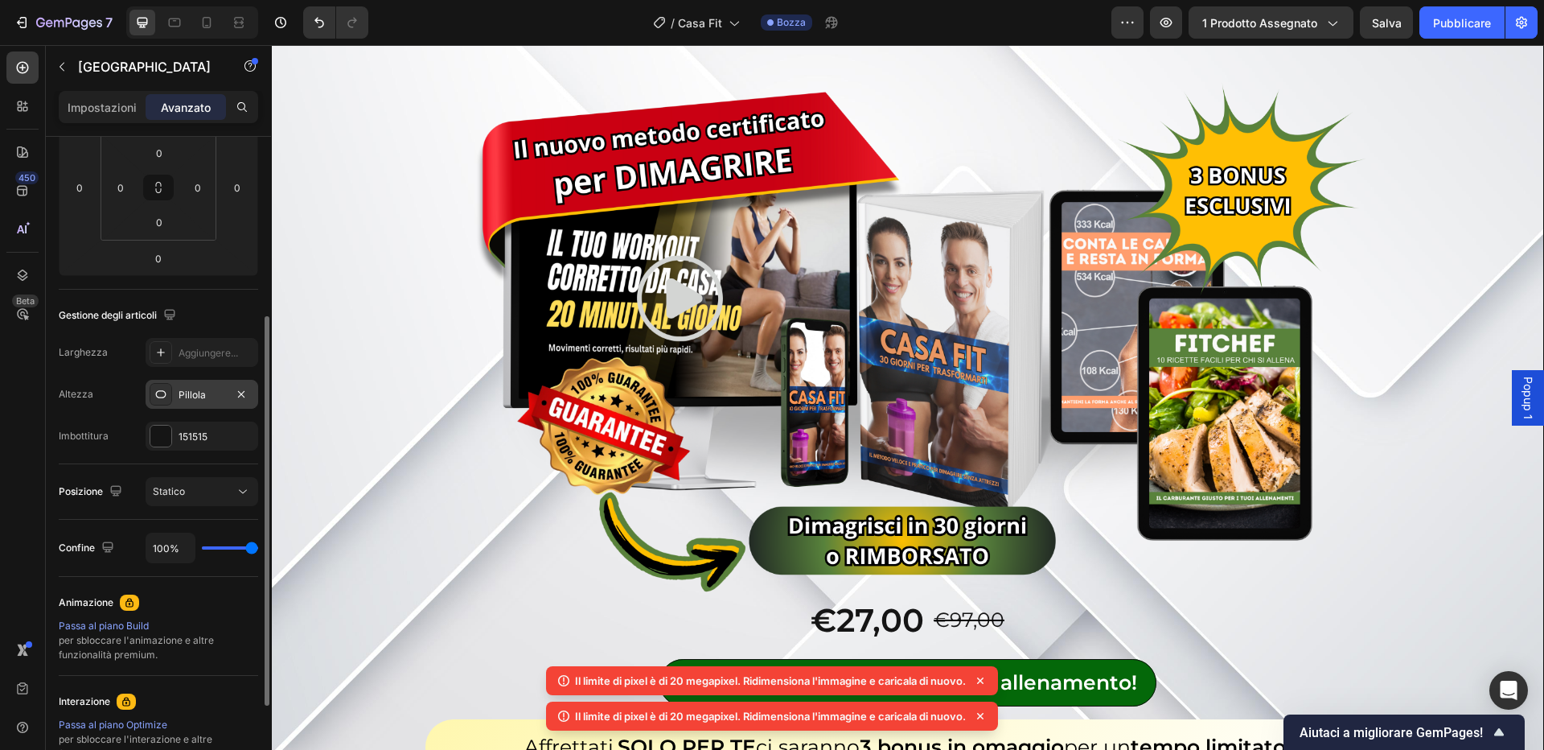
scroll to position [455, 0]
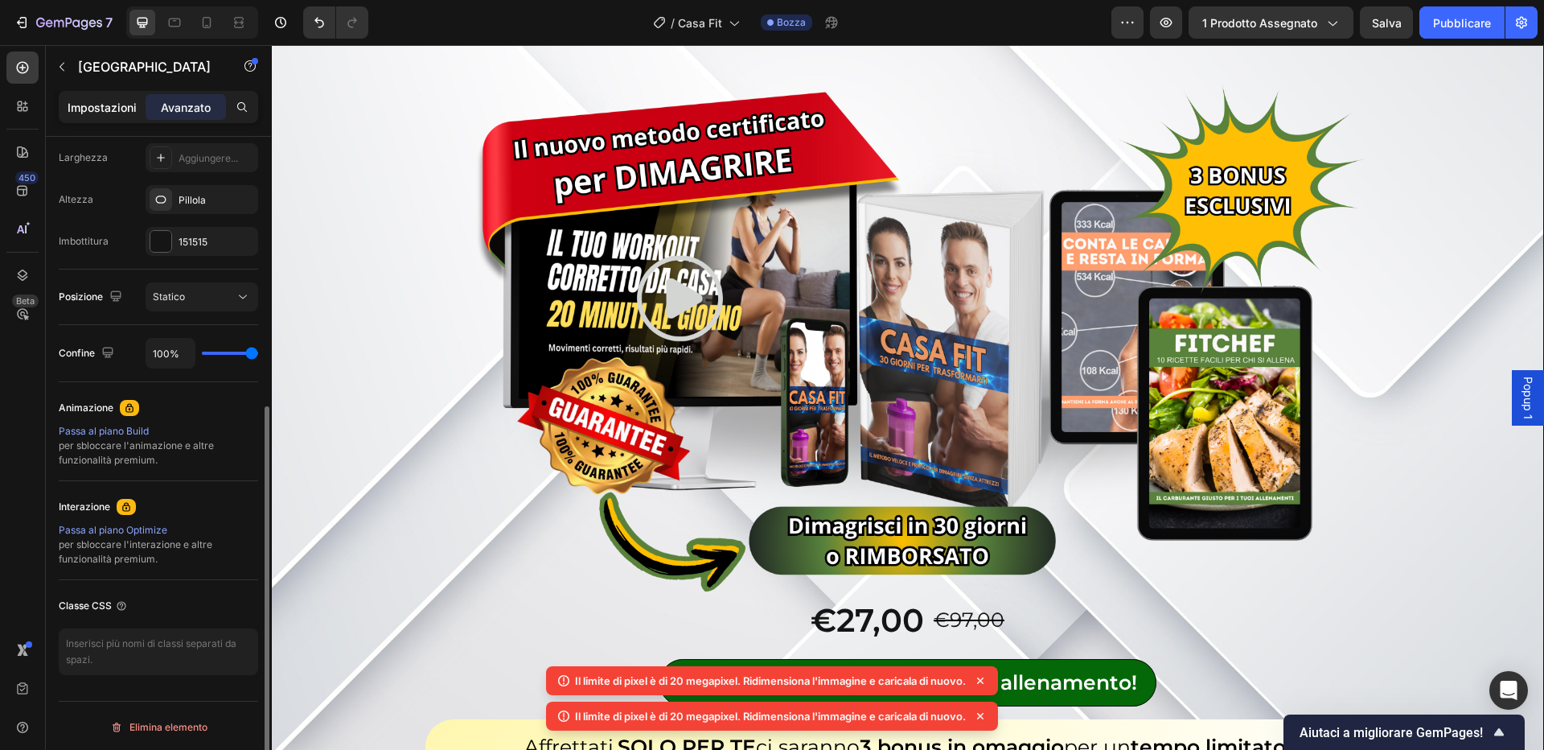
click at [118, 117] on div "Impostazioni" at bounding box center [102, 107] width 80 height 26
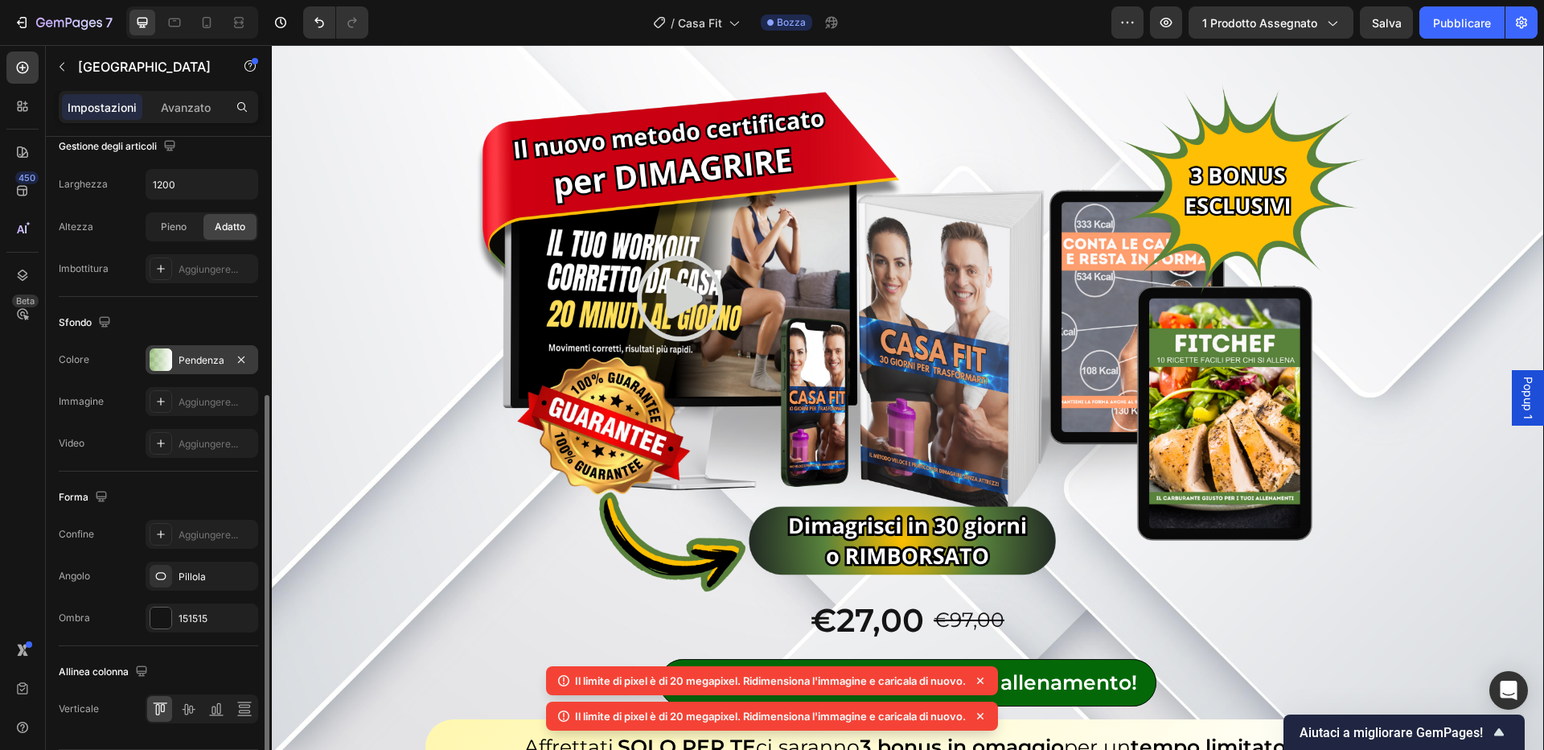
click at [206, 362] on font "Pendenza" at bounding box center [202, 360] width 46 height 12
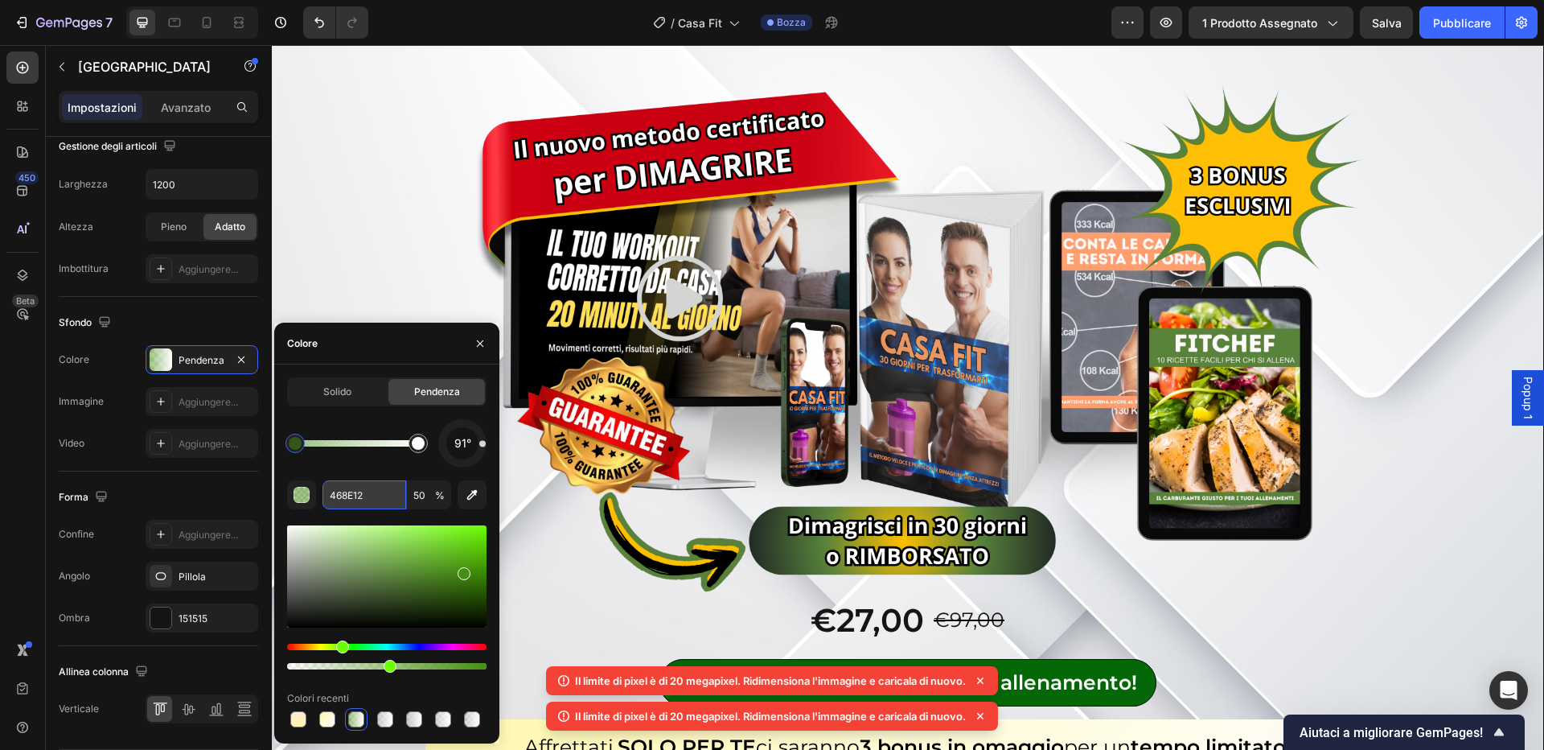
click at [377, 491] on input "468E12" at bounding box center [364, 494] width 84 height 29
type input "FFFFFF"
type input "100"
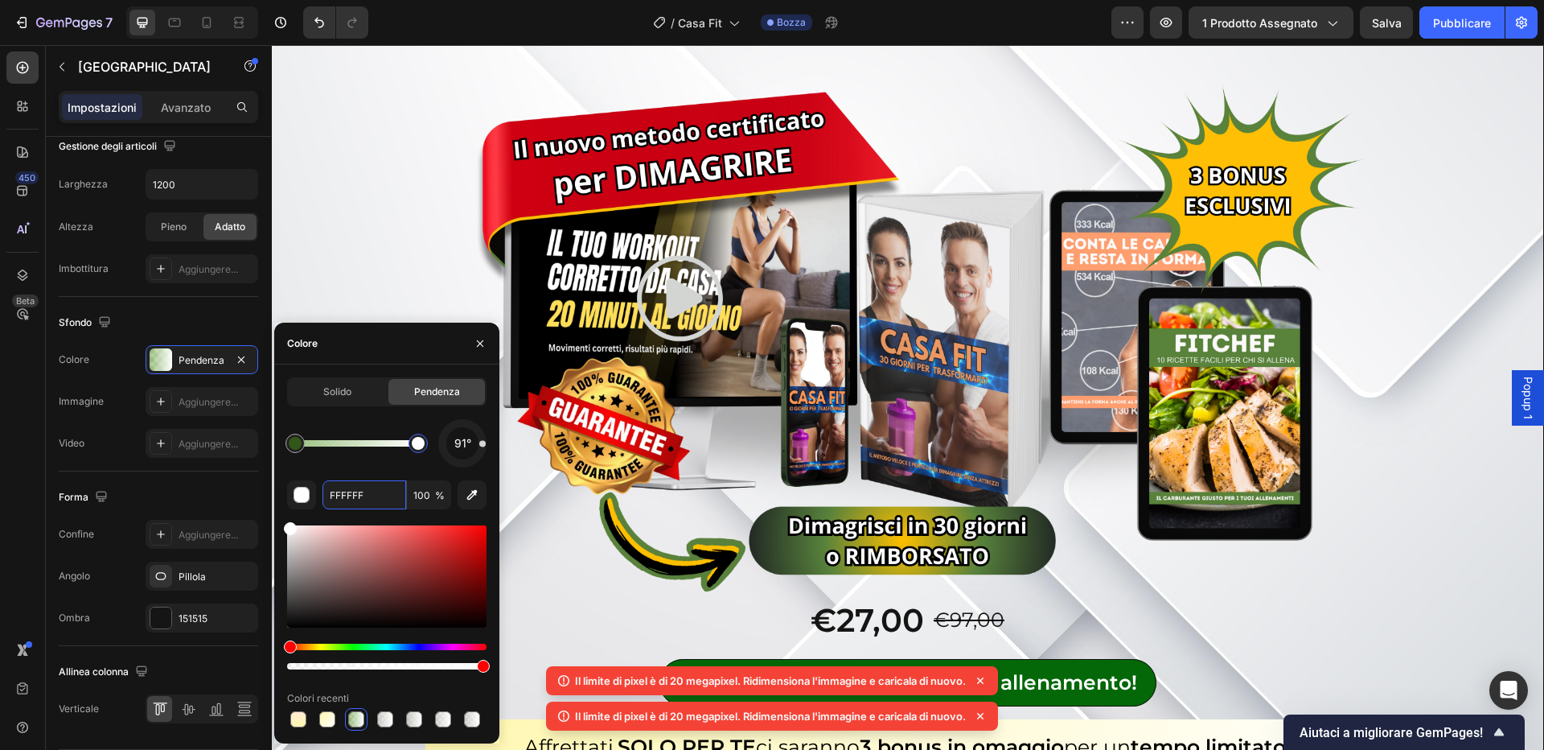
click at [414, 447] on div at bounding box center [418, 443] width 13 height 13
click at [403, 485] on input "FFFFFF" at bounding box center [364, 494] width 84 height 29
paste input "468E12"
type input "468E12"
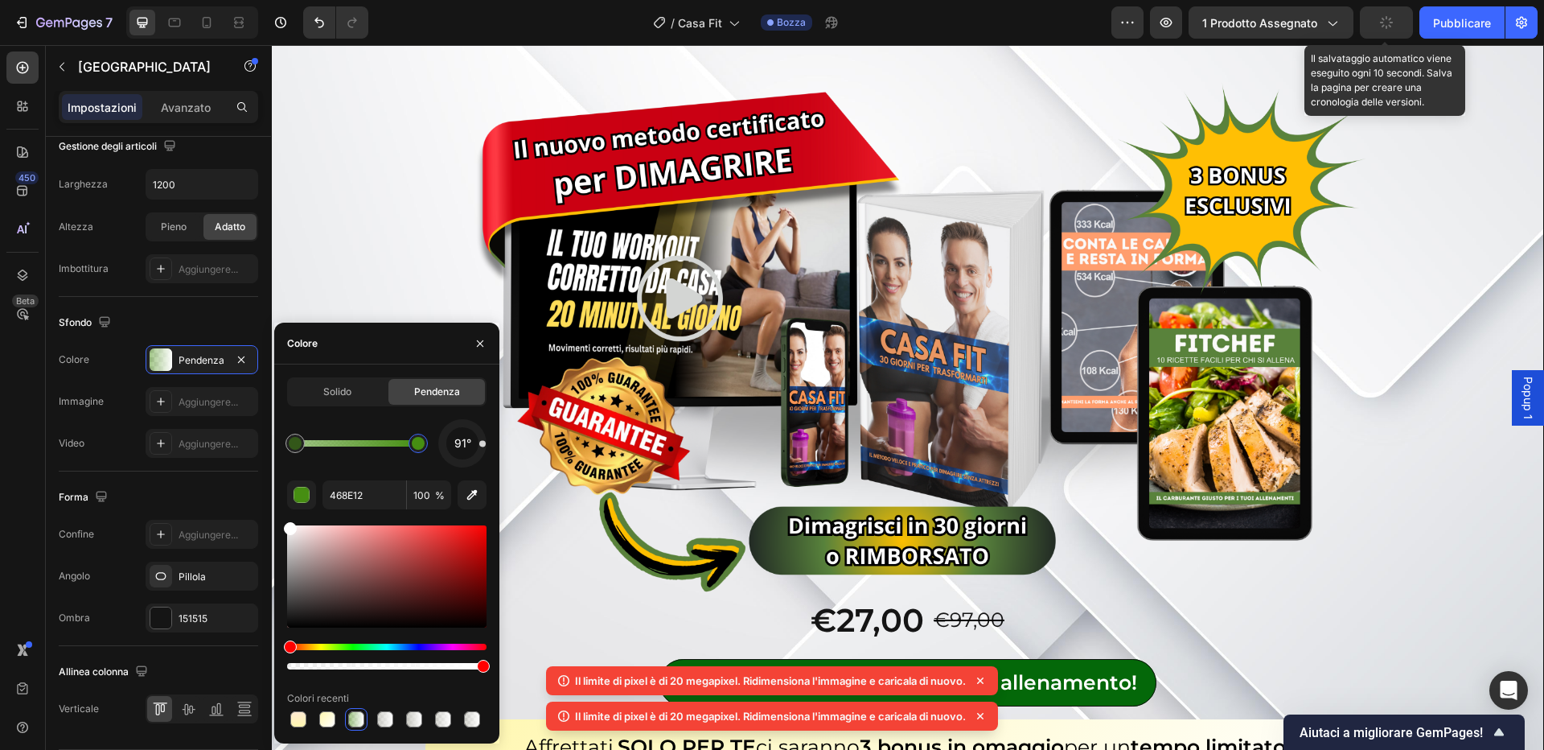
click at [1386, 25] on icon "button" at bounding box center [1386, 22] width 15 height 15
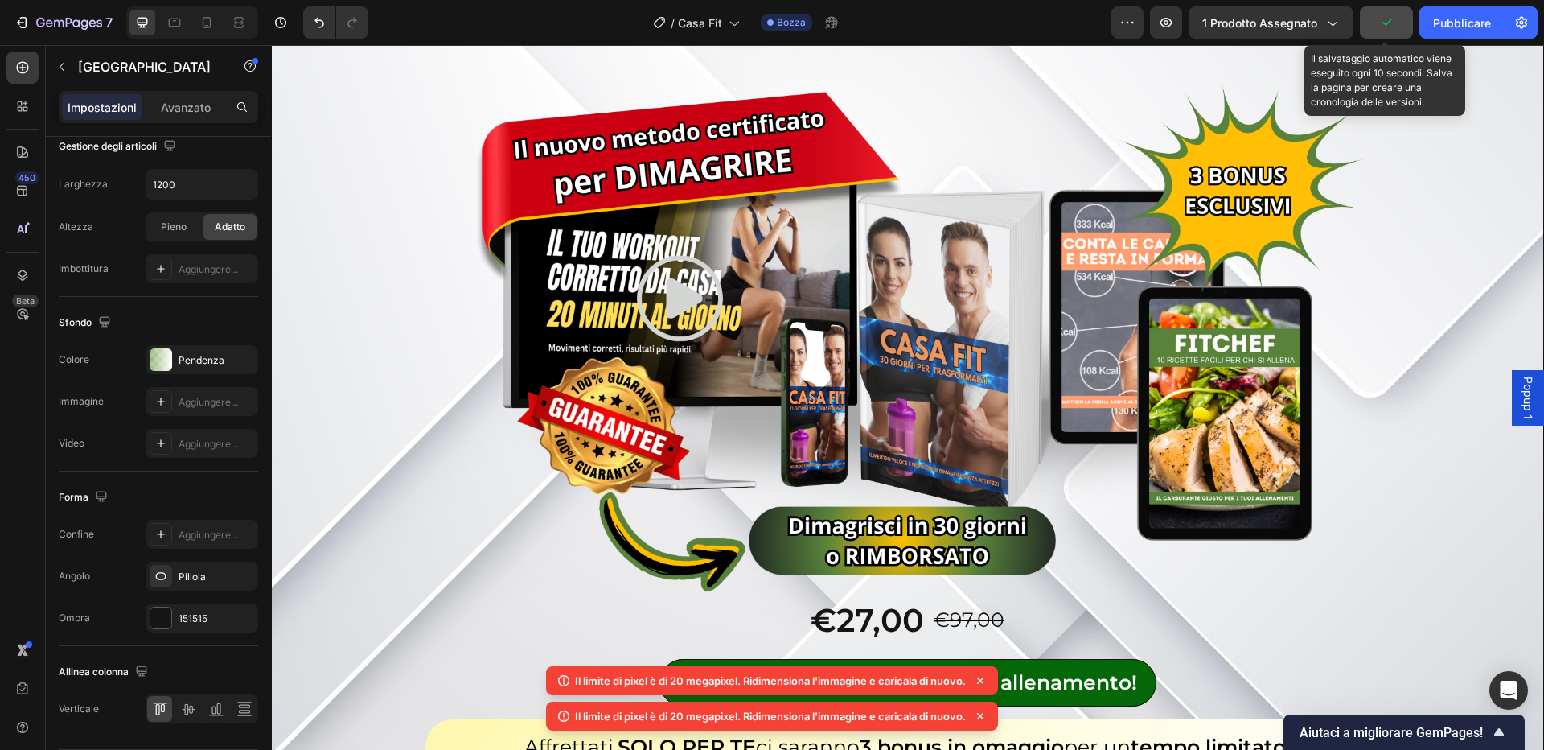
click at [1394, 27] on icon "button" at bounding box center [1386, 22] width 16 height 16
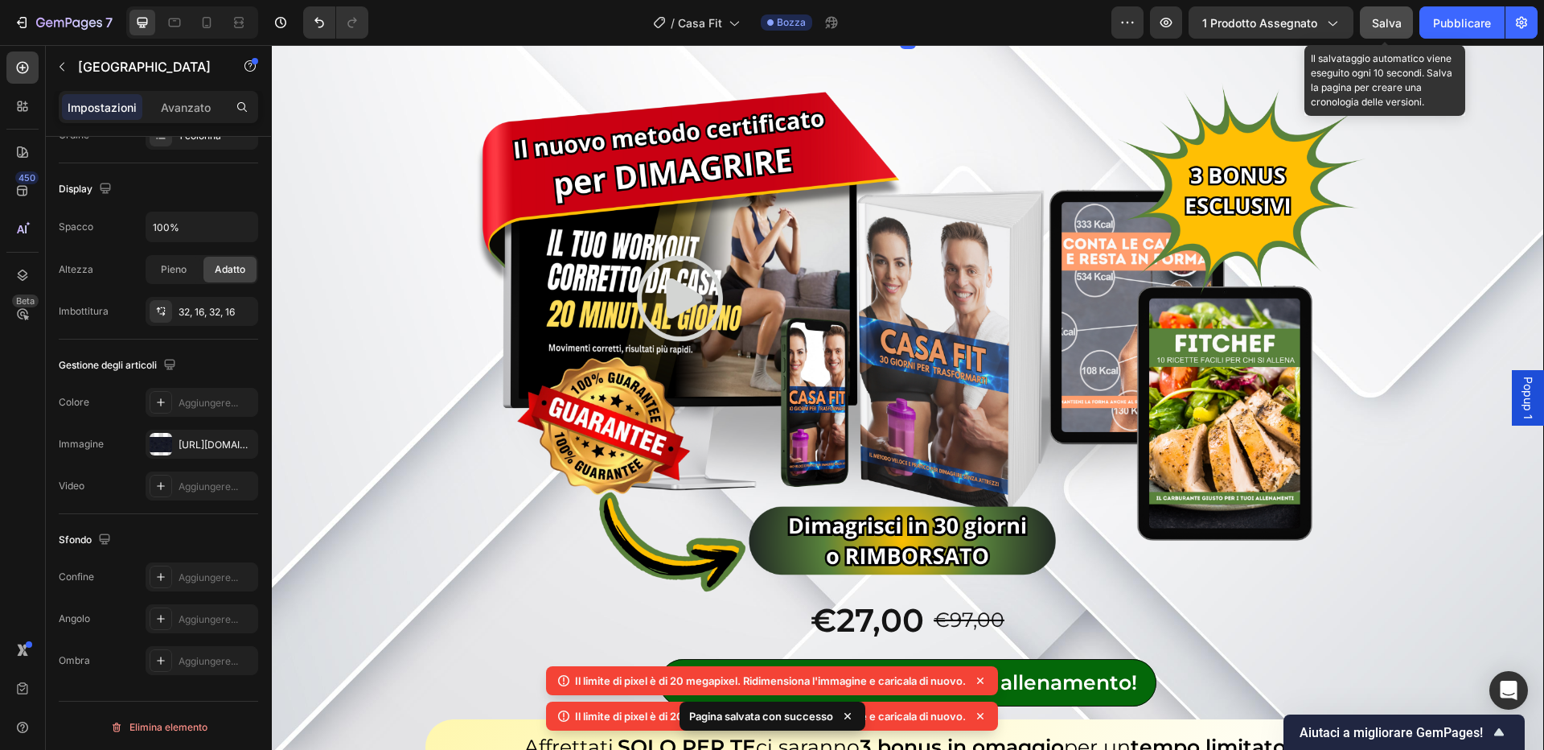
click at [1374, 18] on font "Salva" at bounding box center [1387, 23] width 30 height 14
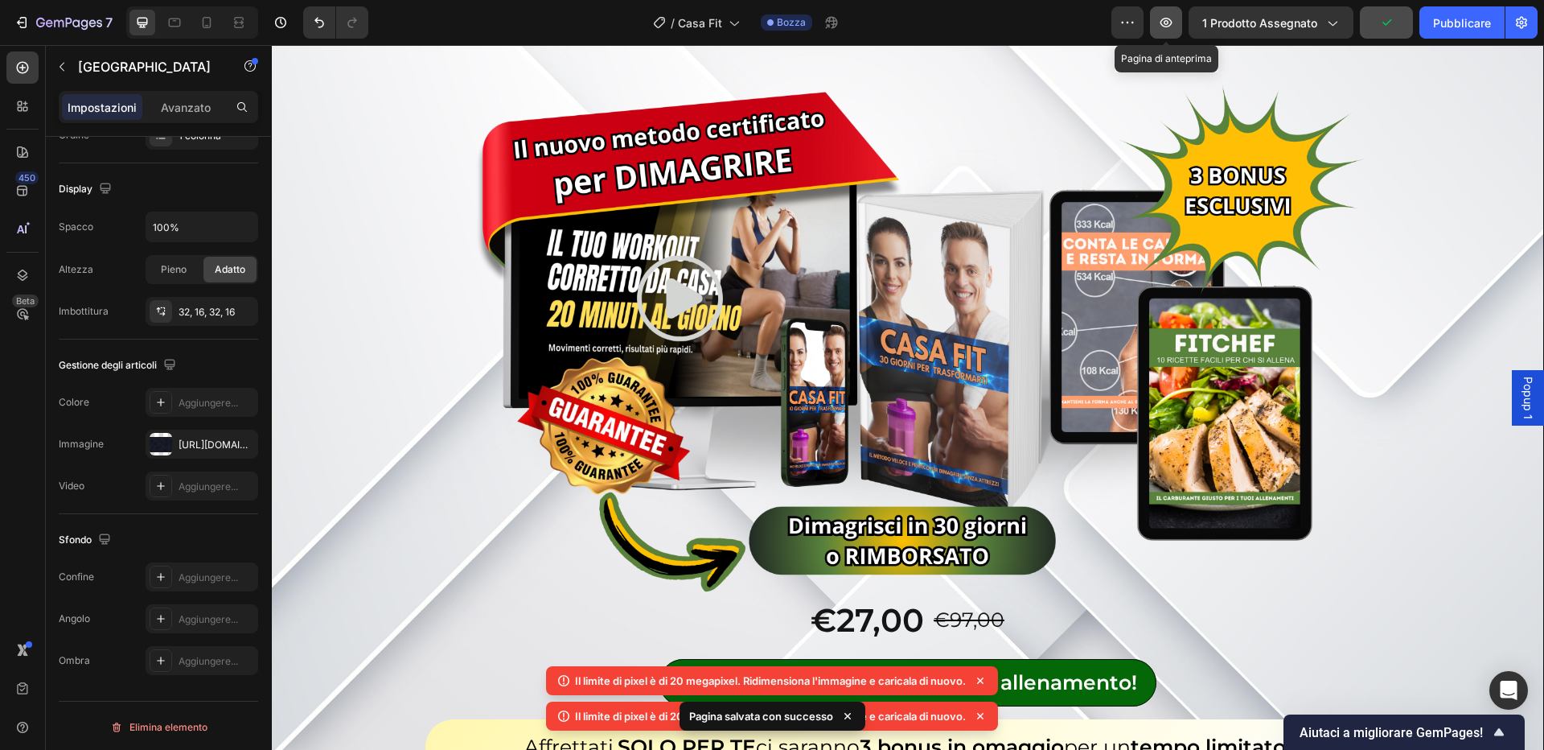
click at [1169, 24] on icon "button" at bounding box center [1166, 22] width 16 height 16
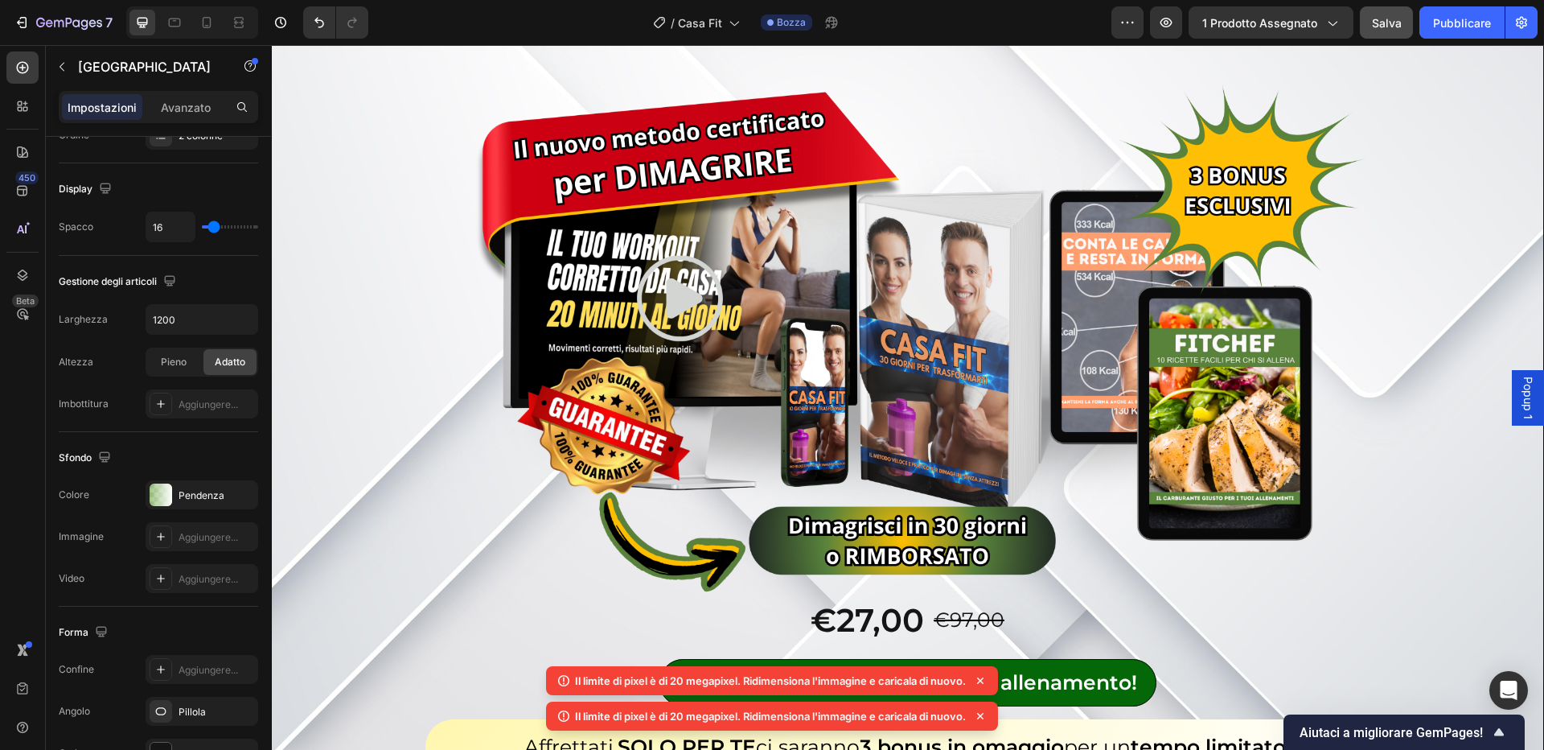
click at [1386, 34] on button "Salva" at bounding box center [1386, 22] width 53 height 32
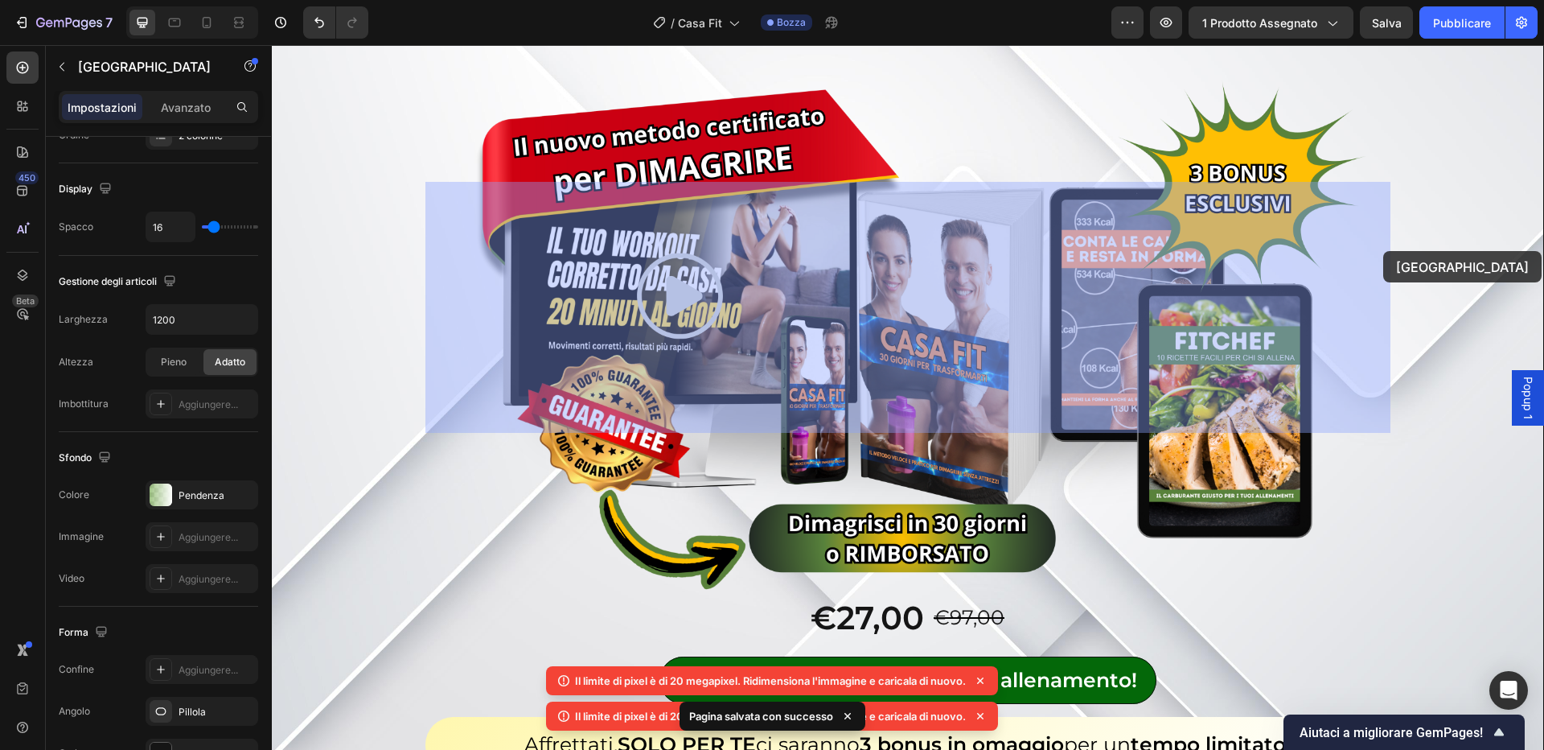
drag, startPoint x: 1311, startPoint y: 224, endPoint x: 1383, endPoint y: 251, distance: 77.1
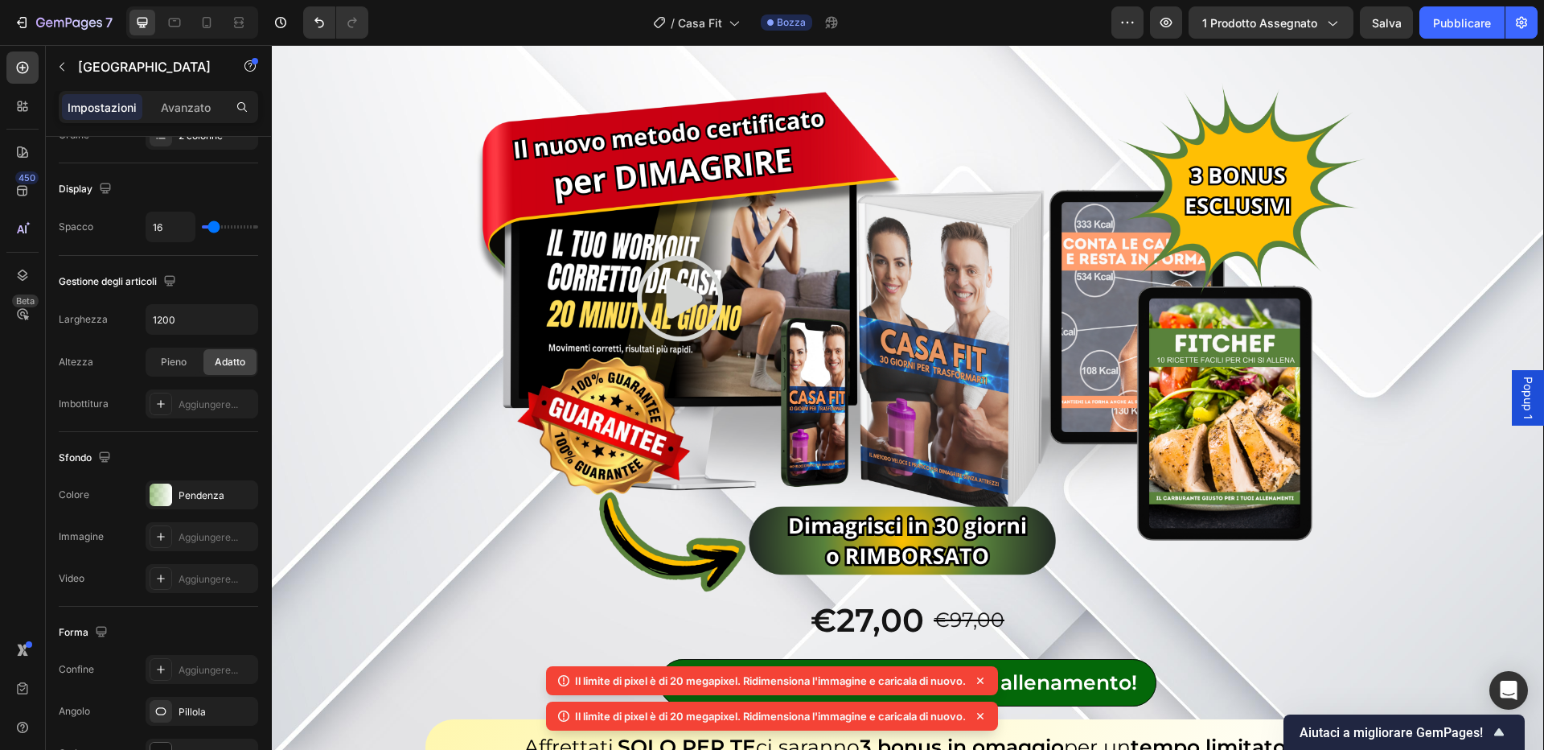
click at [192, 494] on font "Pendenza" at bounding box center [202, 495] width 46 height 12
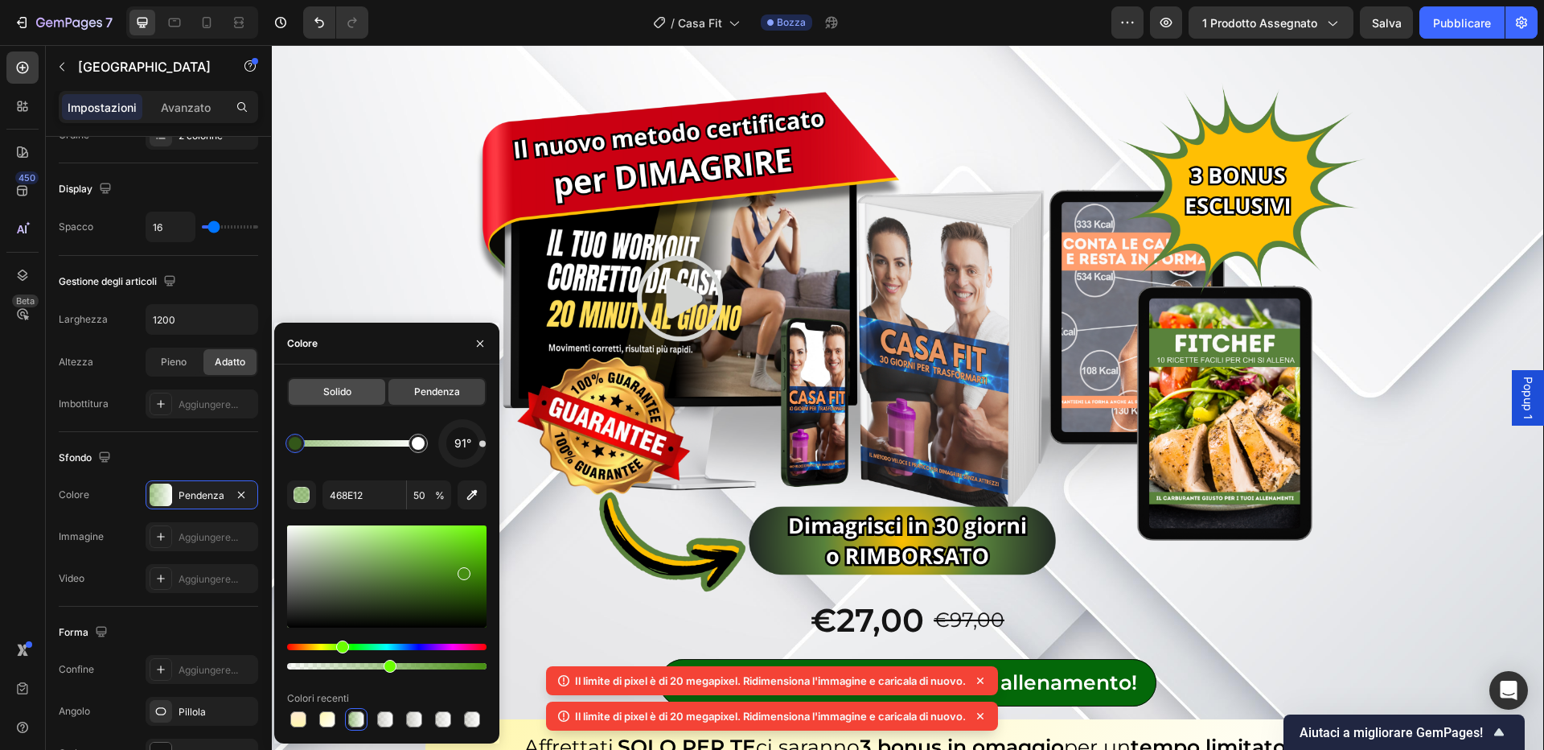
click at [352, 392] on div "Solido" at bounding box center [337, 392] width 97 height 26
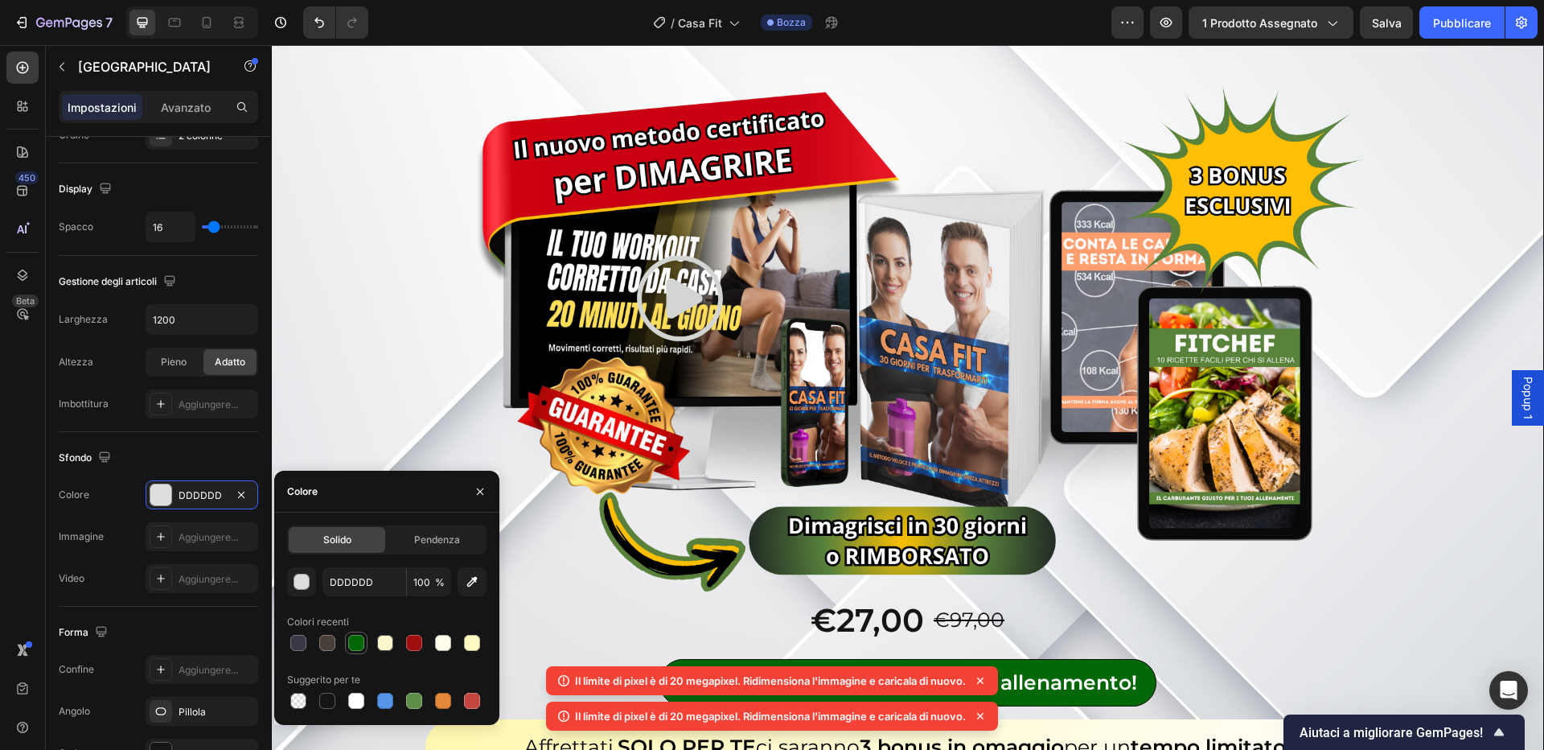
click at [359, 649] on div at bounding box center [356, 643] width 16 height 16
type input "056808"
click at [423, 579] on input "100" at bounding box center [429, 581] width 44 height 29
type input "9"
type input "8"
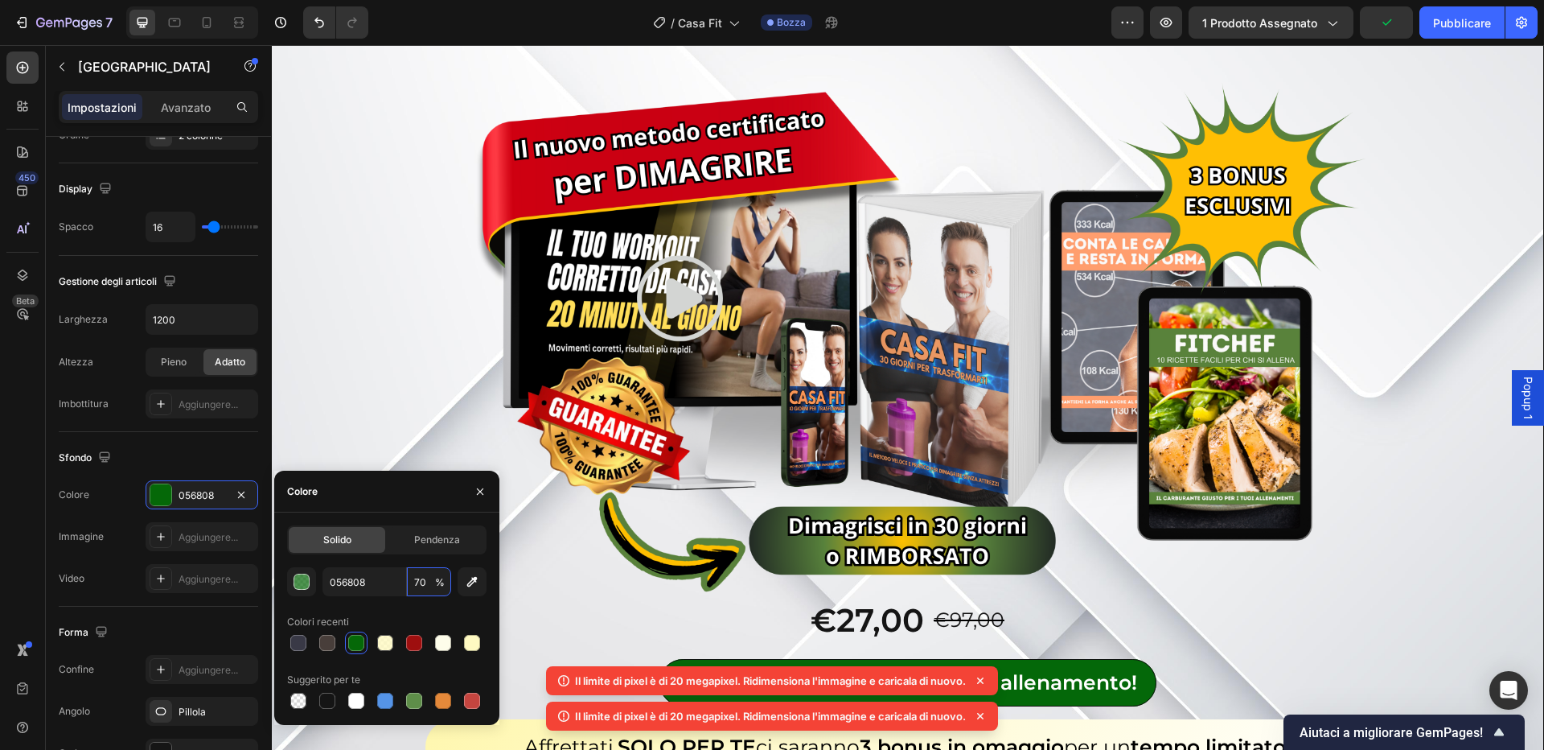
type input "70"
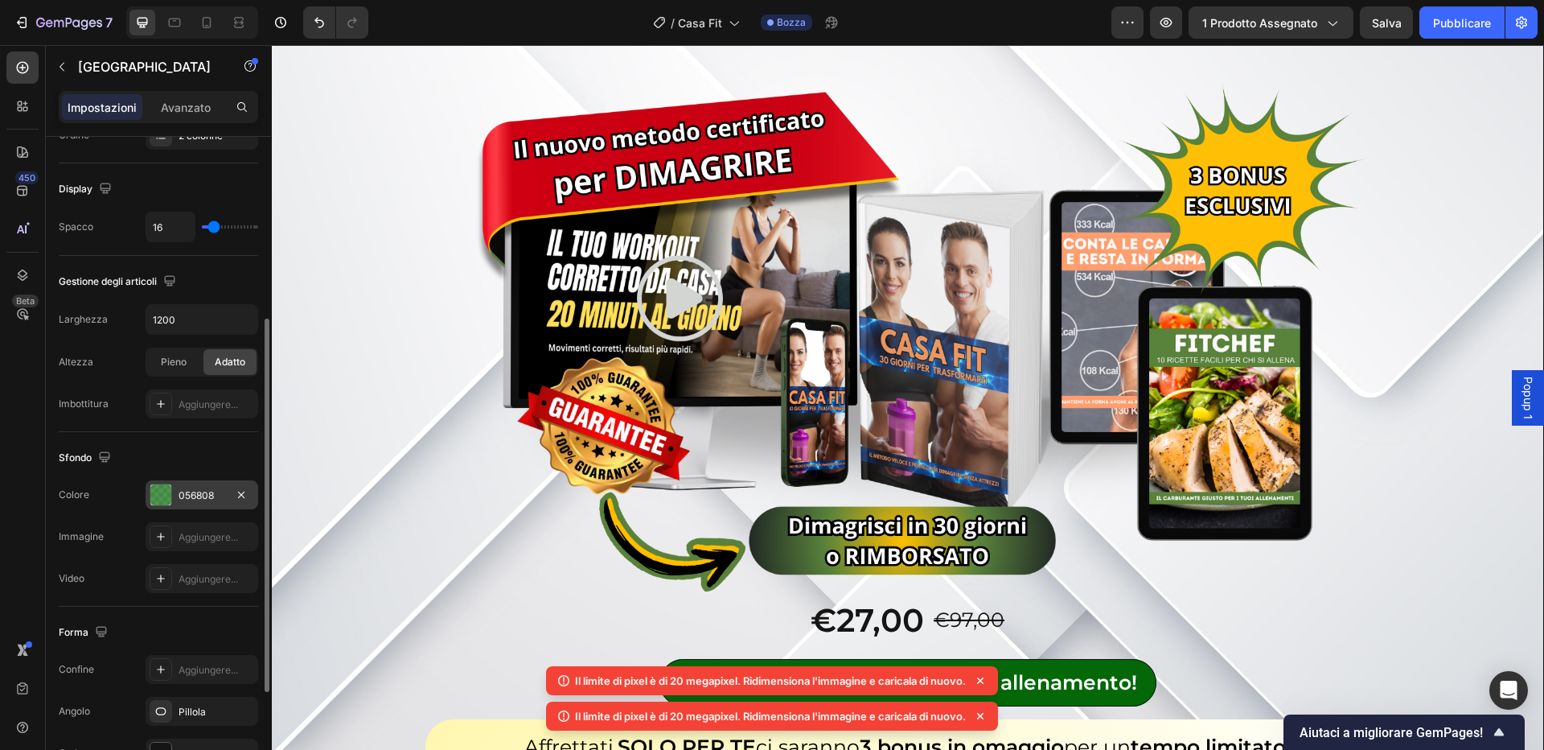
click at [209, 488] on div "056808" at bounding box center [202, 495] width 47 height 14
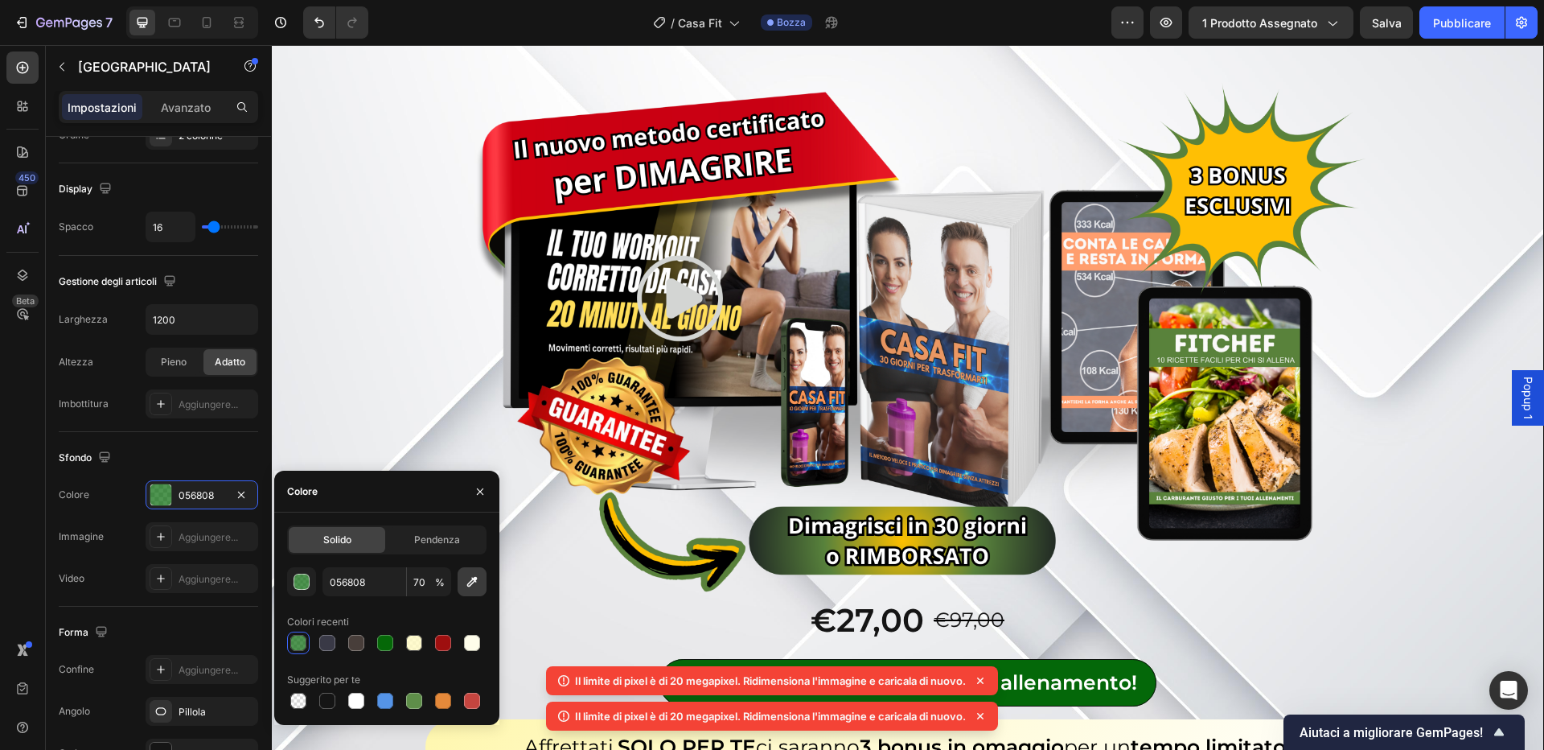
click at [471, 589] on button "button" at bounding box center [472, 581] width 29 height 29
click at [428, 573] on input "100" at bounding box center [429, 581] width 44 height 29
type input "70"
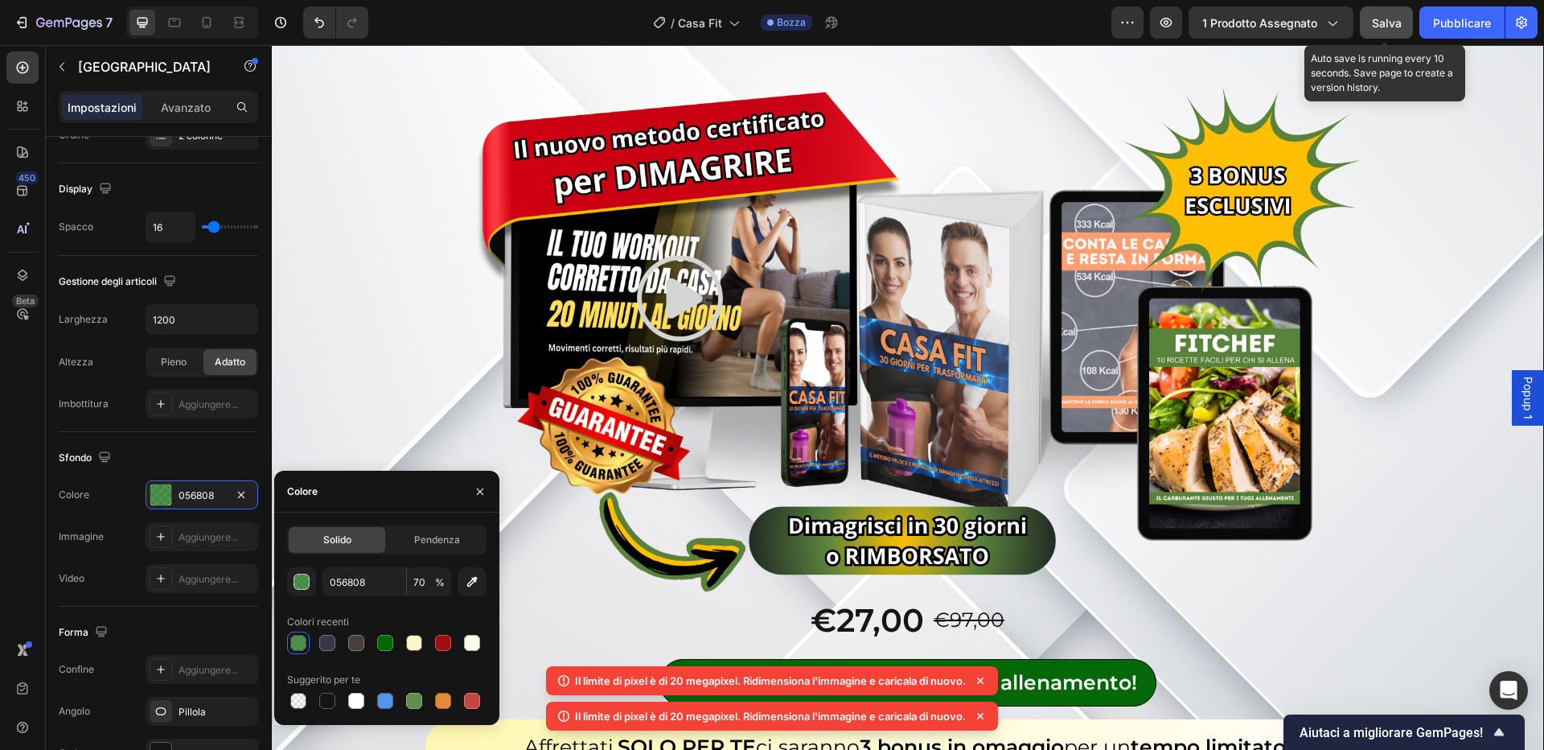
click at [1386, 33] on button "Salva" at bounding box center [1386, 22] width 53 height 32
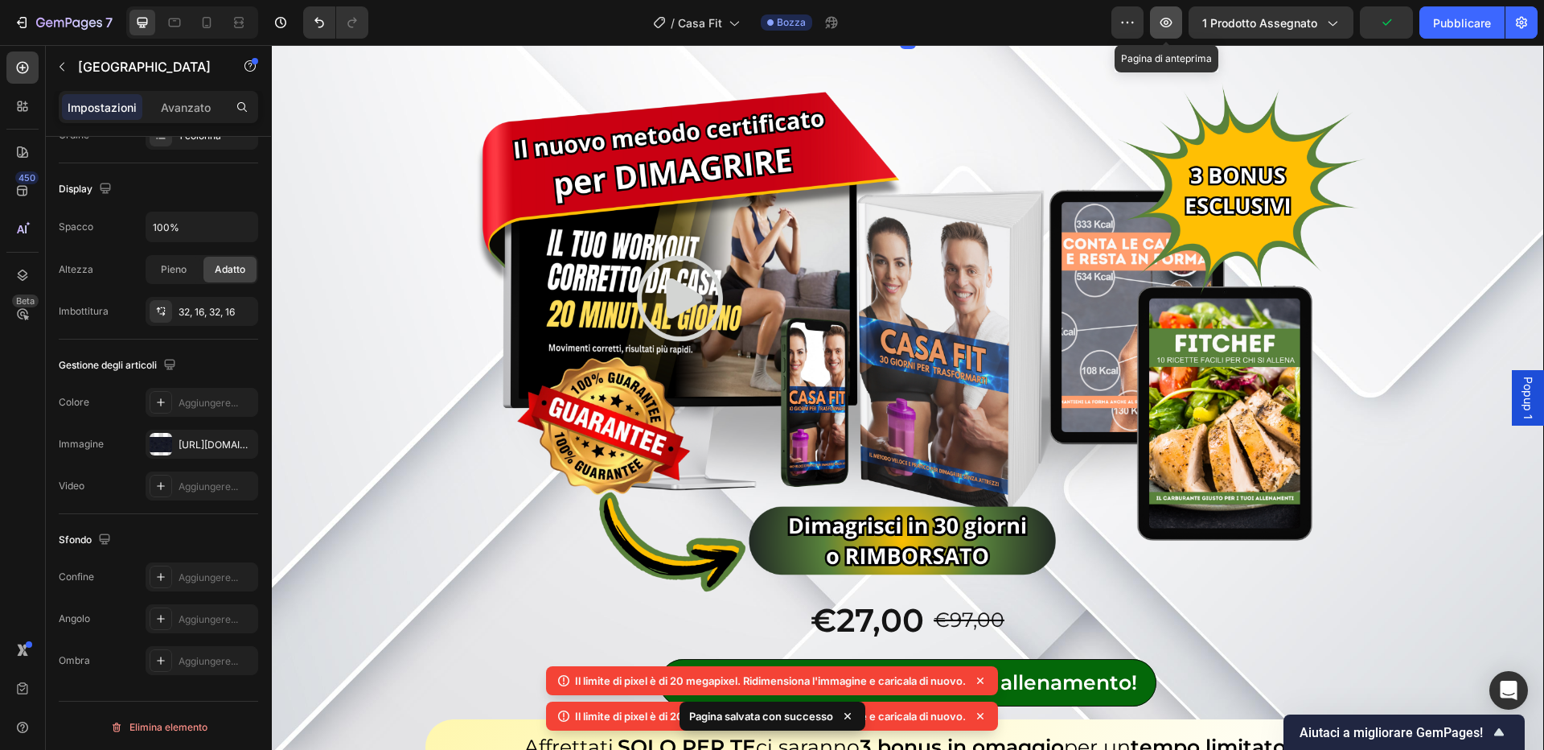
click at [1164, 27] on icon "button" at bounding box center [1166, 22] width 16 height 16
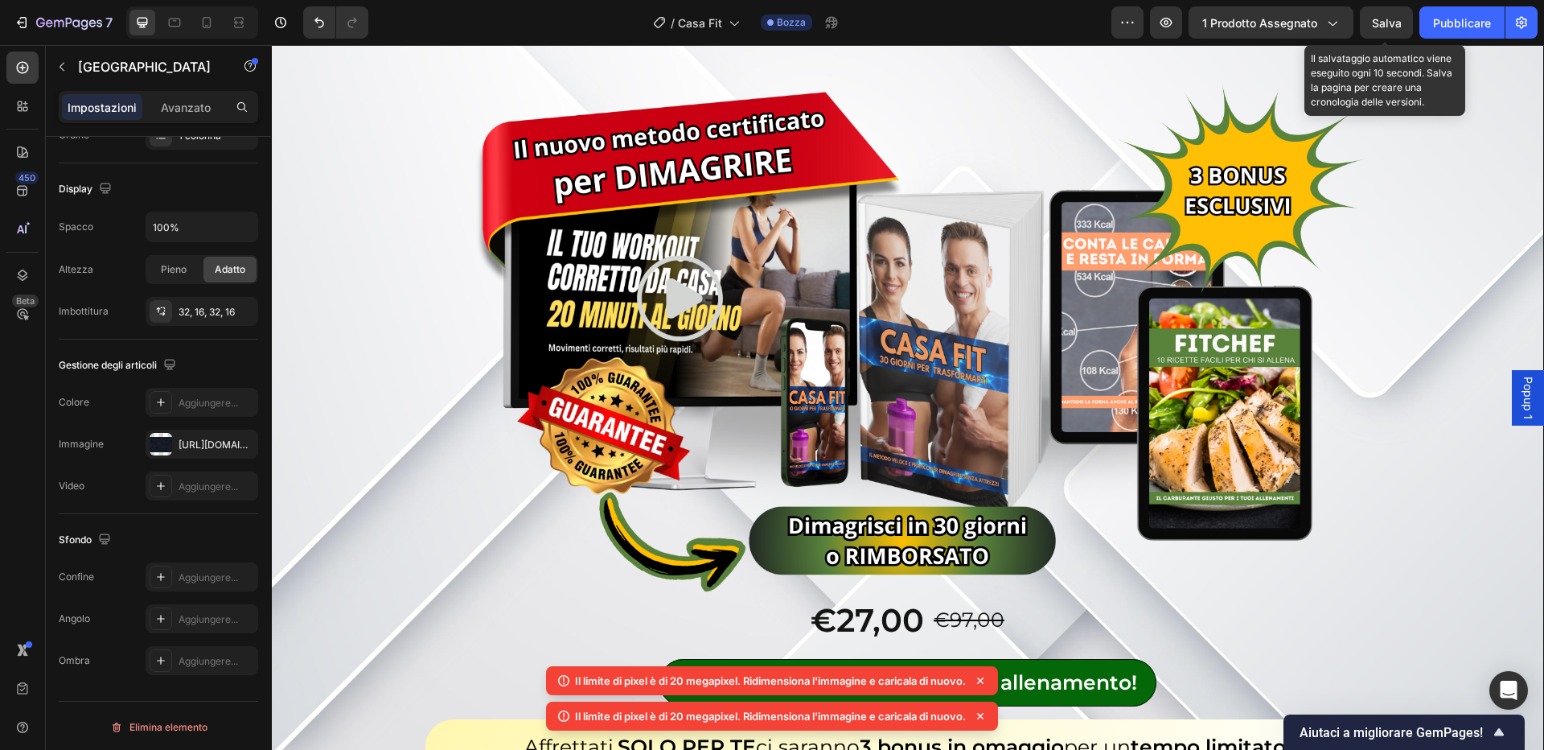
click at [1398, 25] on font "Salva" at bounding box center [1387, 23] width 30 height 14
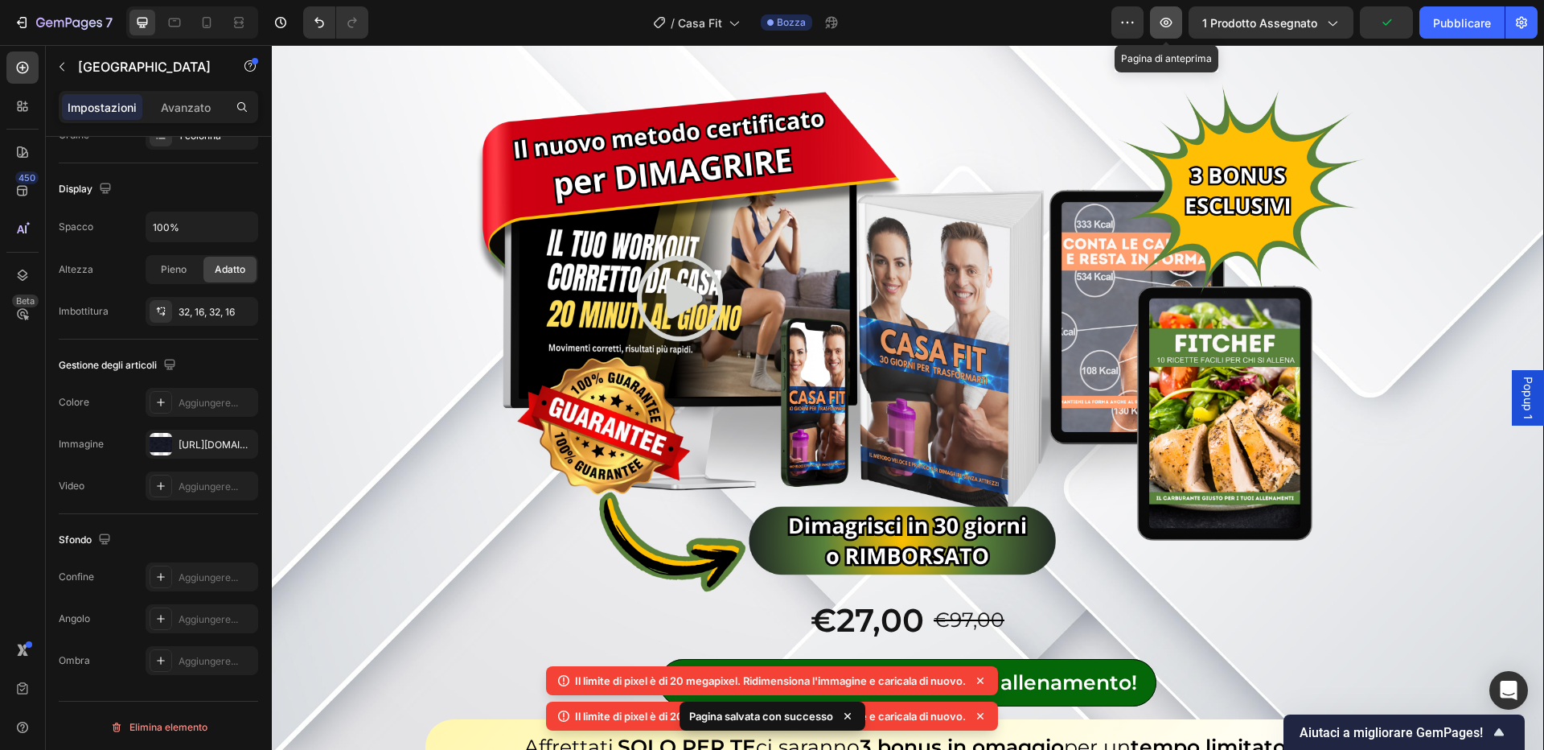
click at [1168, 19] on icon "button" at bounding box center [1166, 22] width 16 height 16
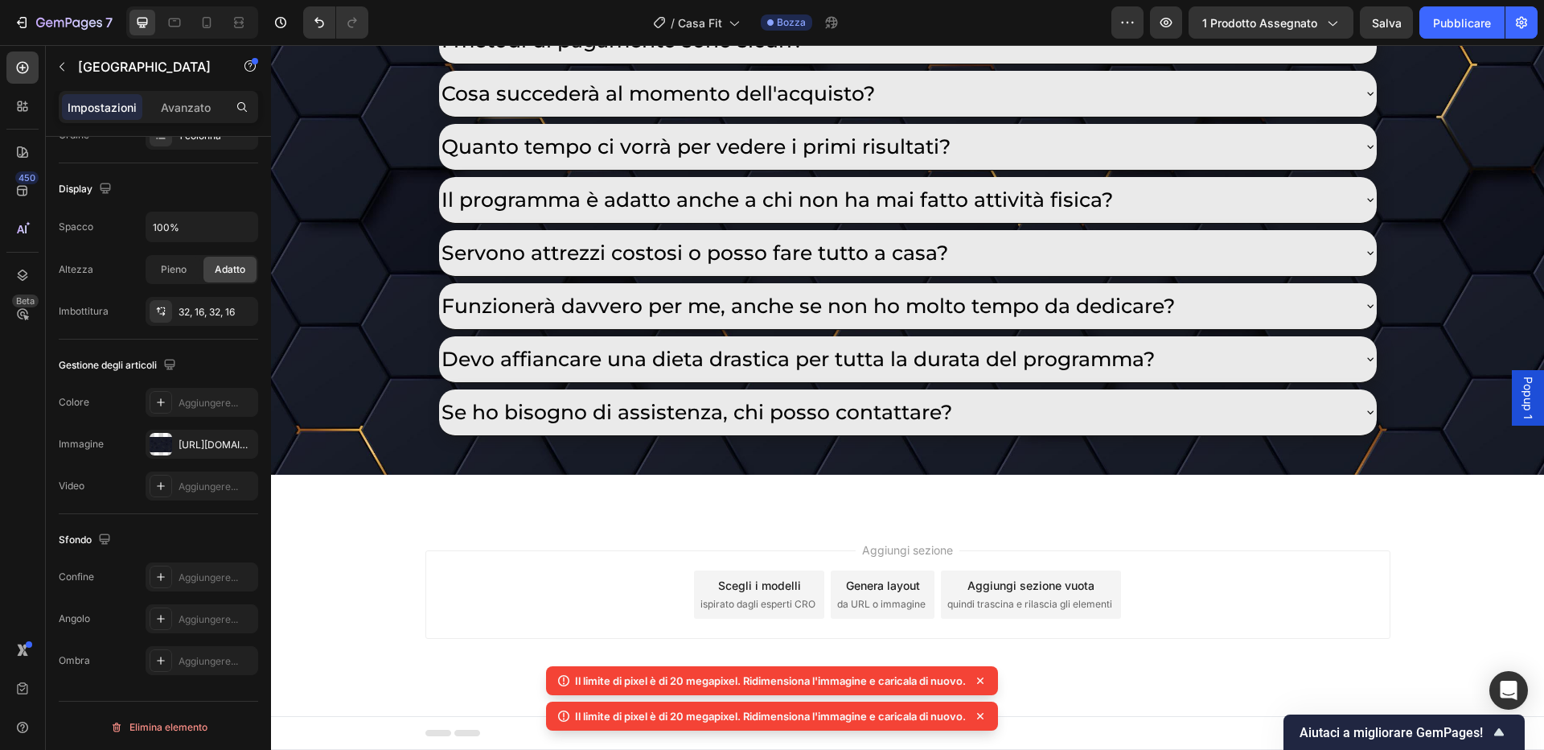
scroll to position [9800, 0]
click at [1394, 20] on font "Salva" at bounding box center [1387, 23] width 30 height 14
